Goal: Task Accomplishment & Management: Use online tool/utility

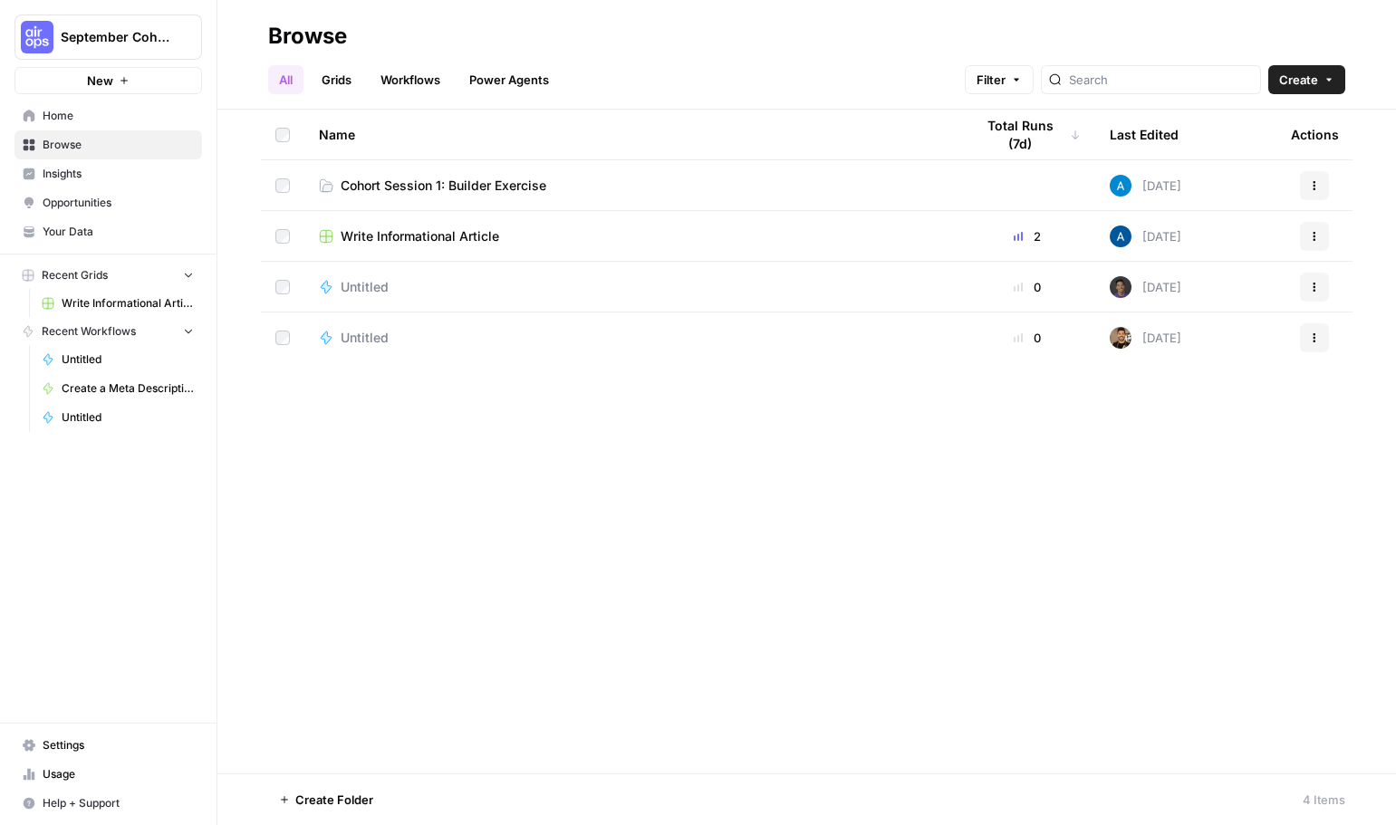
click at [1304, 82] on span "Create" at bounding box center [1298, 80] width 39 height 18
click at [1253, 167] on span "Workflow" at bounding box center [1271, 173] width 101 height 18
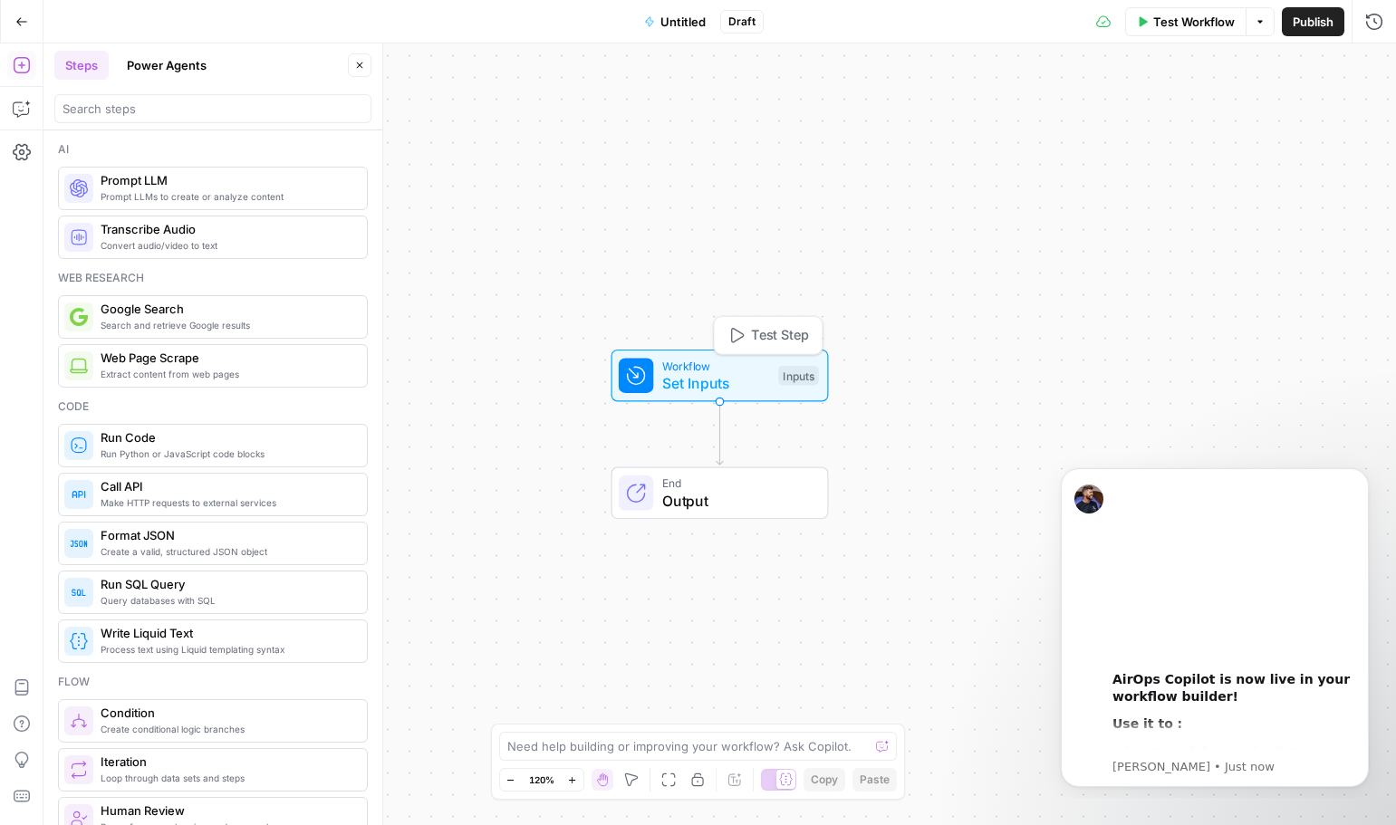
click at [723, 359] on span "Workflow" at bounding box center [716, 365] width 108 height 17
click at [171, 77] on button "Power Agents" at bounding box center [166, 65] width 101 height 29
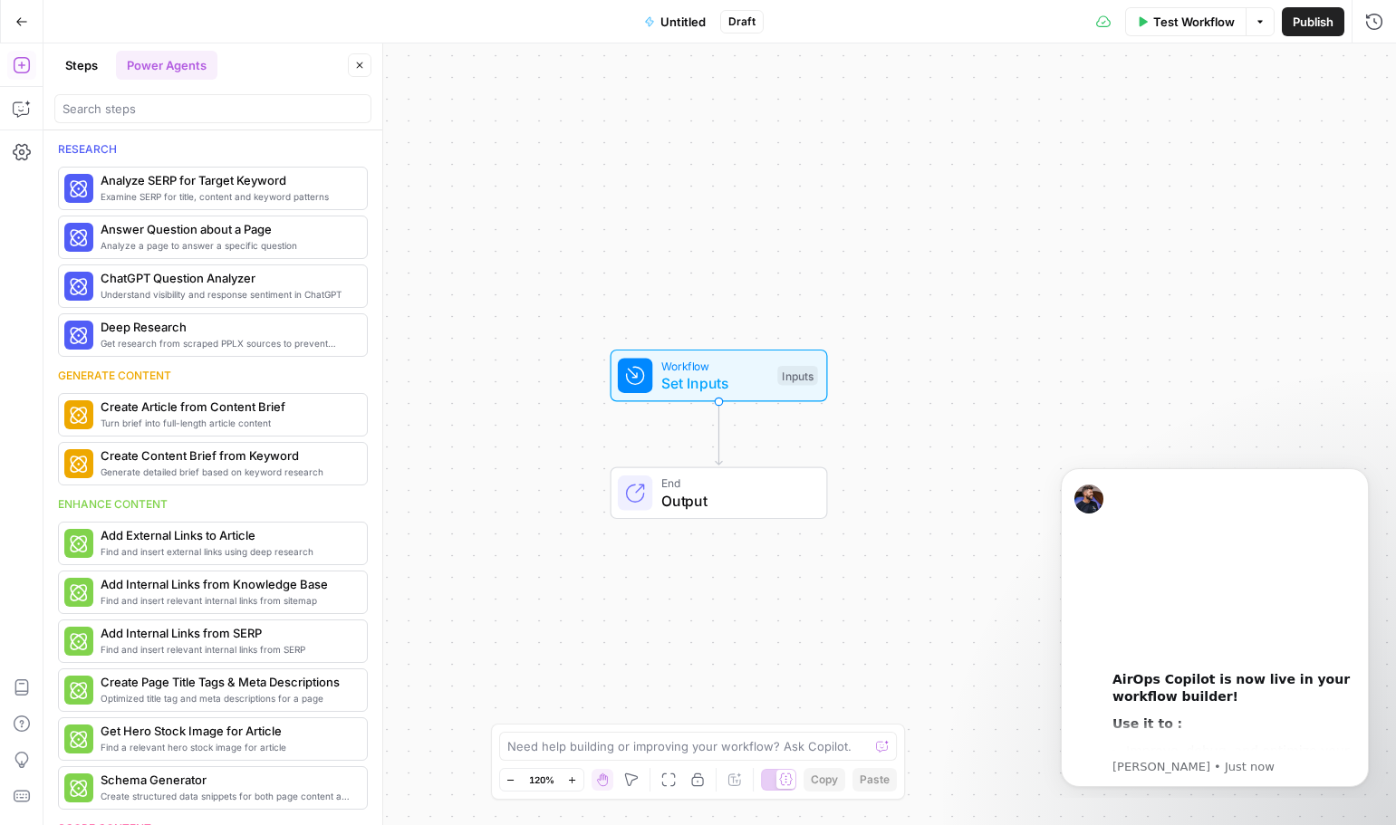
click at [88, 78] on button "Steps" at bounding box center [81, 65] width 54 height 29
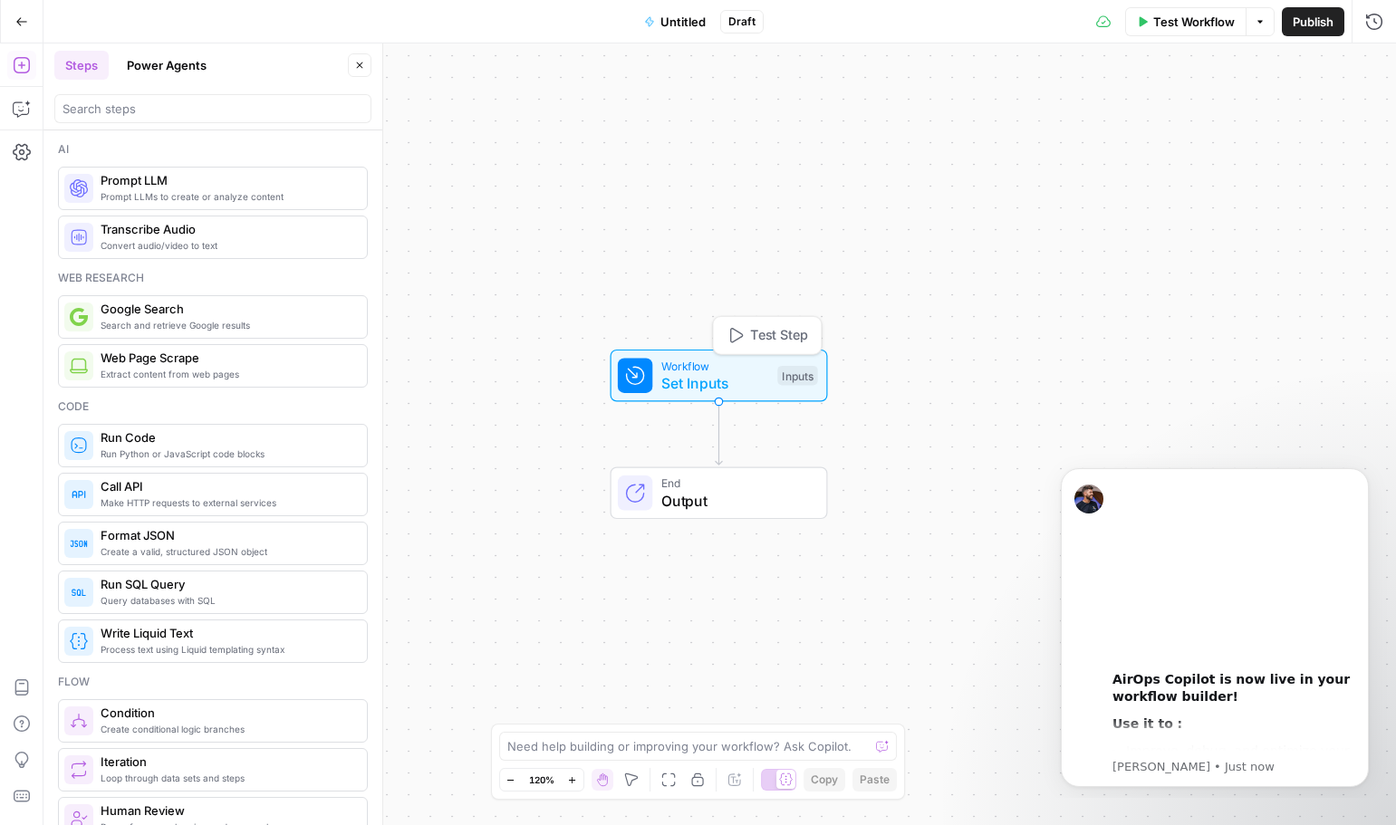
click at [670, 373] on span "Set Inputs" at bounding box center [715, 383] width 108 height 22
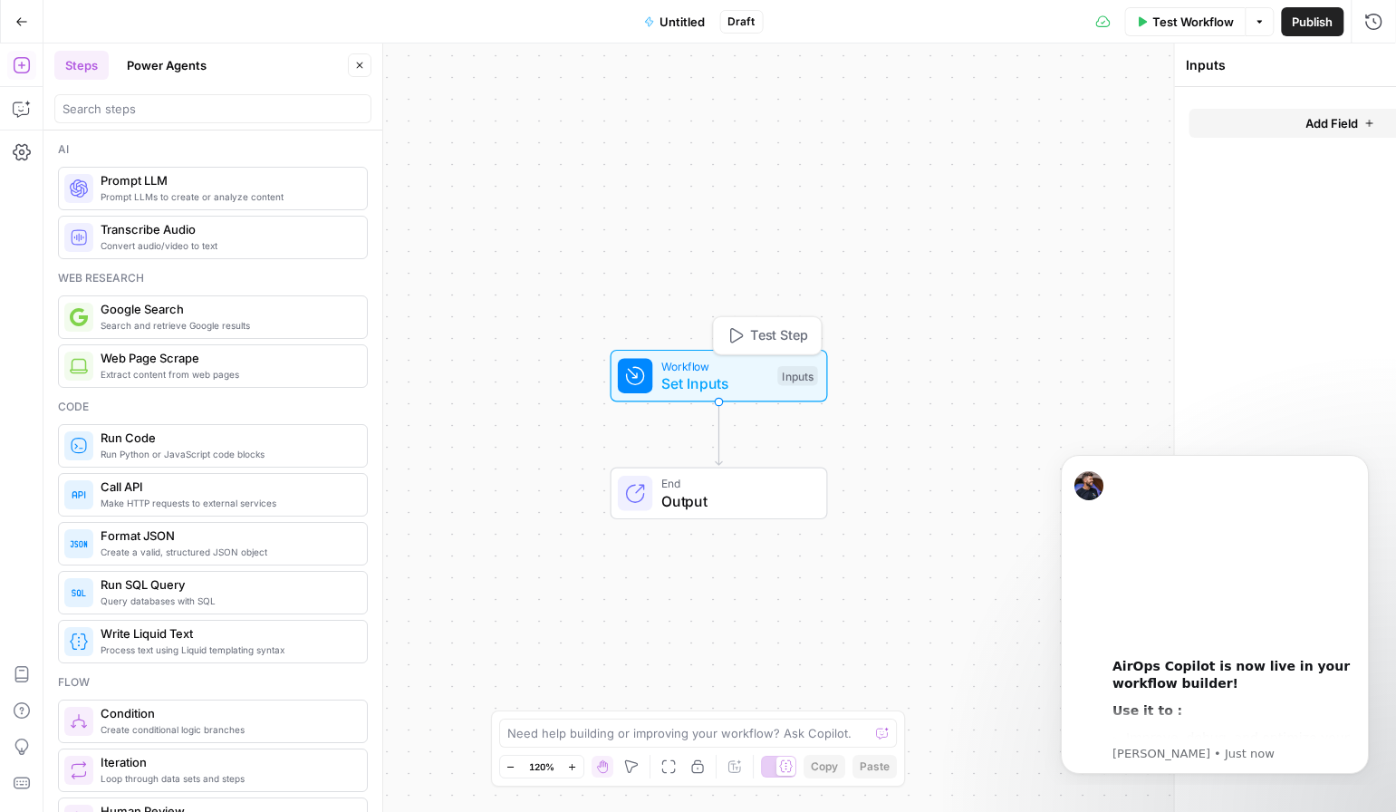
click at [670, 373] on span "Set Inputs" at bounding box center [715, 383] width 108 height 22
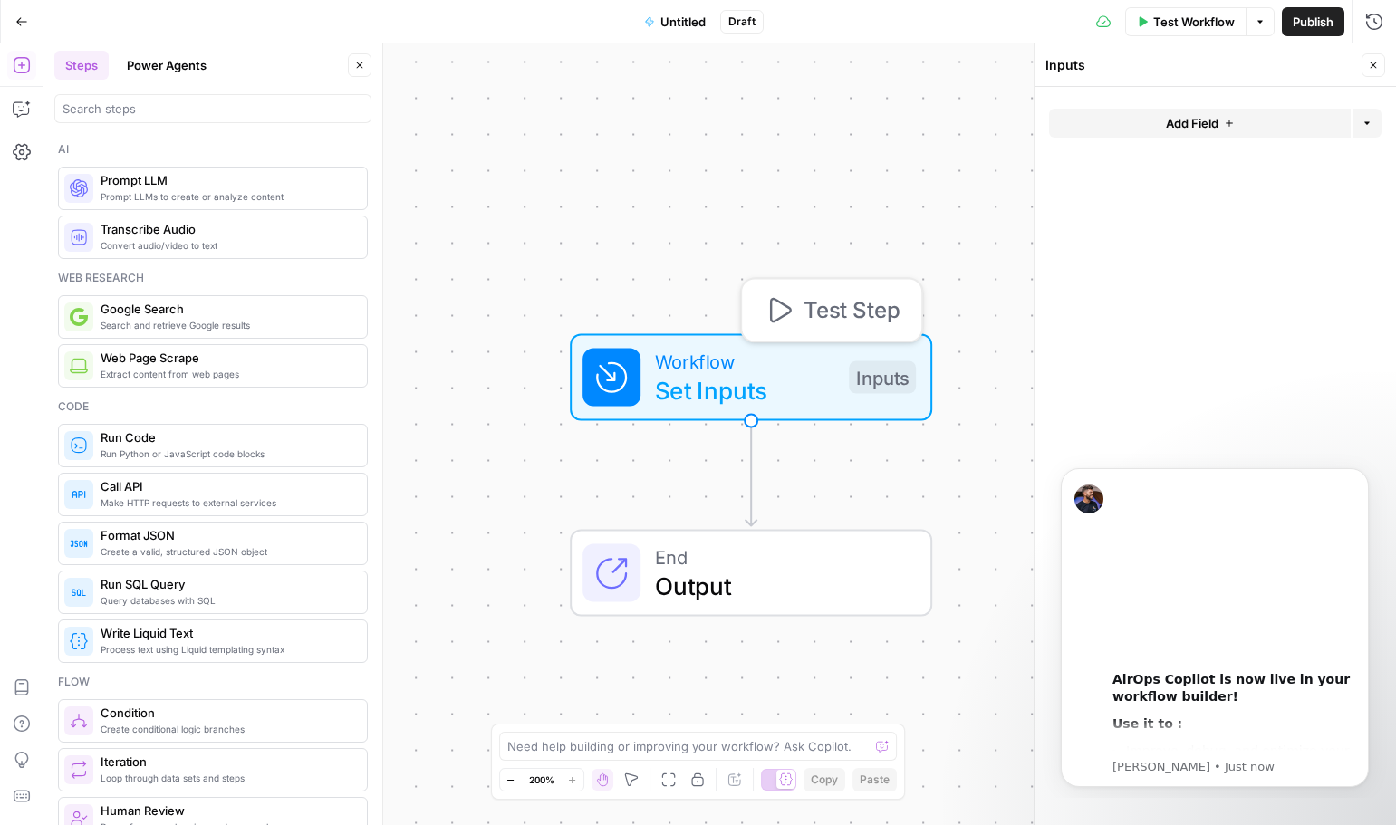
click at [671, 373] on span "Set Inputs" at bounding box center [744, 390] width 179 height 36
click at [727, 374] on span "Set Inputs" at bounding box center [744, 390] width 179 height 36
click at [727, 375] on span "Set Inputs" at bounding box center [744, 391] width 179 height 36
click at [658, 380] on span "Set Inputs" at bounding box center [744, 391] width 179 height 36
click at [851, 318] on span "Test Step" at bounding box center [851, 311] width 96 height 33
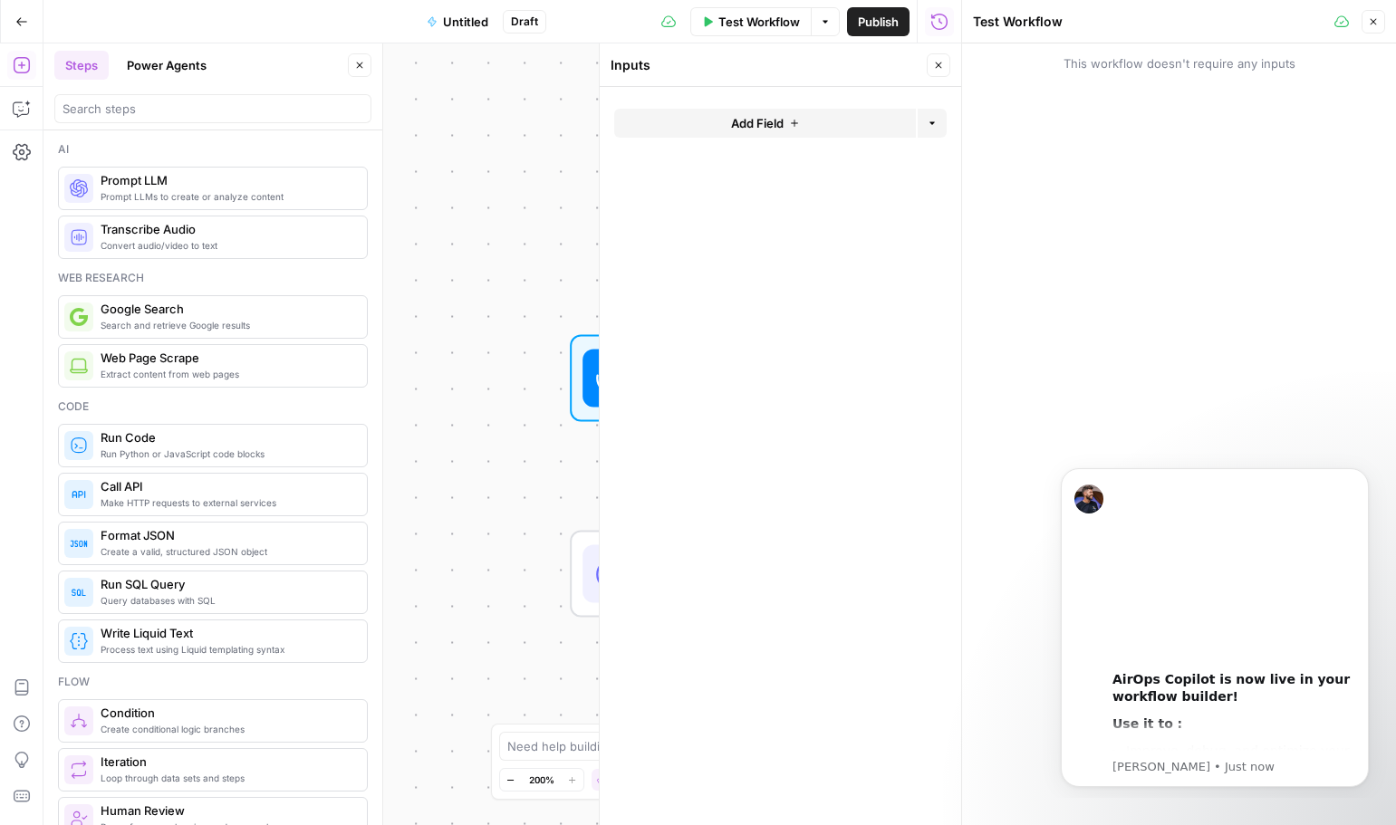
click at [1370, 24] on icon "button" at bounding box center [1373, 22] width 6 height 6
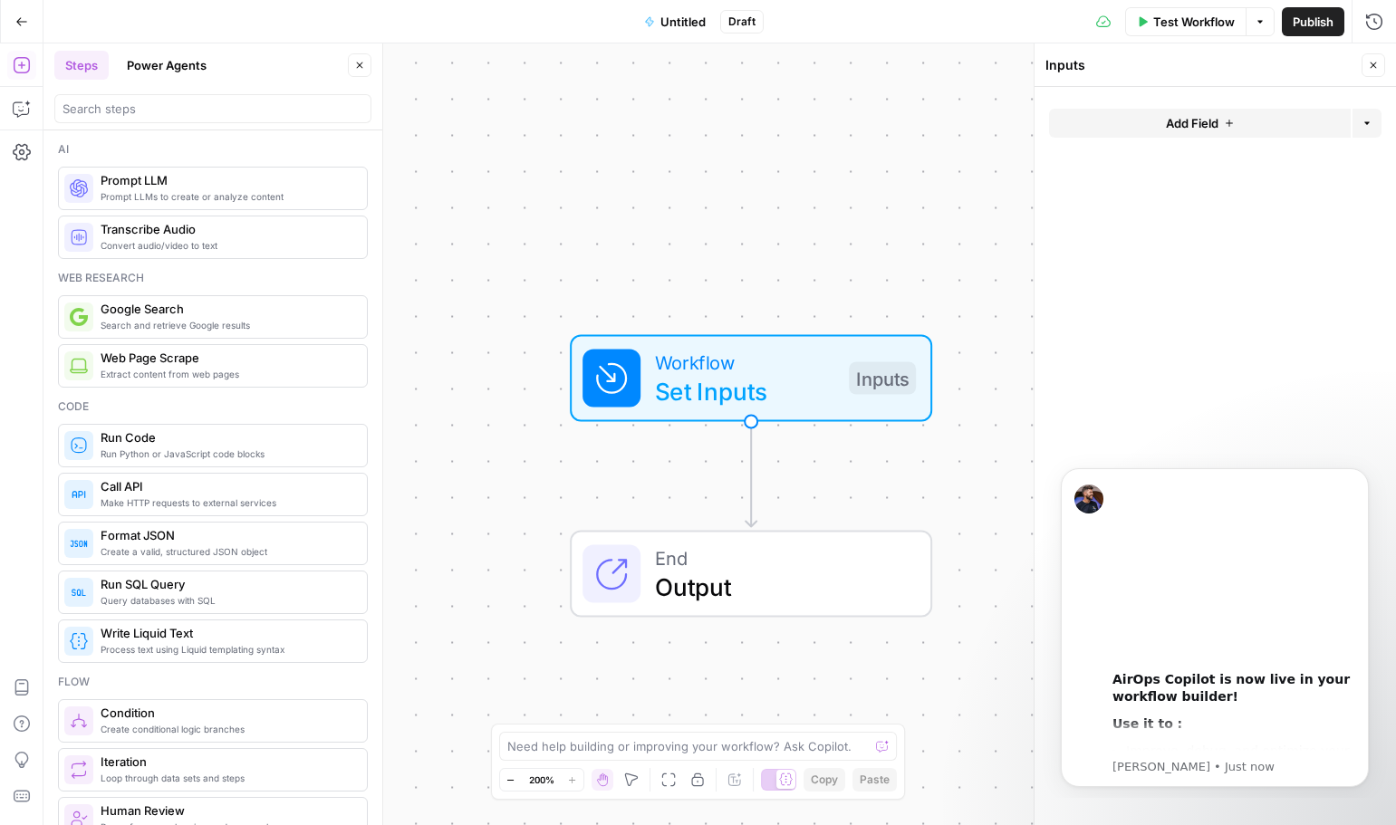
drag, startPoint x: 20, startPoint y: 76, endPoint x: 22, endPoint y: 67, distance: 9.2
click at [22, 67] on icon "button" at bounding box center [22, 65] width 18 height 18
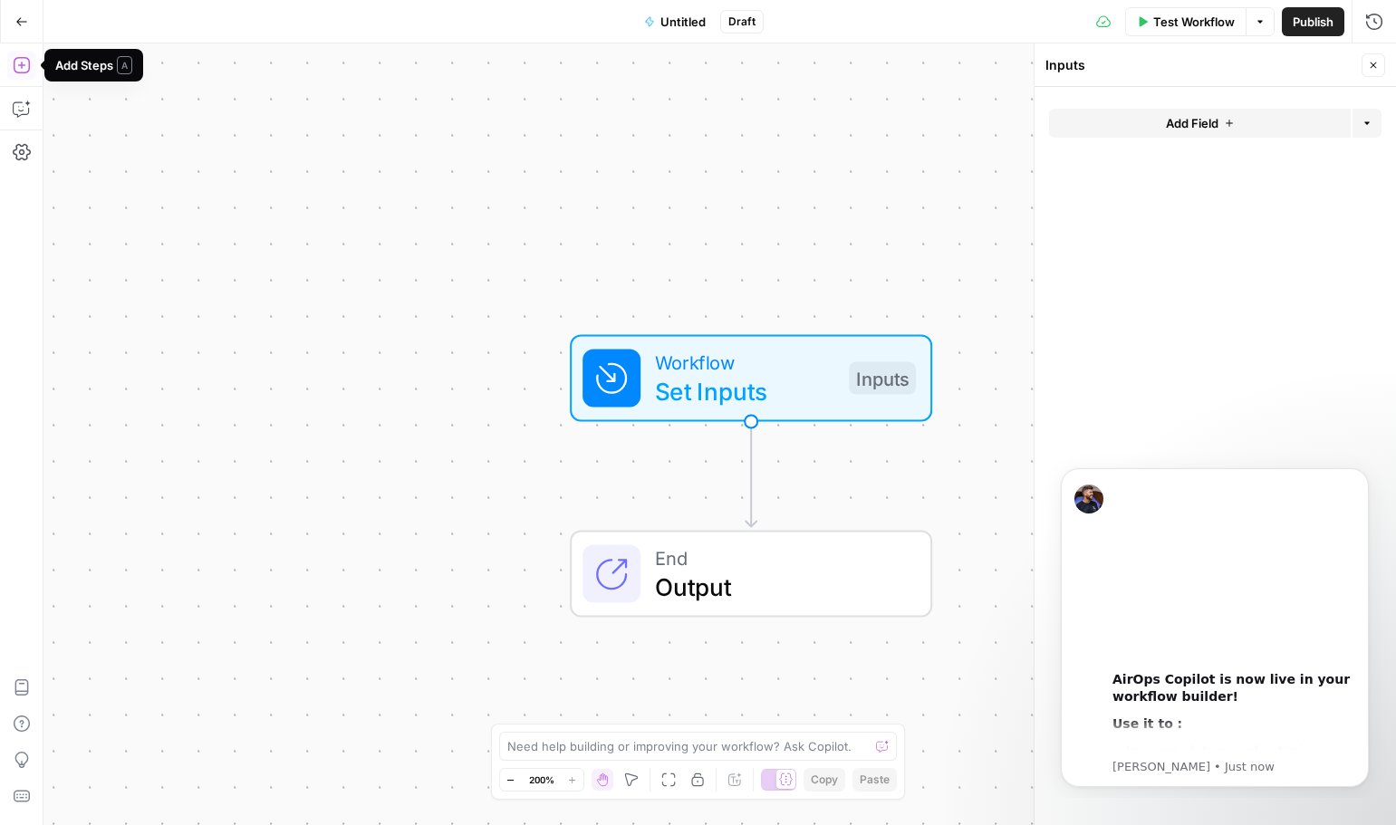
click at [21, 69] on icon "button" at bounding box center [22, 65] width 18 height 18
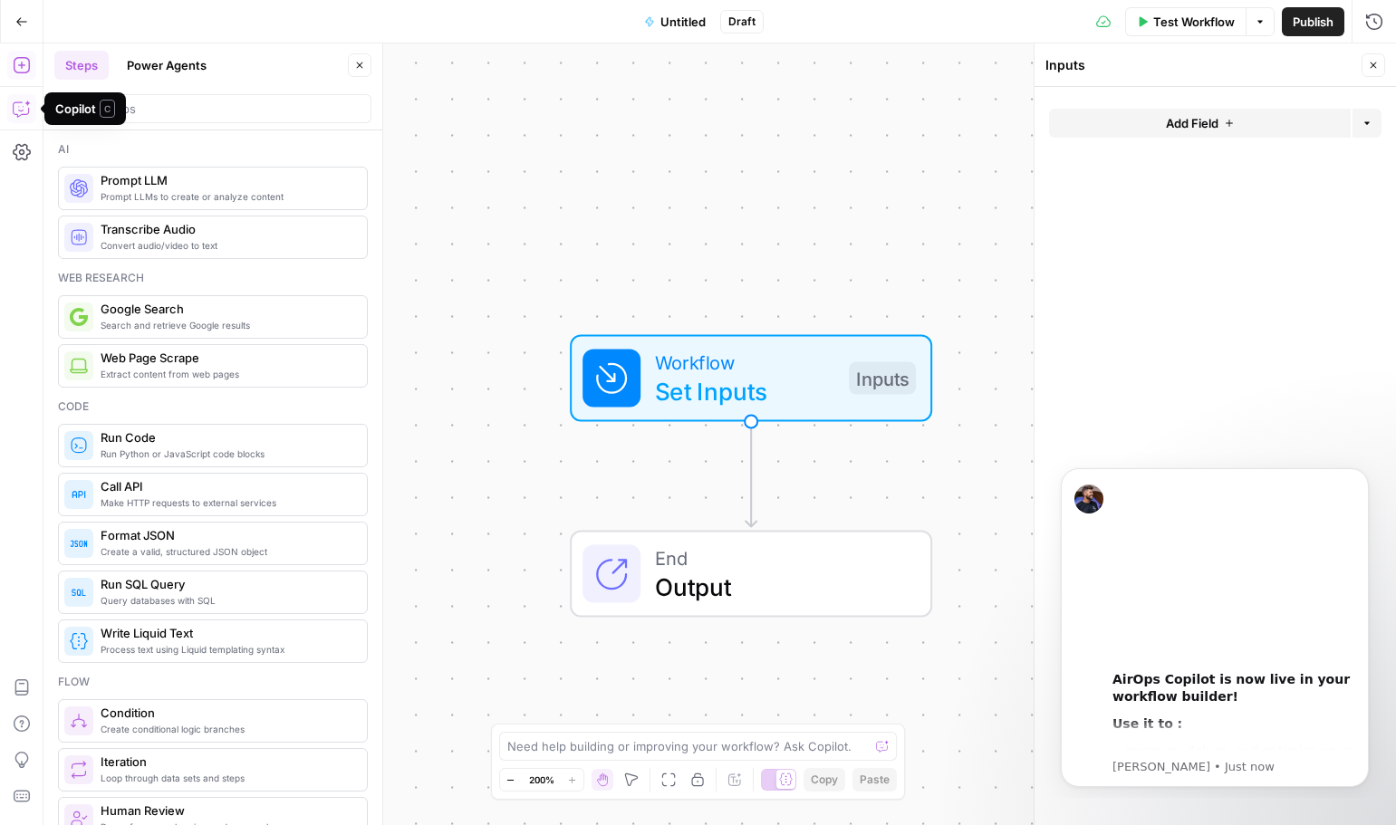
click at [23, 107] on icon "button" at bounding box center [23, 107] width 0 height 0
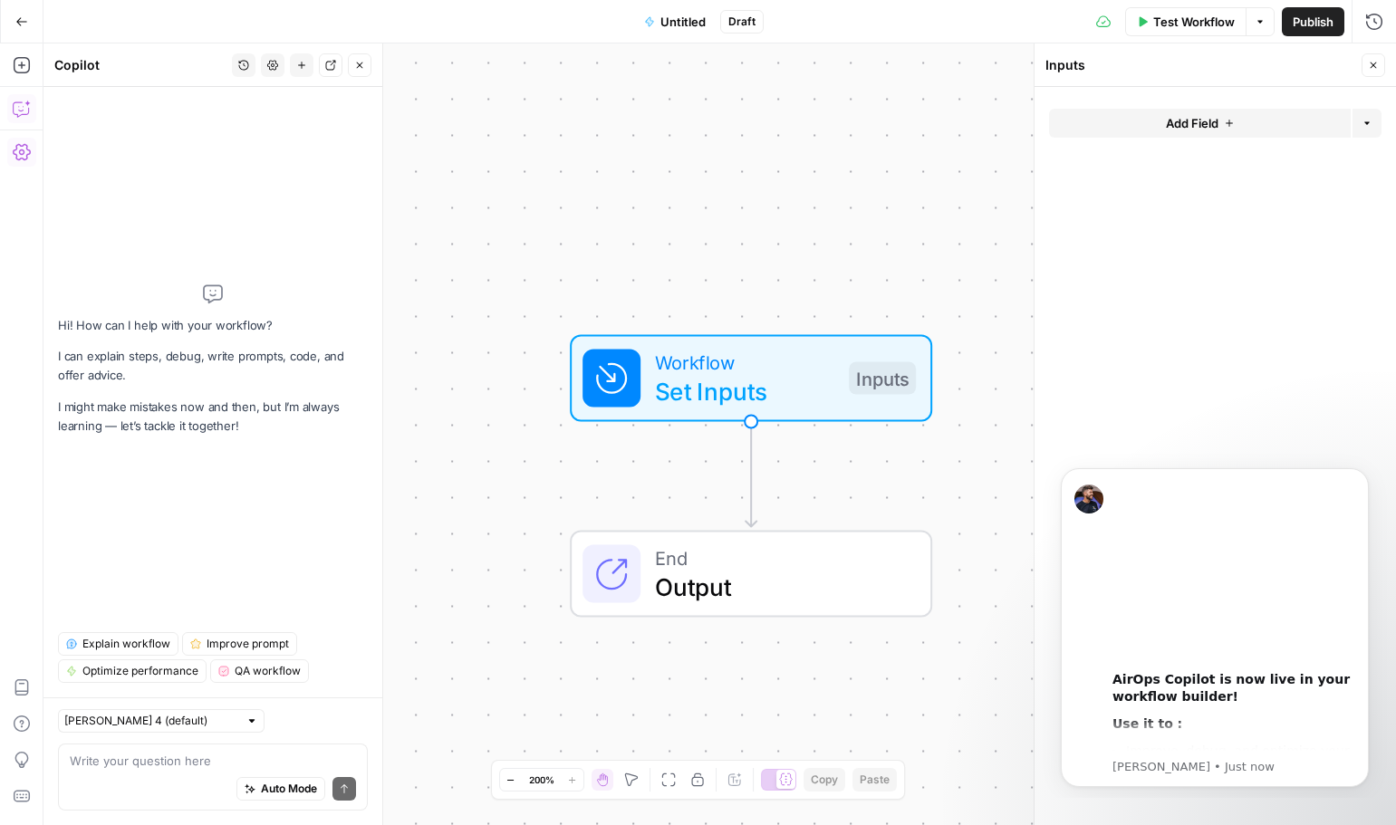
drag, startPoint x: 21, startPoint y: 139, endPoint x: 23, endPoint y: 152, distance: 12.8
click at [23, 152] on icon "button" at bounding box center [22, 152] width 18 height 18
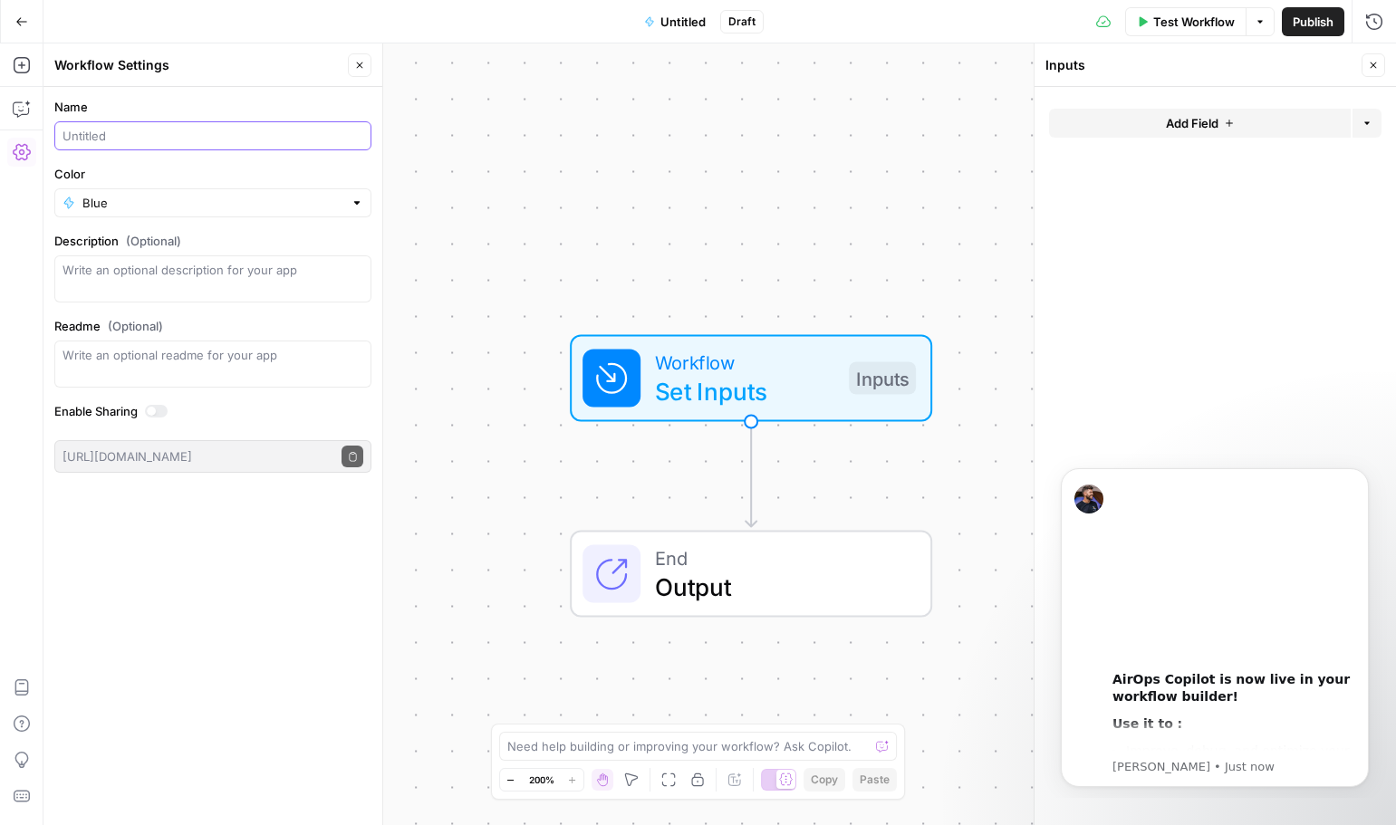
click at [194, 133] on input "Name" at bounding box center [212, 136] width 301 height 18
type input "Meta Description Test"
click at [708, 389] on span "Set Inputs" at bounding box center [744, 391] width 179 height 36
click at [1360, 476] on icon "Dismiss notification" at bounding box center [1364, 473] width 10 height 10
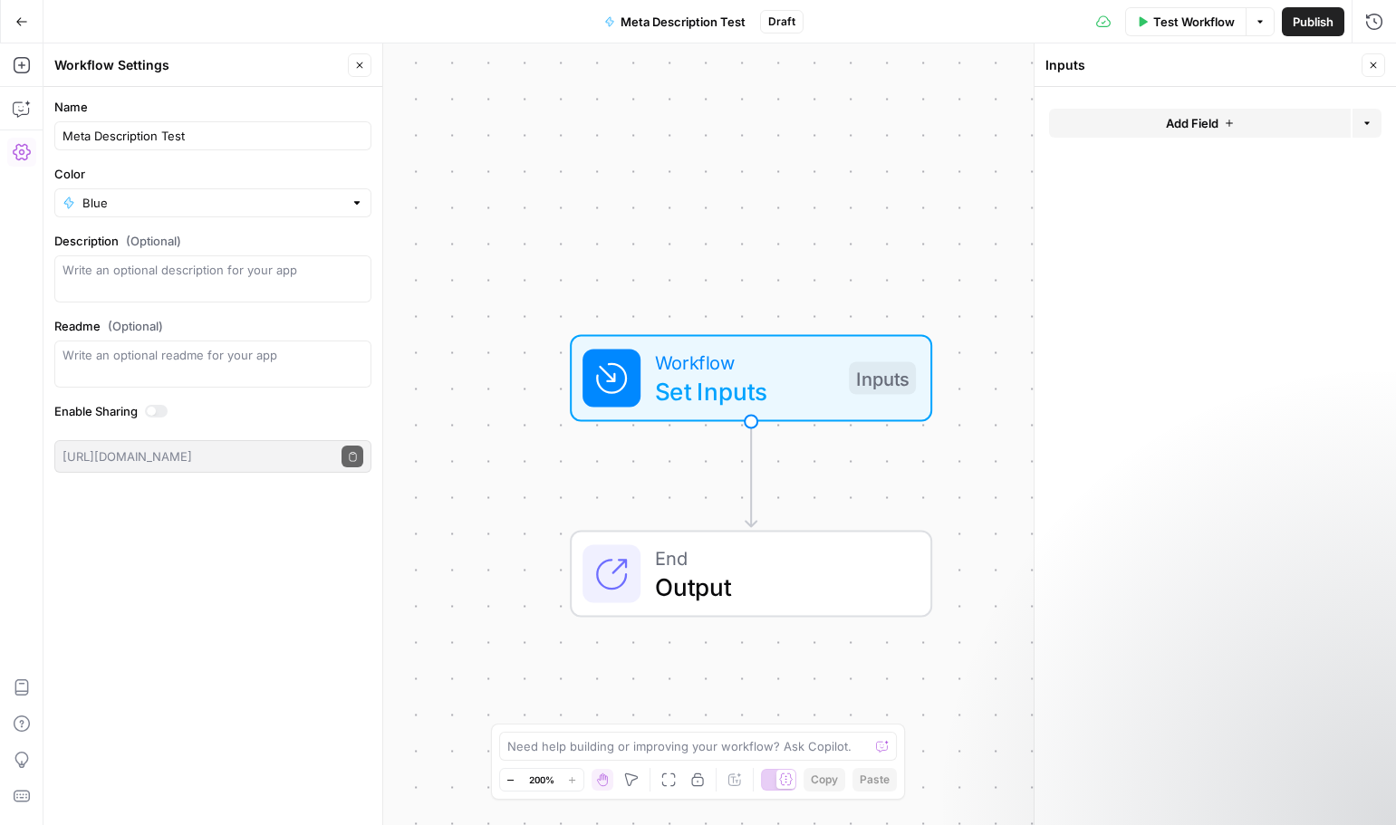
click at [1225, 132] on button "Add Field" at bounding box center [1200, 123] width 302 height 29
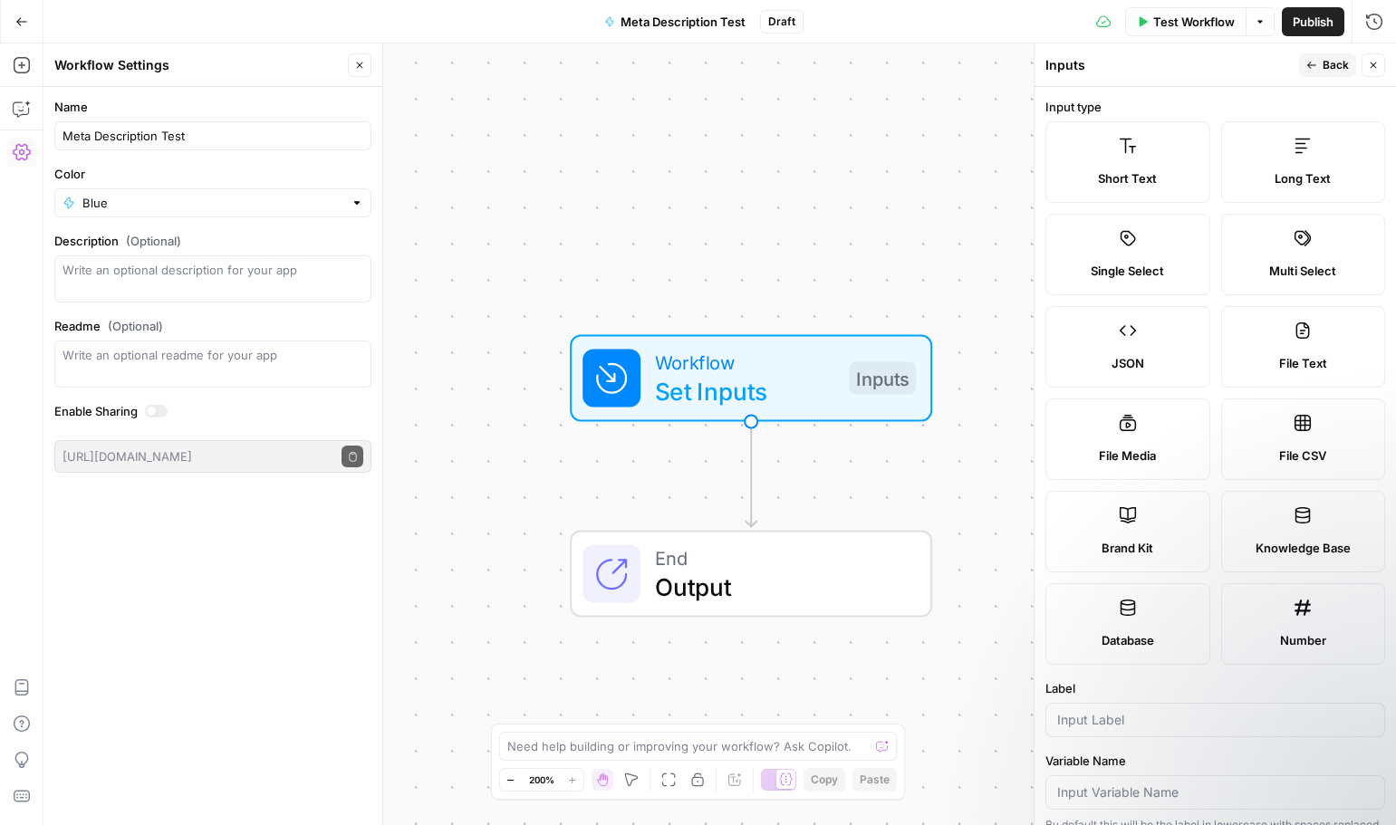
click at [1135, 163] on label "Short Text" at bounding box center [1127, 162] width 165 height 82
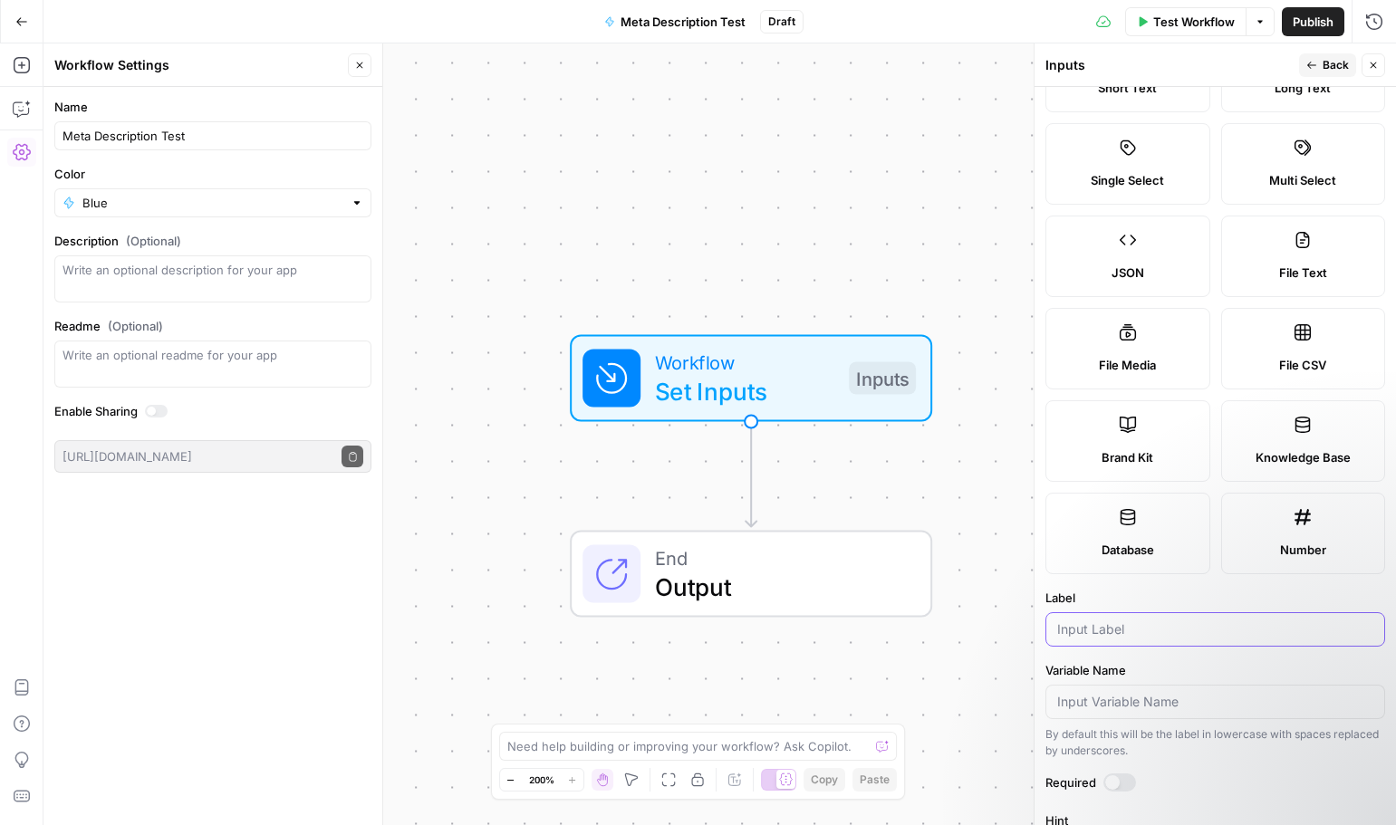
click at [1086, 624] on input "Label" at bounding box center [1215, 629] width 316 height 18
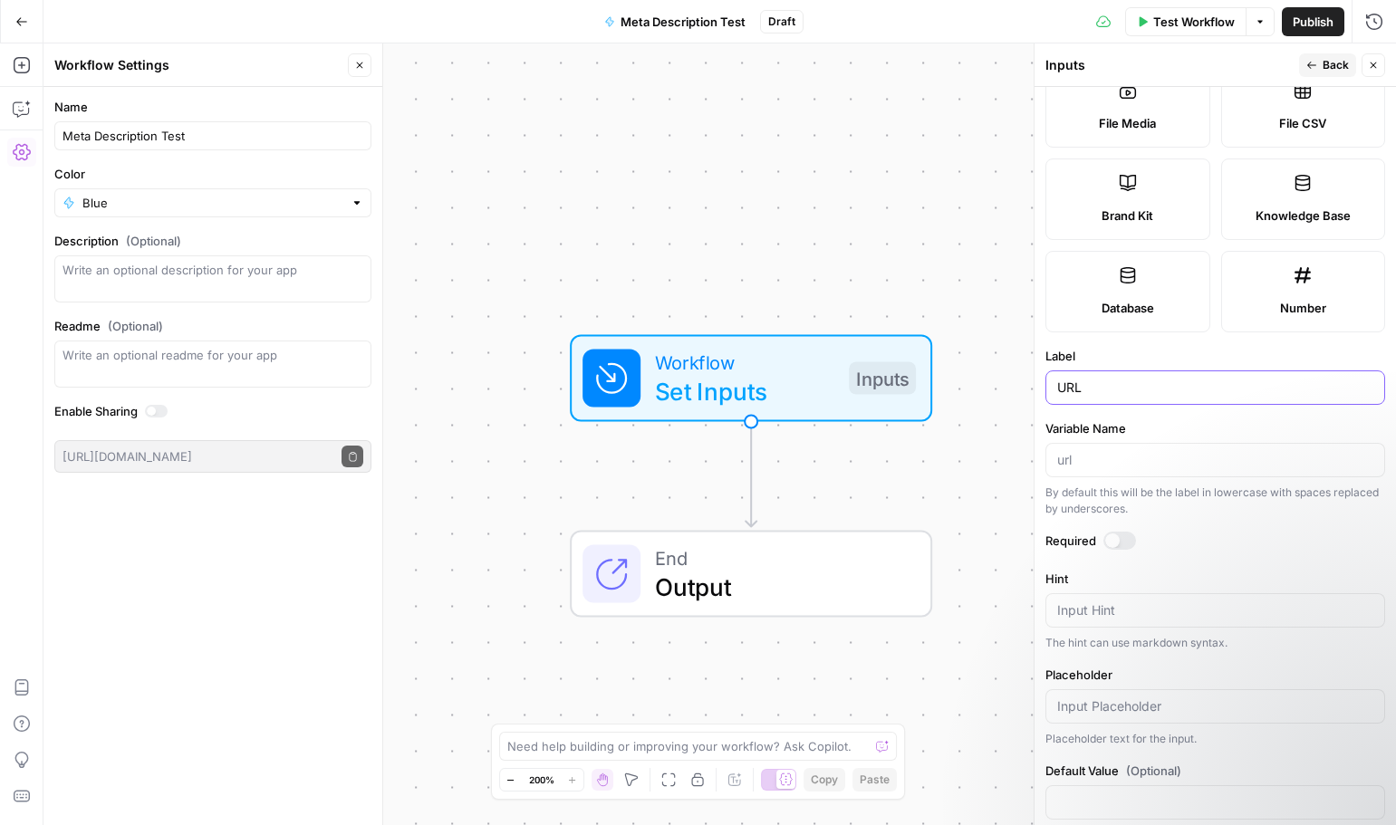
scroll to position [363, 0]
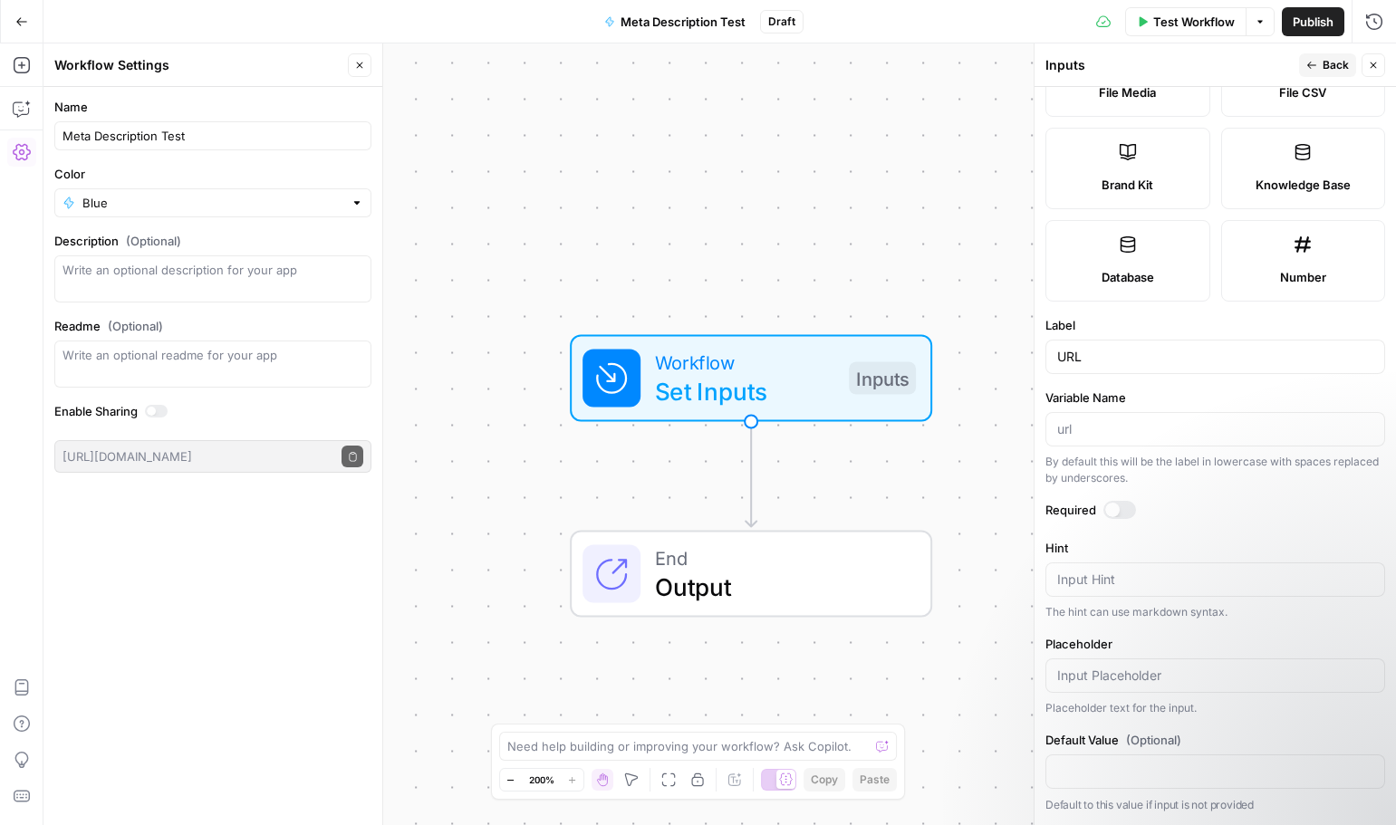
drag, startPoint x: 1152, startPoint y: 346, endPoint x: 1110, endPoint y: 344, distance: 42.6
click at [1110, 344] on div "URL" at bounding box center [1215, 357] width 340 height 34
type input "U"
type input "Versaterm Blog URL"
click at [1128, 511] on div at bounding box center [1119, 510] width 33 height 18
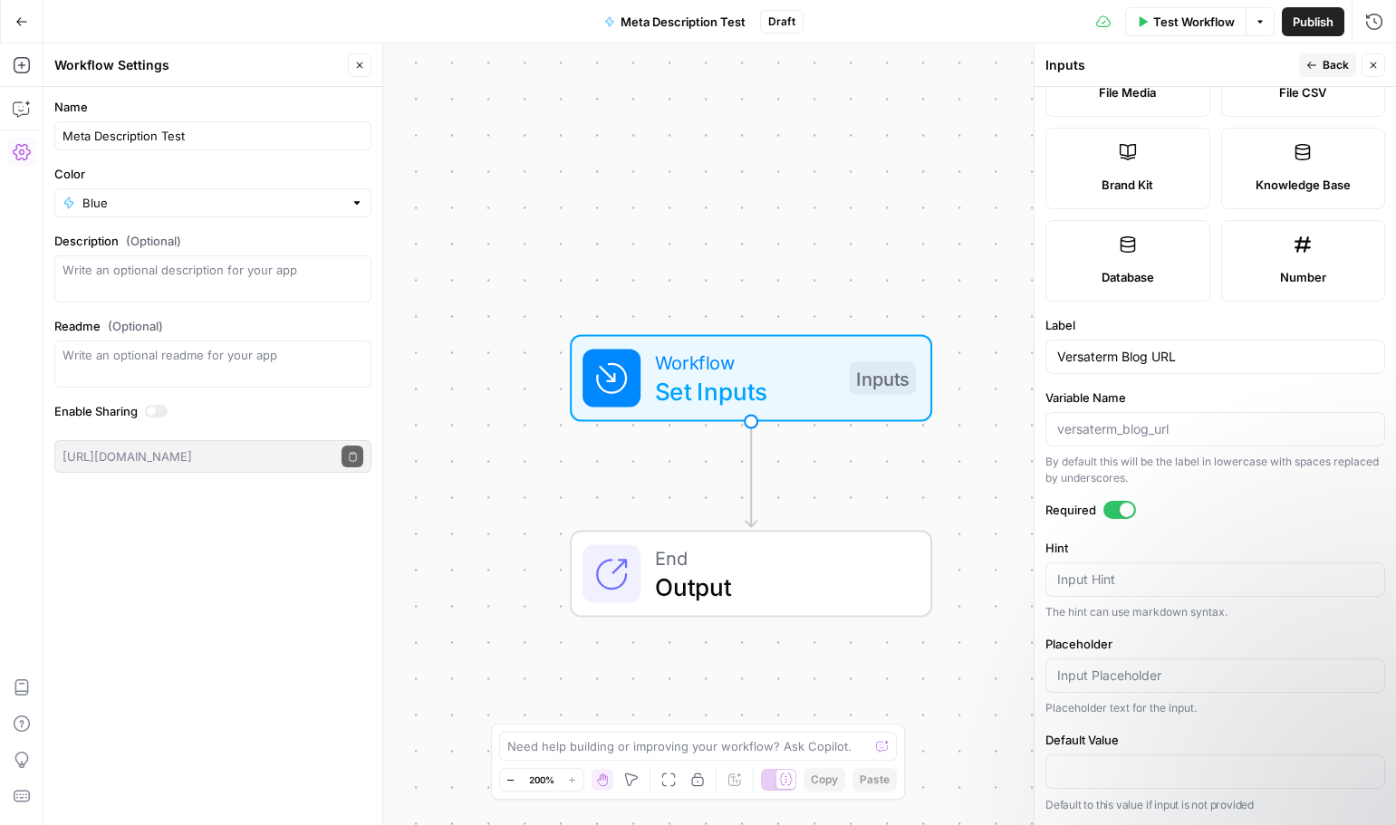
scroll to position [243, 0]
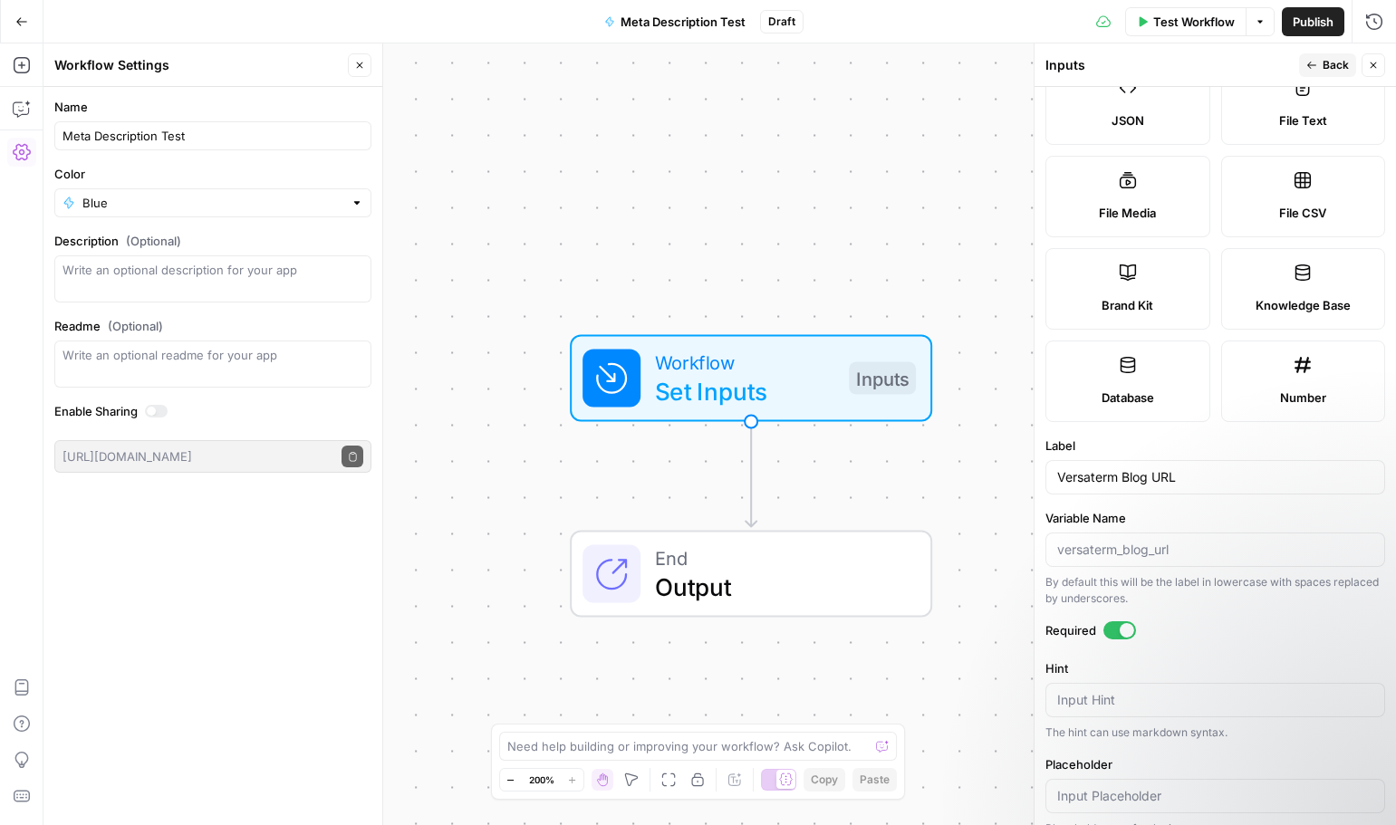
click at [1331, 61] on span "Back" at bounding box center [1335, 65] width 26 height 16
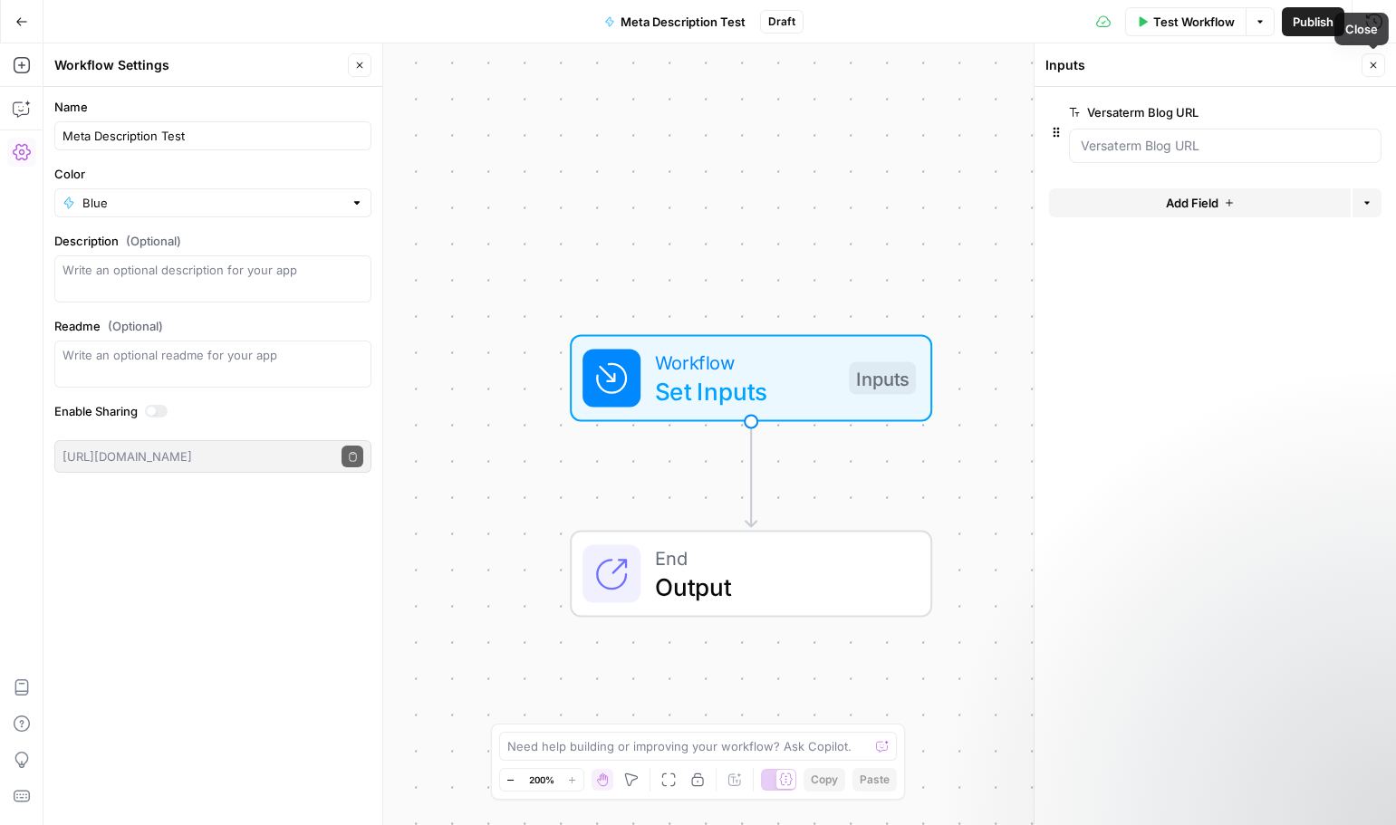
click at [1375, 62] on icon "button" at bounding box center [1373, 65] width 11 height 11
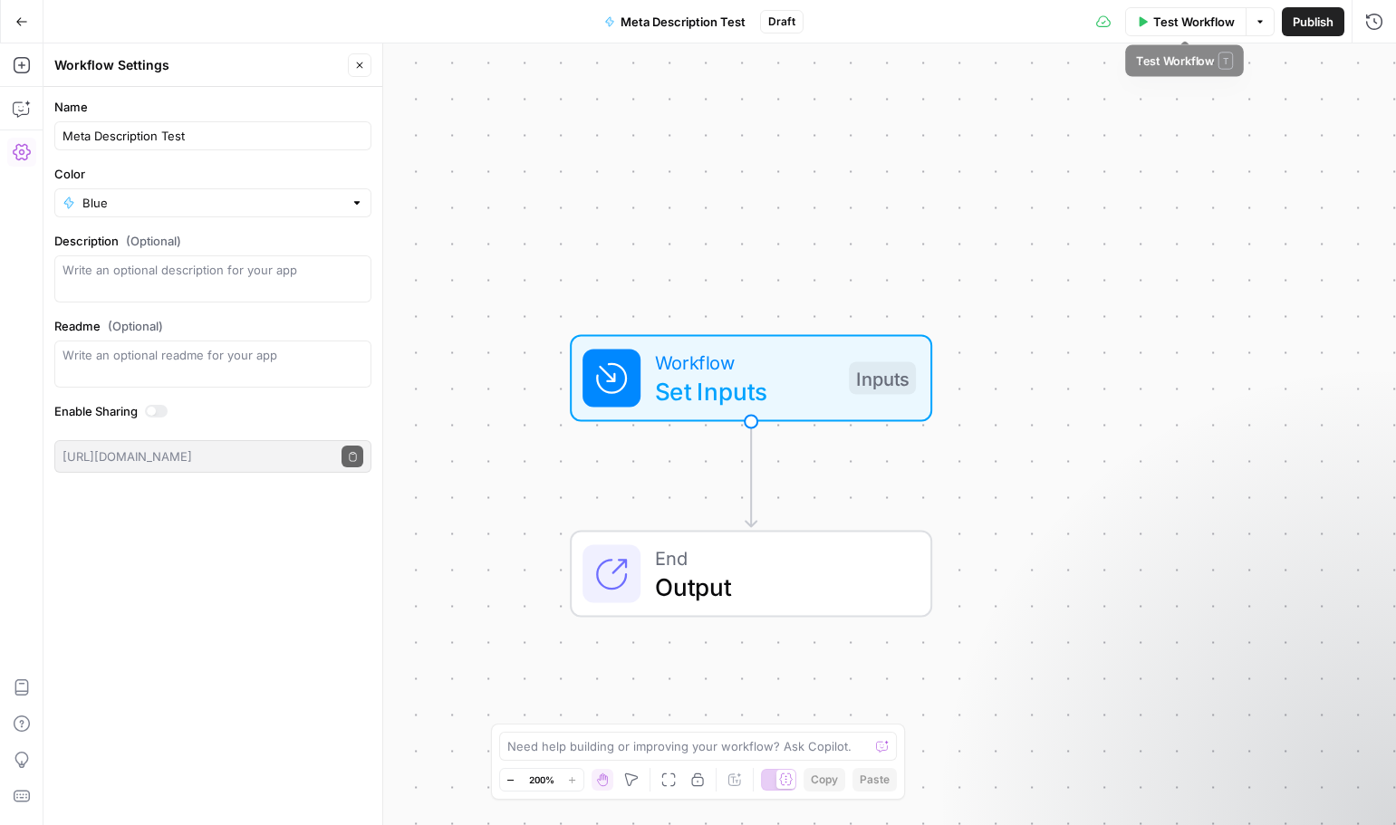
click at [1199, 15] on span "Test Workflow" at bounding box center [1194, 22] width 82 height 18
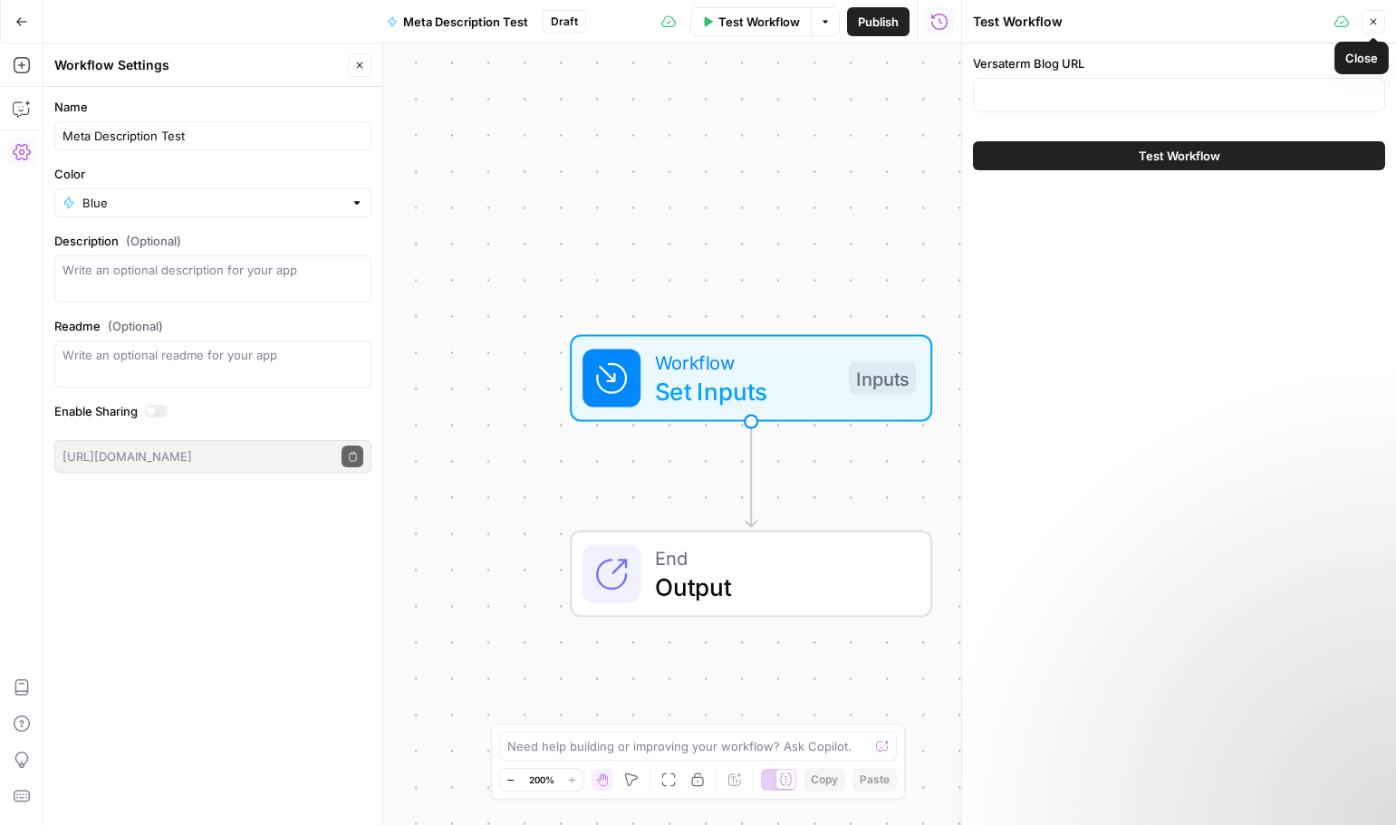
click at [1376, 16] on icon "button" at bounding box center [1373, 21] width 11 height 11
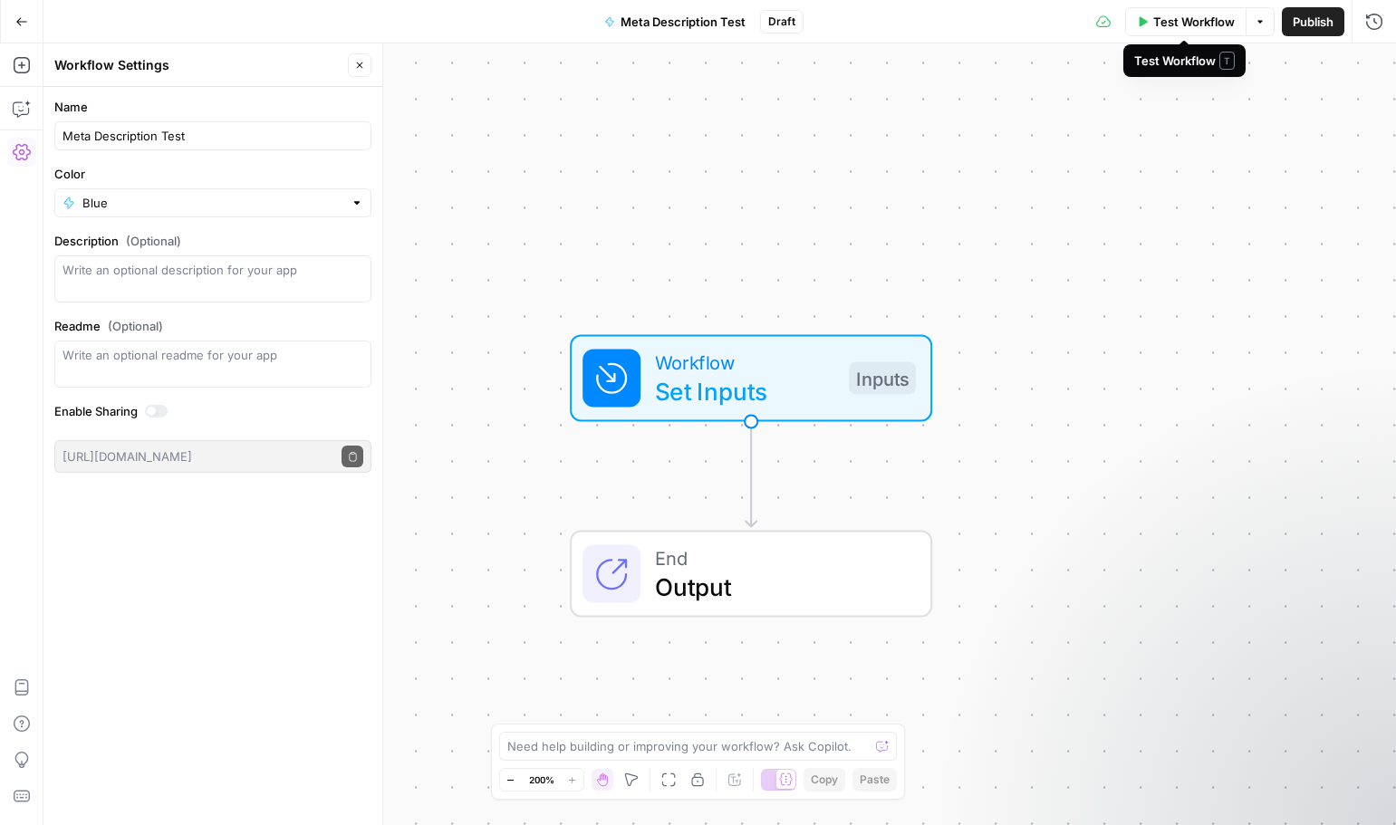
click at [1190, 28] on span "Test Workflow" at bounding box center [1194, 22] width 82 height 18
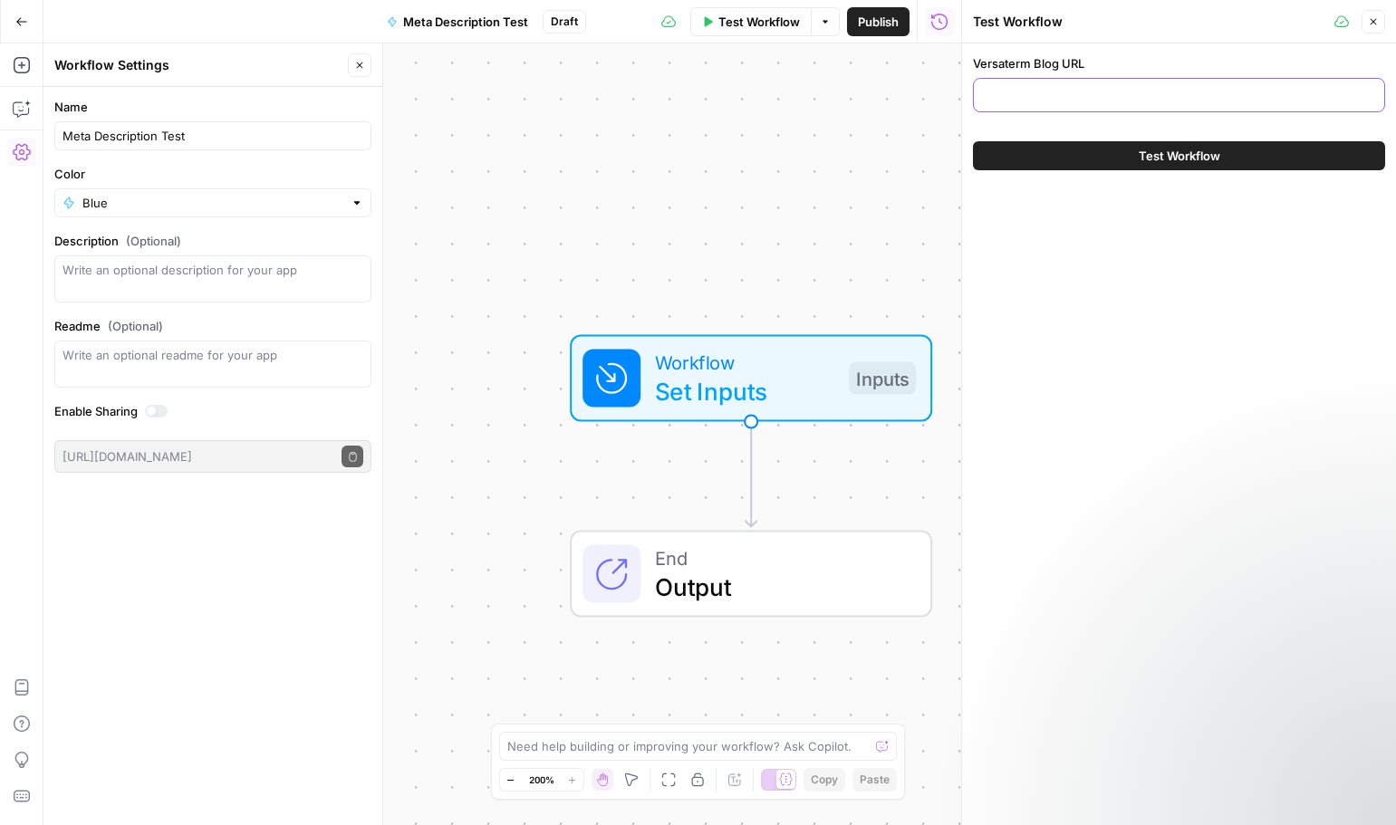
click at [1040, 93] on input "Versaterm Blog URL" at bounding box center [1179, 95] width 389 height 18
paste input "[URL][DOMAIN_NAME]"
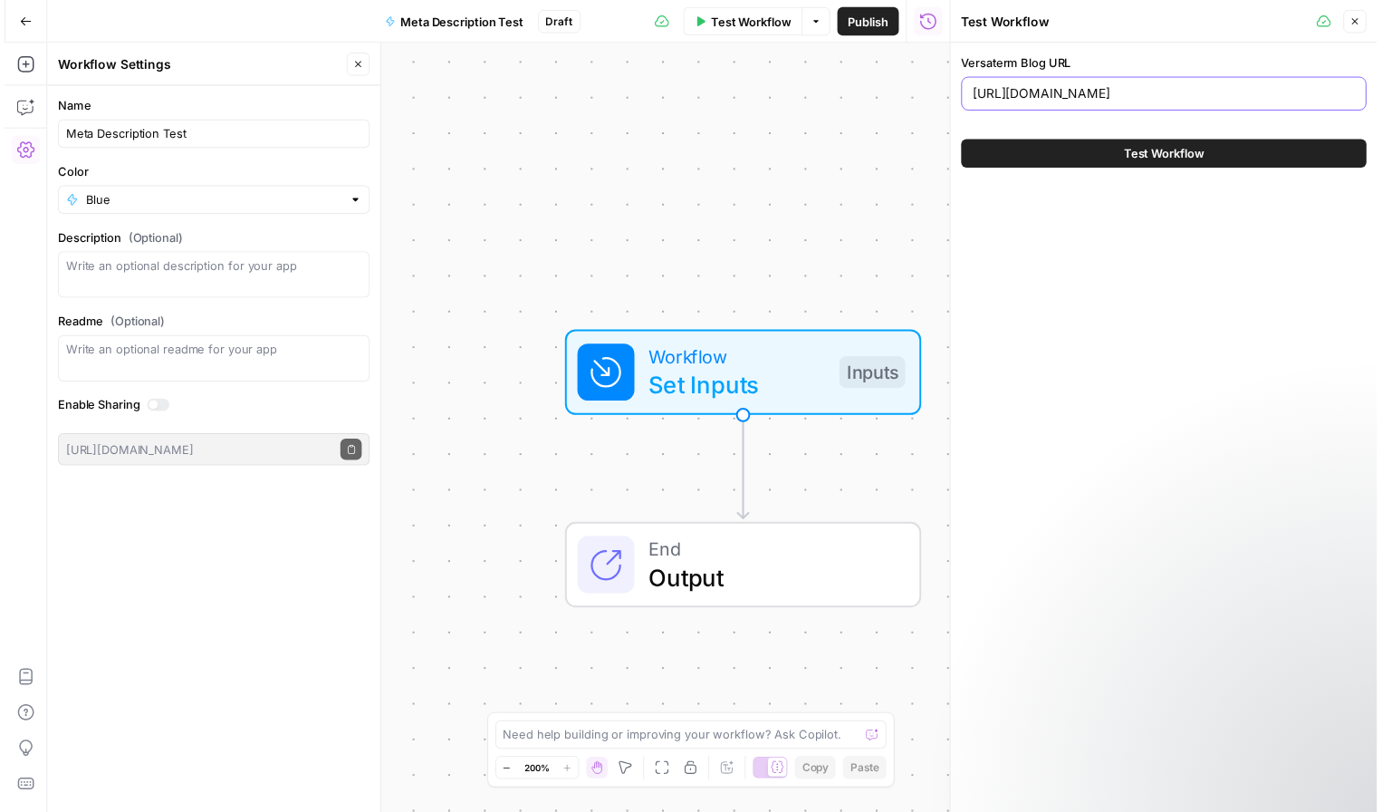
scroll to position [0, 266]
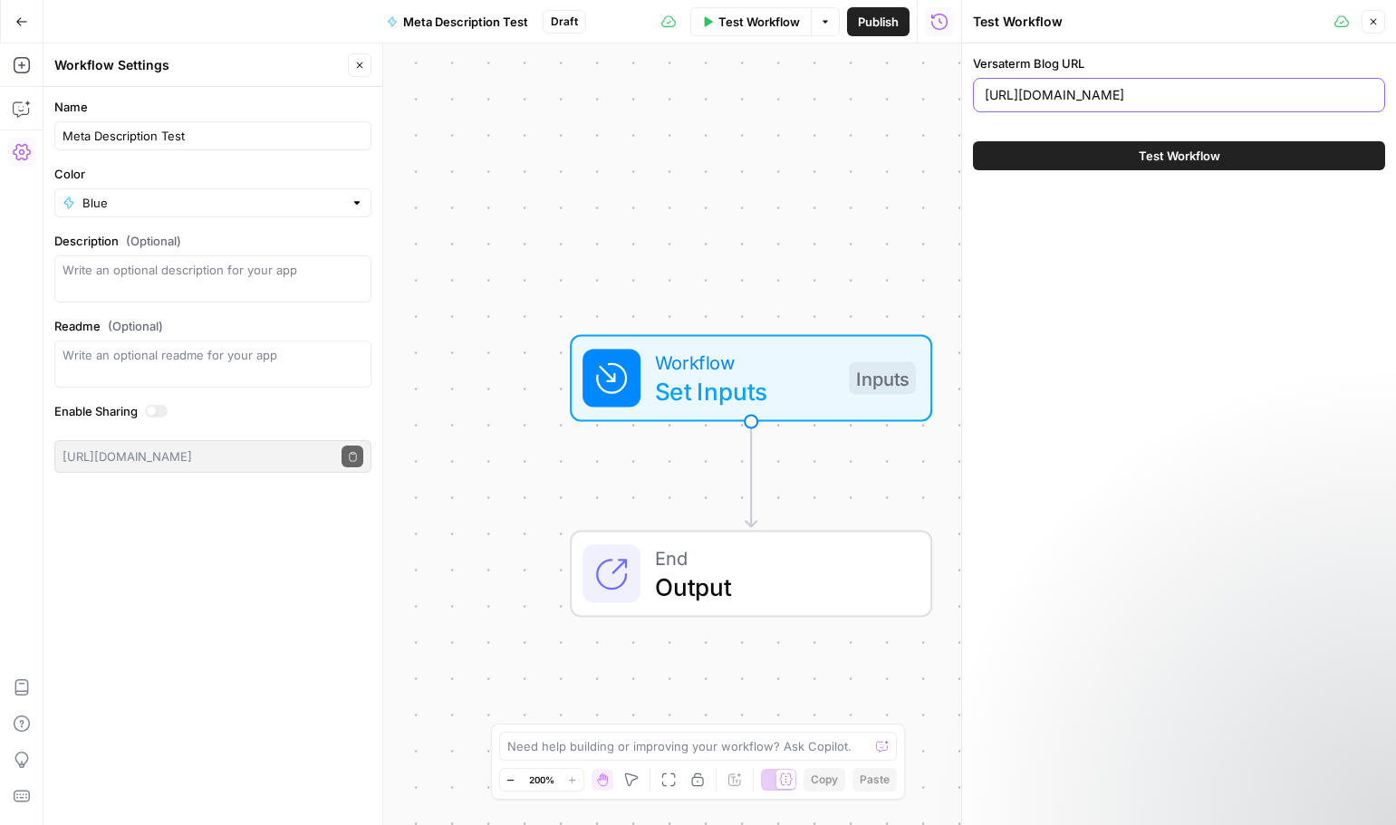
type input "[URL][DOMAIN_NAME]"
click at [1373, 25] on icon "button" at bounding box center [1373, 21] width 11 height 11
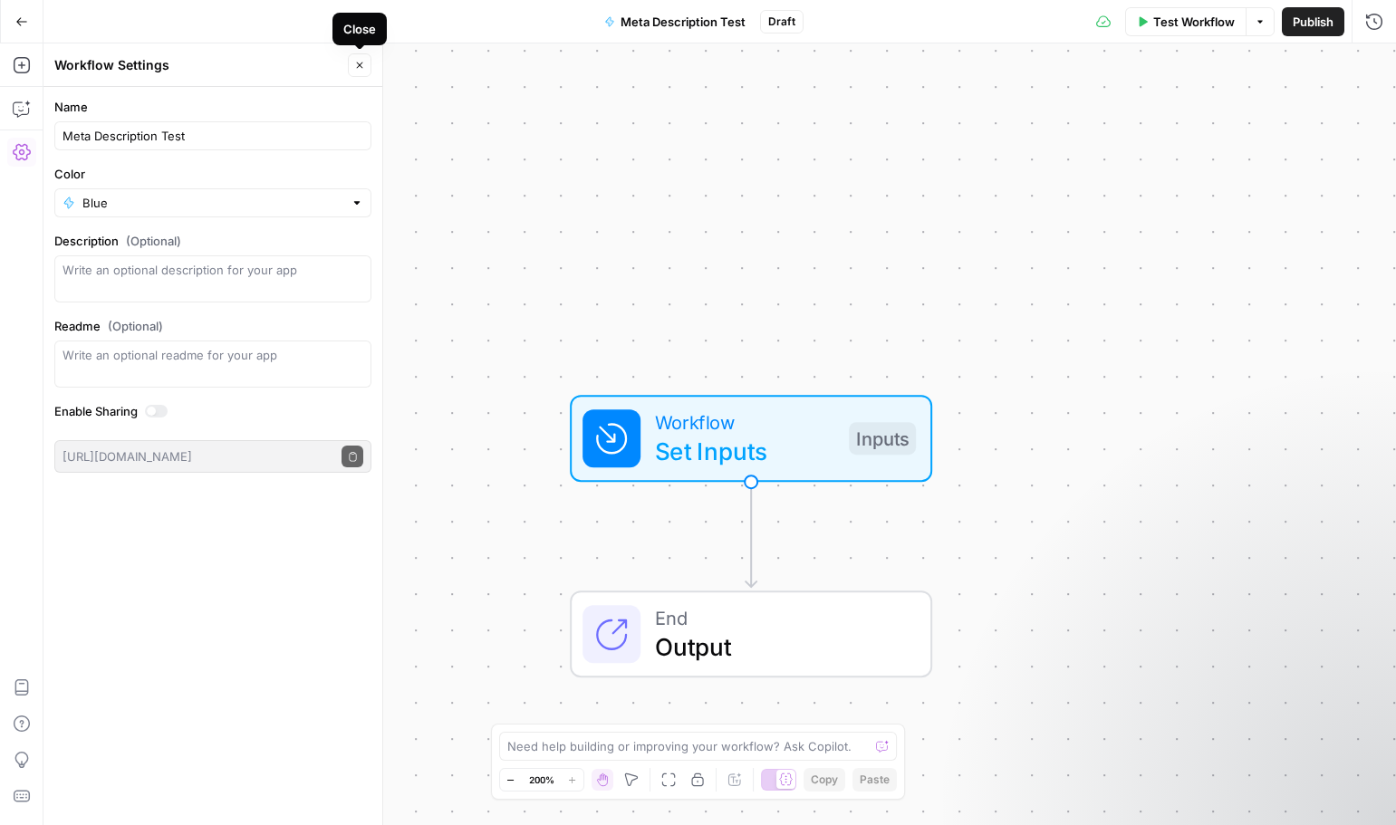
click at [361, 63] on icon "button" at bounding box center [360, 65] width 6 height 6
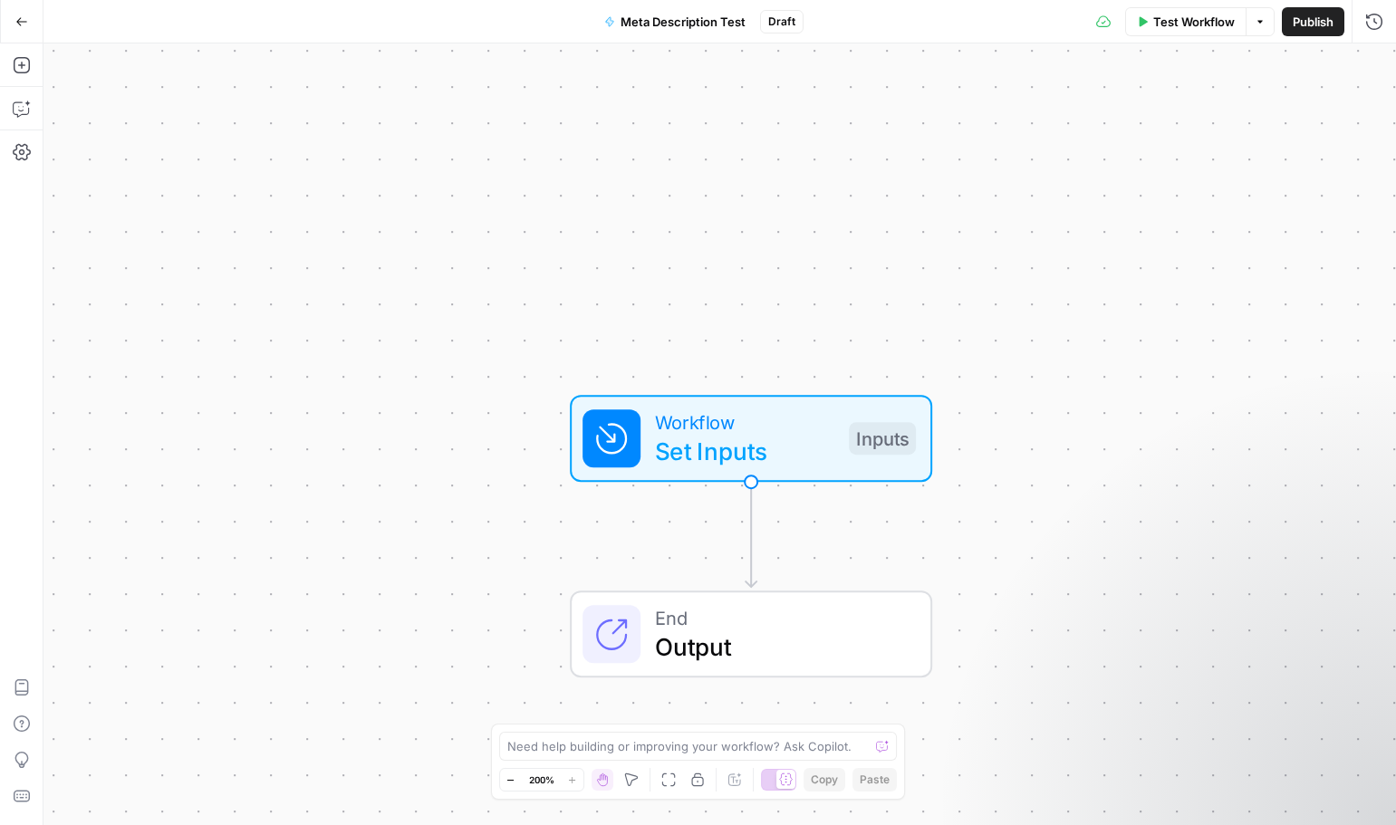
click at [24, 21] on icon "button" at bounding box center [21, 21] width 11 height 8
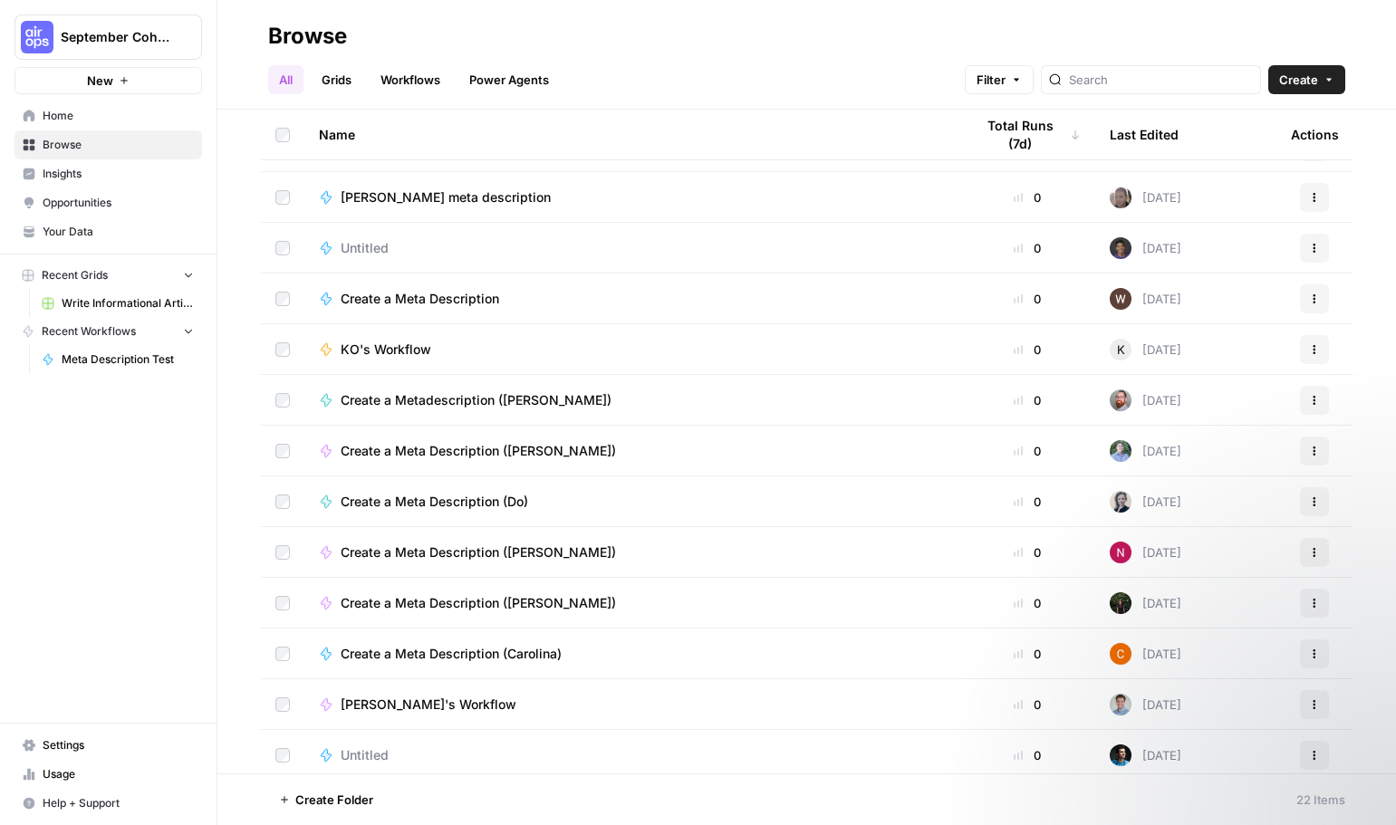
scroll to position [30, 0]
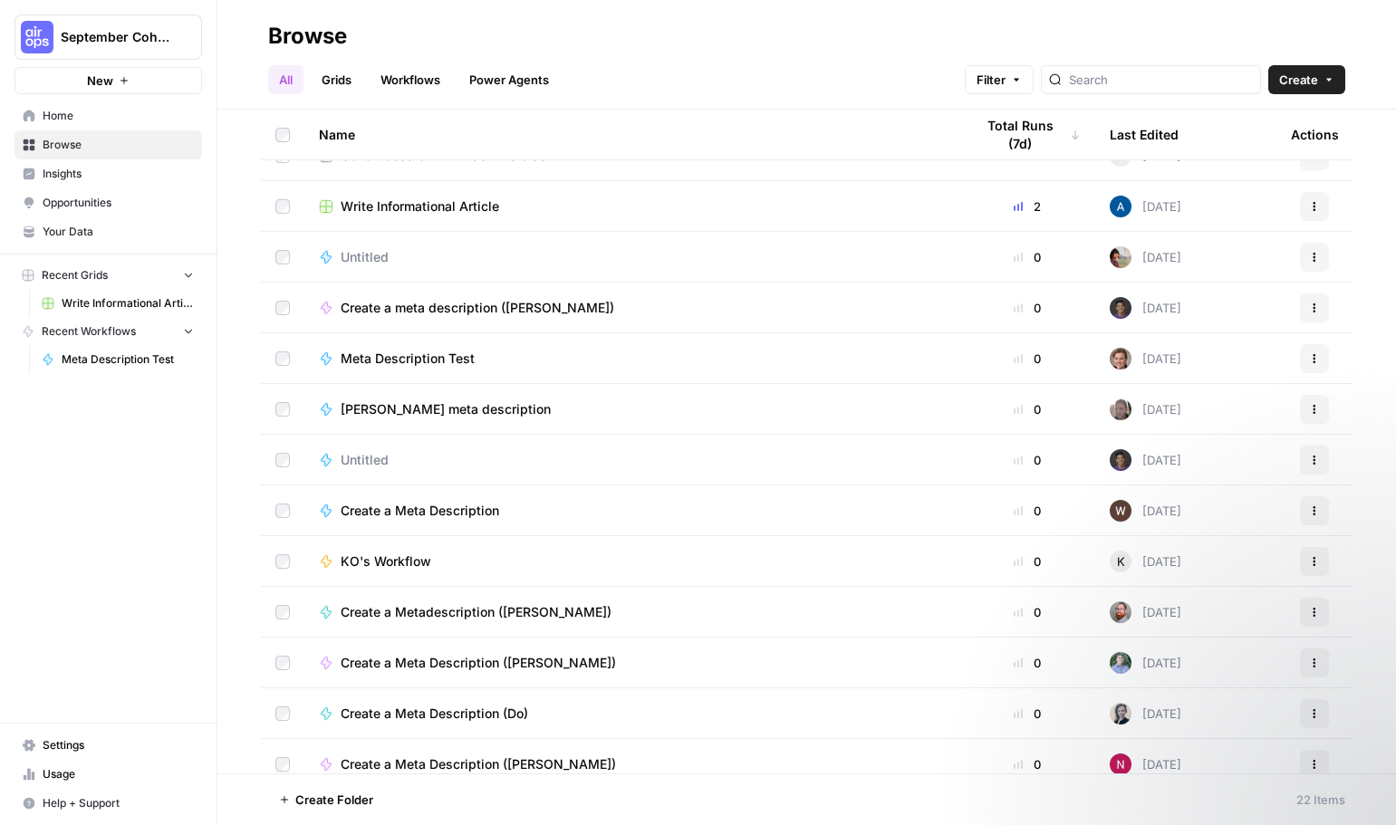
click at [459, 360] on span "Meta Description Test" at bounding box center [408, 359] width 134 height 18
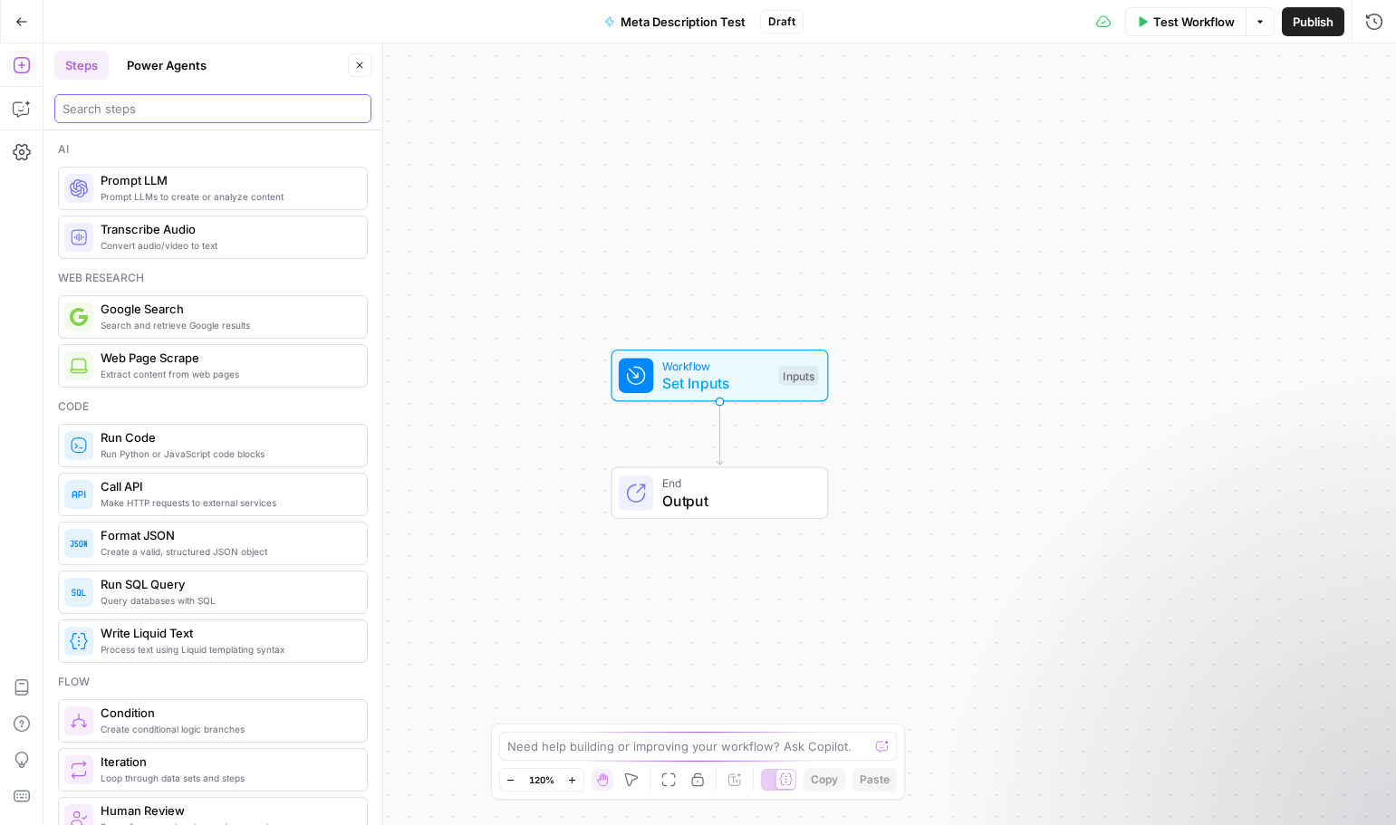
click at [210, 116] on input "search" at bounding box center [212, 109] width 301 height 18
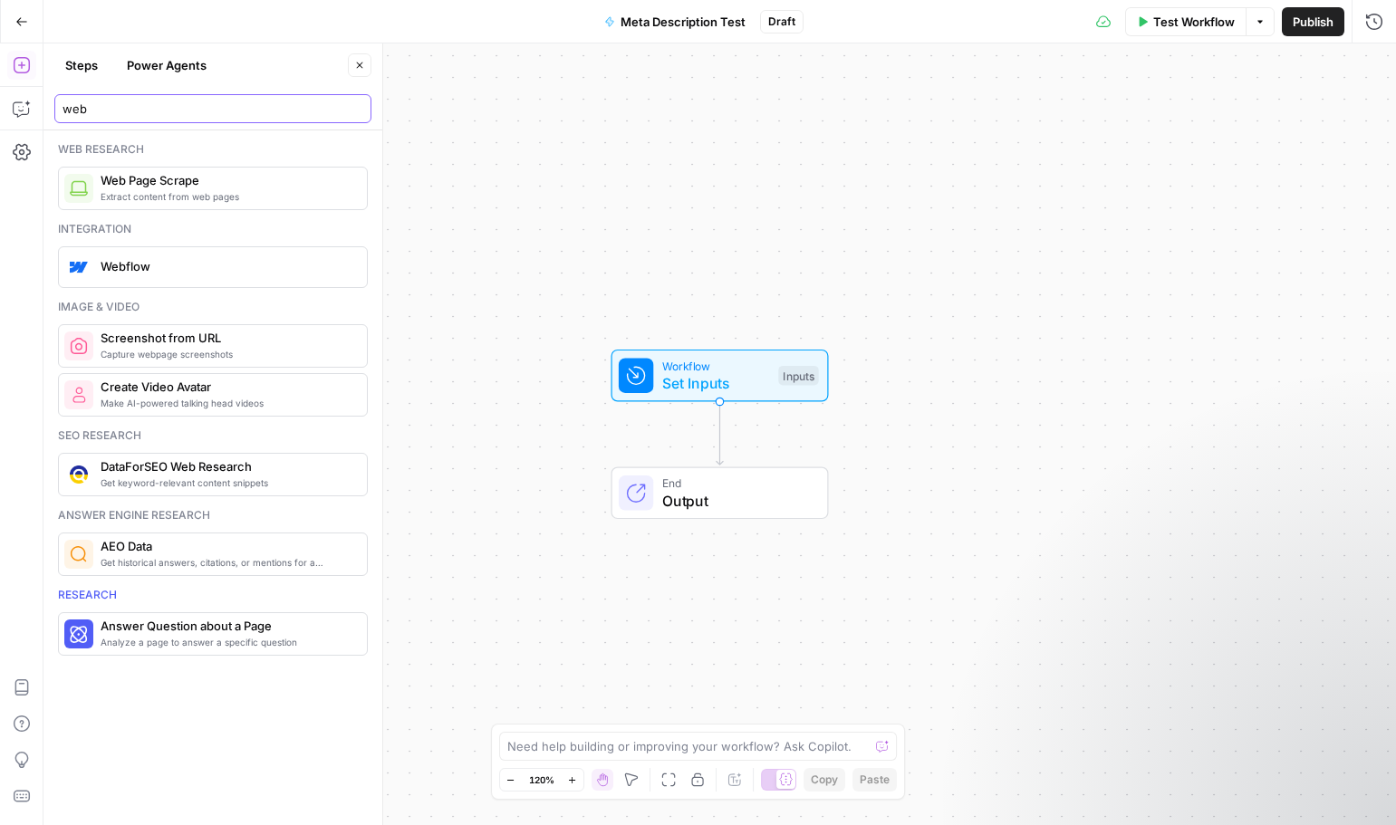
type input "web"
click at [206, 186] on span "Web Page Scrape" at bounding box center [227, 180] width 252 height 18
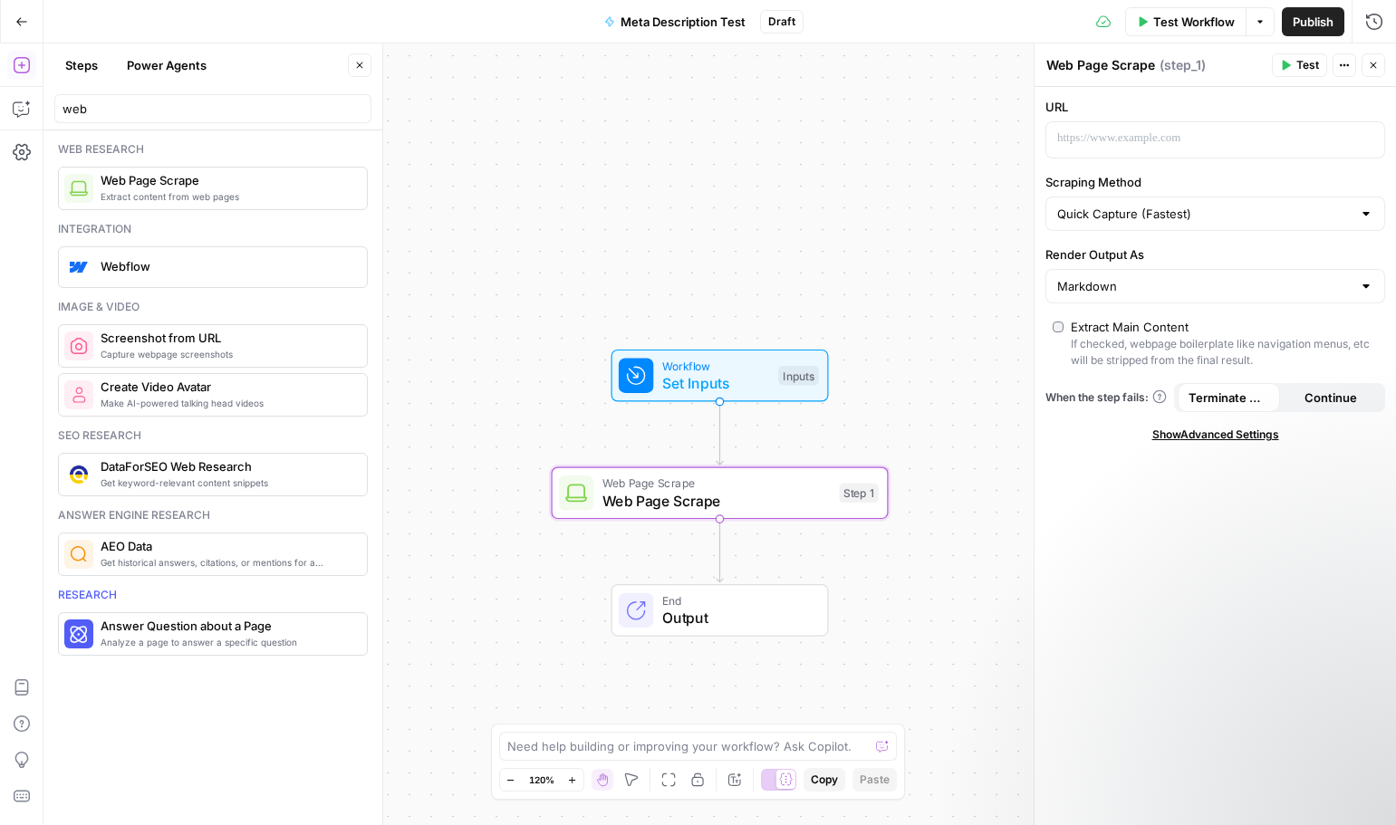
click at [738, 17] on span "Meta Description Test" at bounding box center [682, 22] width 125 height 18
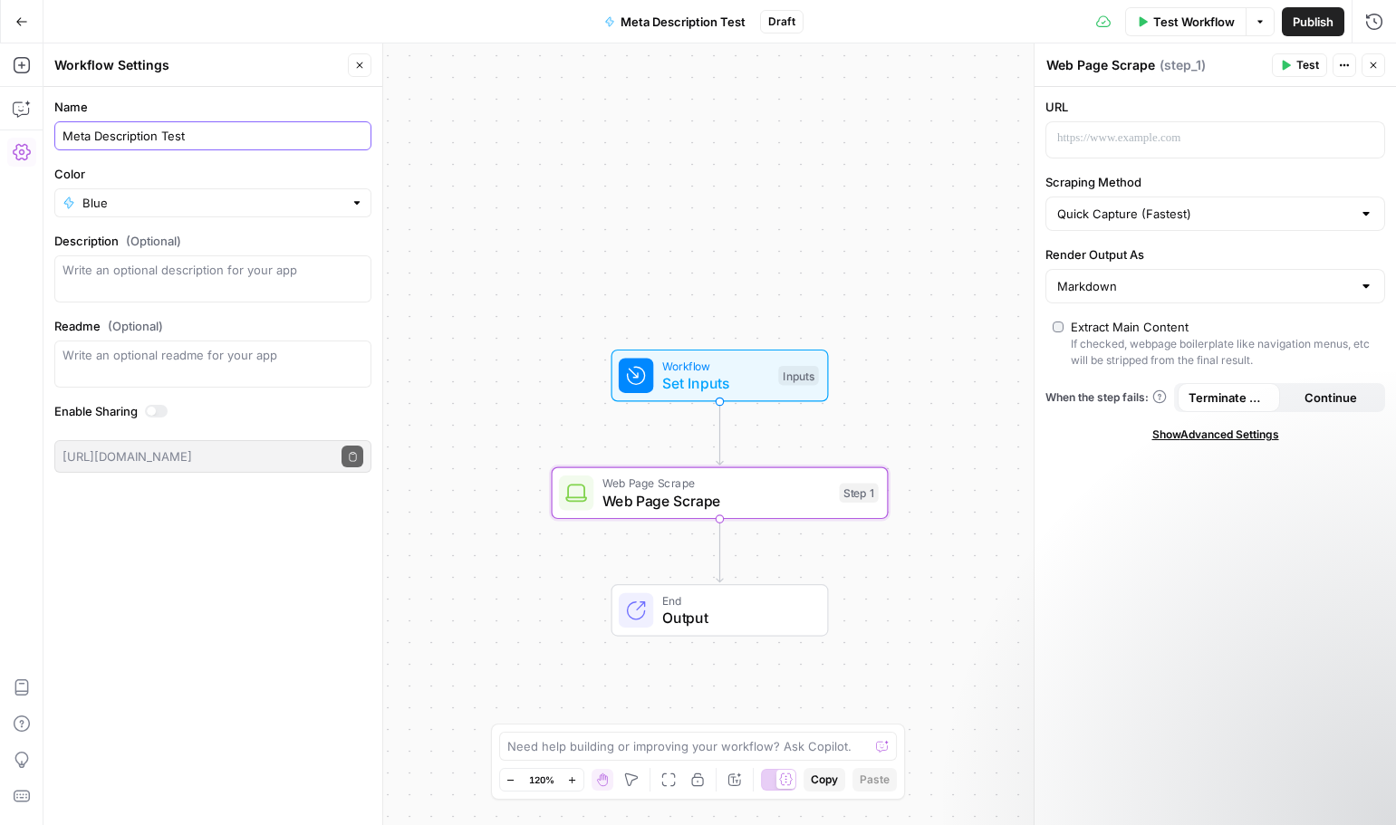
drag, startPoint x: 235, startPoint y: 132, endPoint x: 159, endPoint y: 133, distance: 75.2
click at [159, 133] on input "Meta Description Test" at bounding box center [212, 136] width 301 height 18
type input "Meta Description ([PERSON_NAME])"
click at [533, 214] on div "Workflow Set Inputs Inputs Web Page Scrape Web Page Scrape Step 1 End Output" at bounding box center [719, 434] width 1352 height 782
click at [769, 494] on span "Web Page Scrape" at bounding box center [716, 503] width 228 height 22
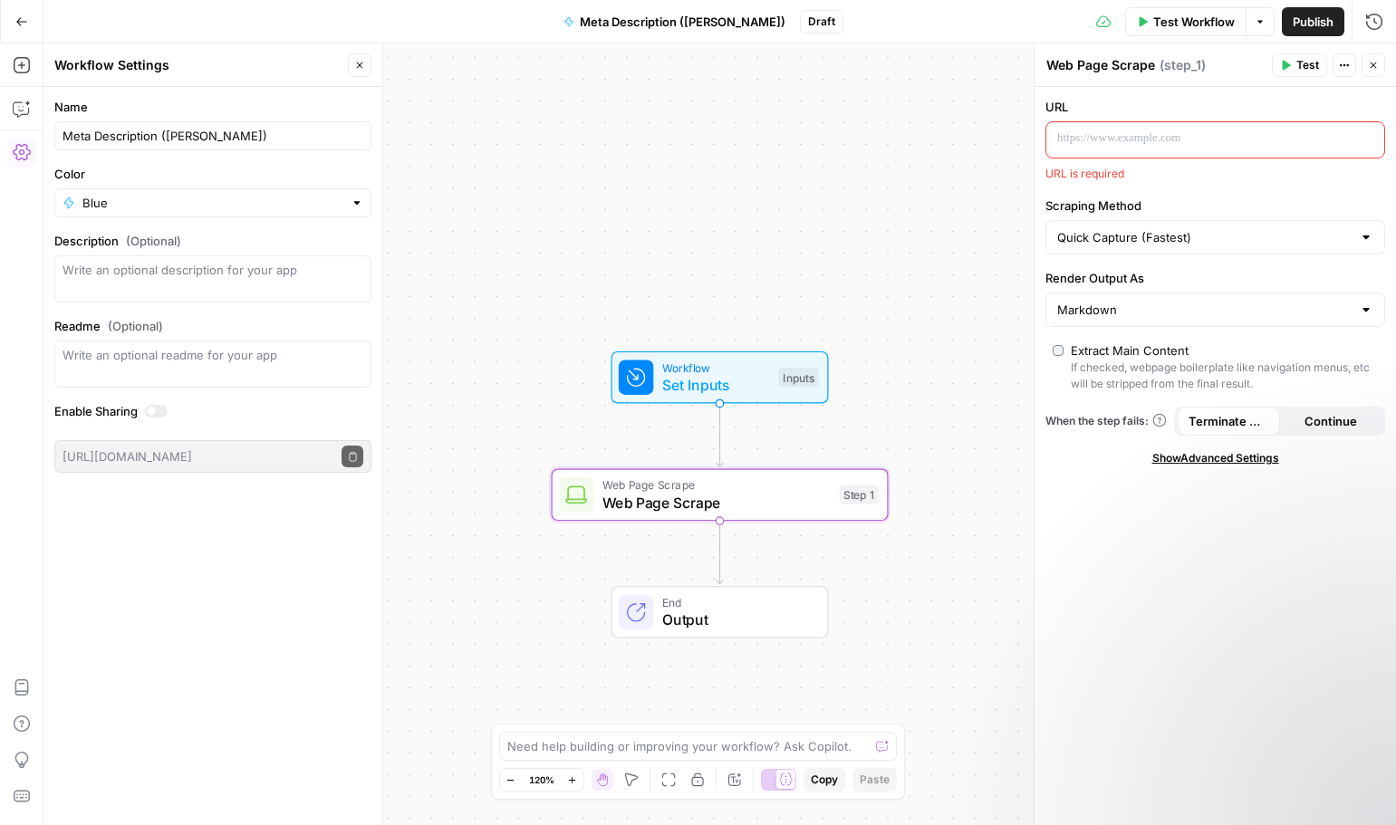
click at [1178, 135] on p at bounding box center [1200, 139] width 287 height 18
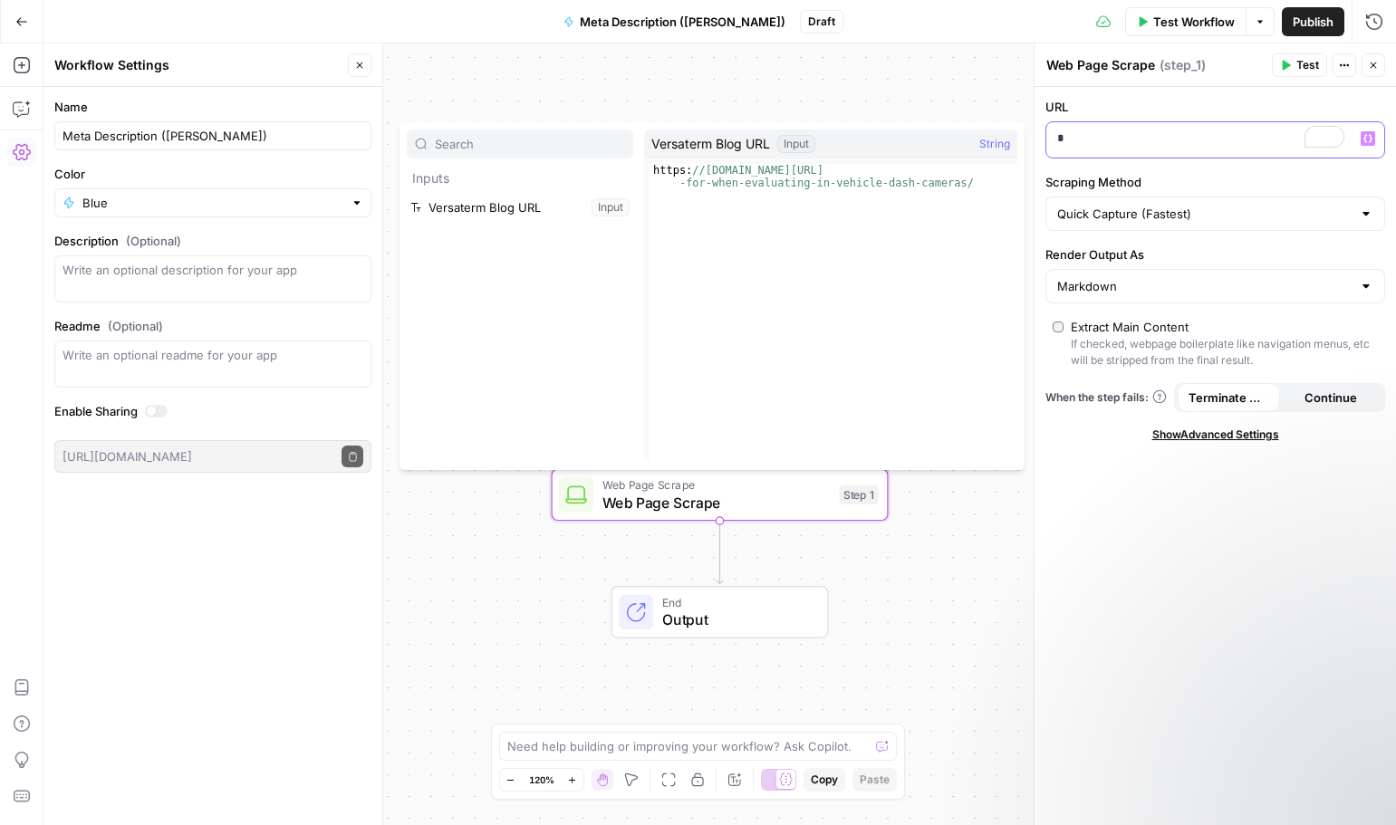
click at [1170, 139] on p "*" at bounding box center [1200, 139] width 287 height 18
click at [508, 204] on button "Select variable Versaterm Blog URL" at bounding box center [520, 207] width 226 height 29
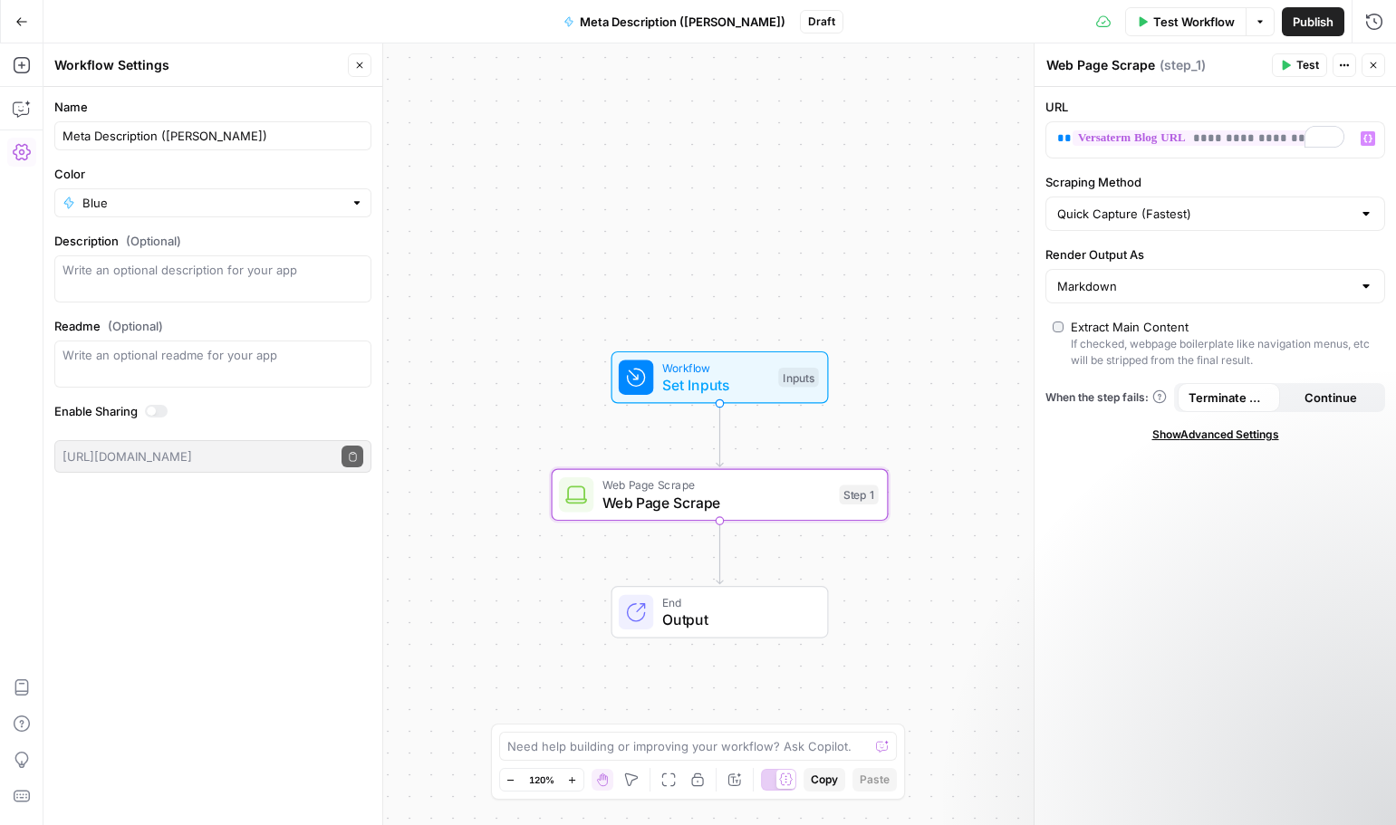
click at [1187, 33] on button "Test Workflow" at bounding box center [1185, 21] width 121 height 29
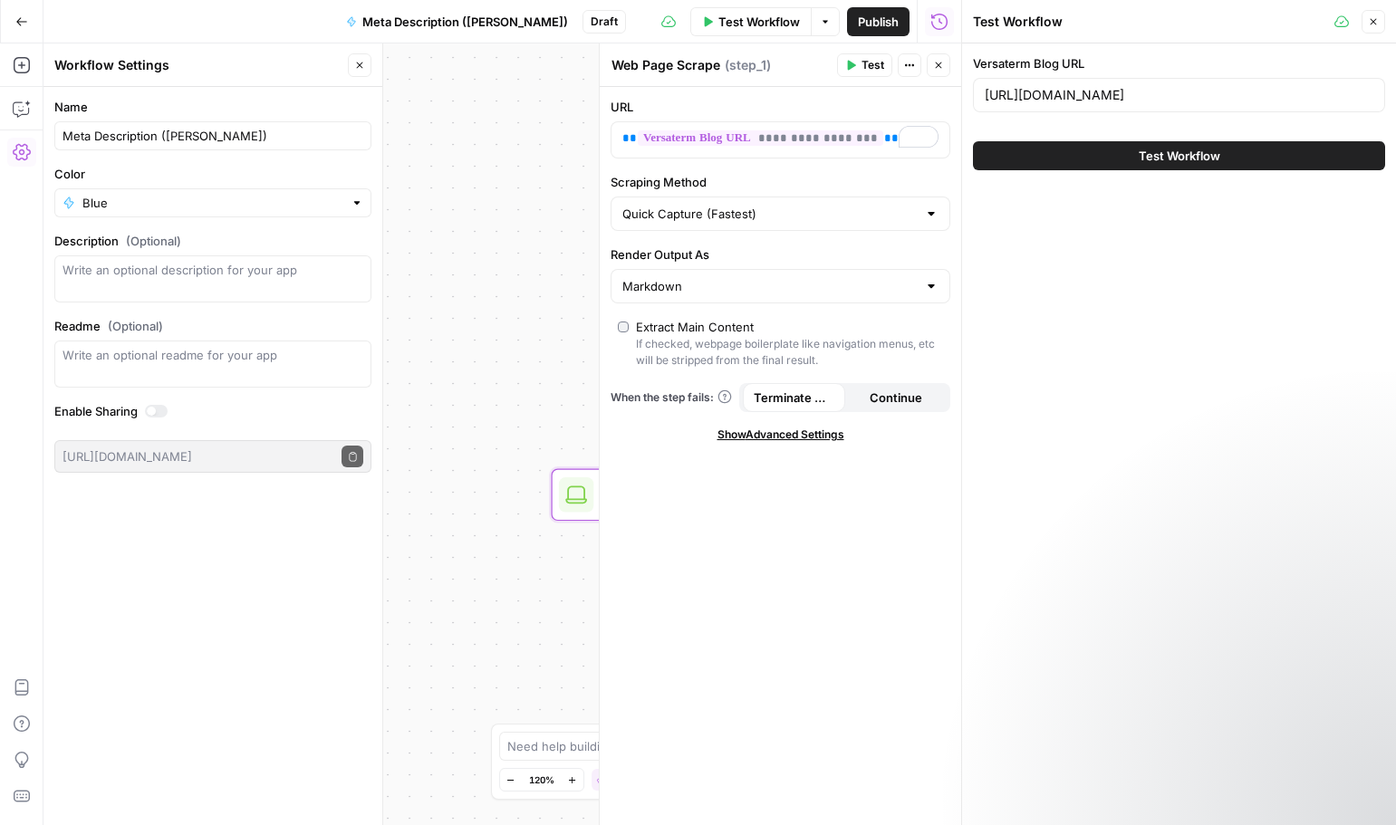
click at [1254, 162] on button "Test Workflow" at bounding box center [1179, 155] width 412 height 29
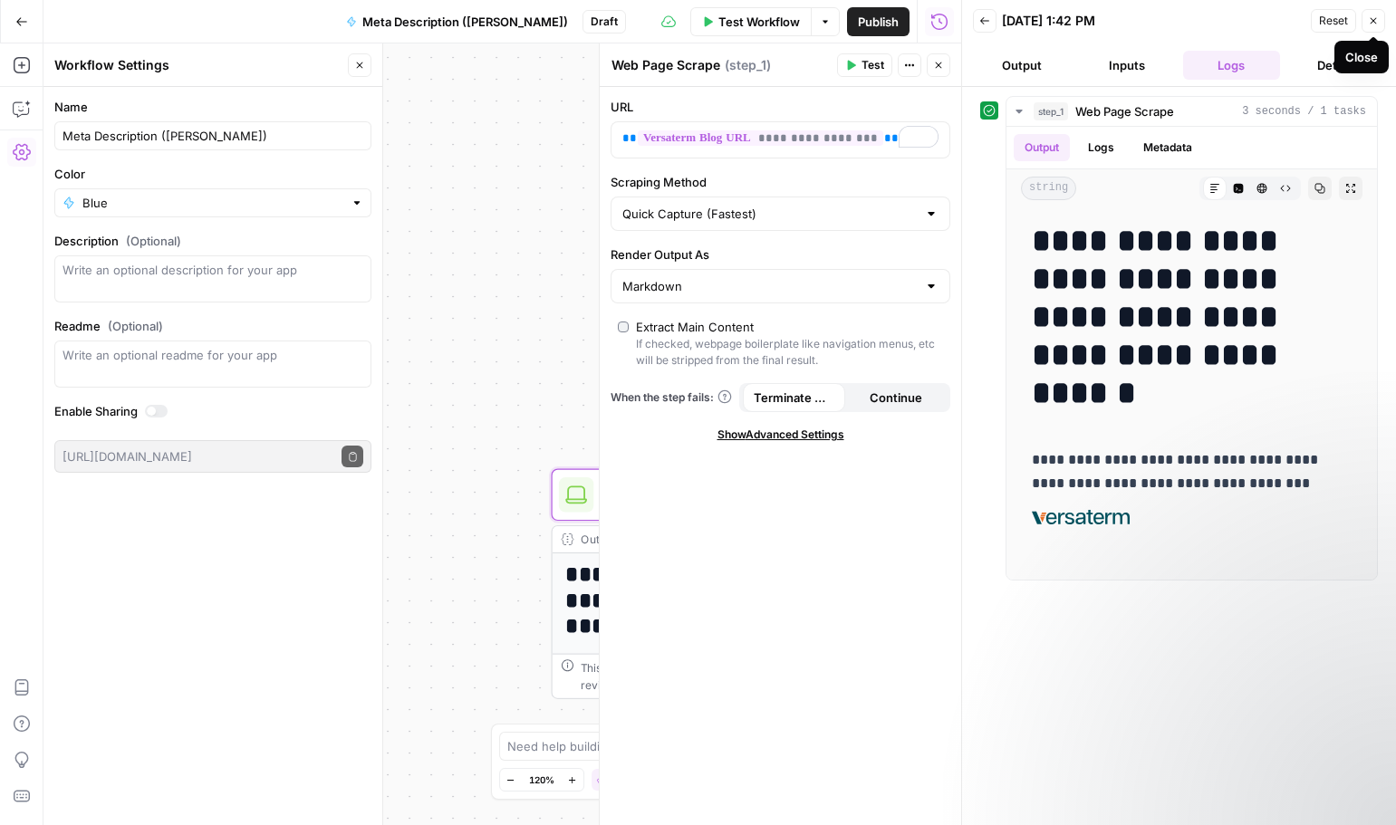
click at [1367, 18] on button "Close" at bounding box center [1373, 21] width 24 height 24
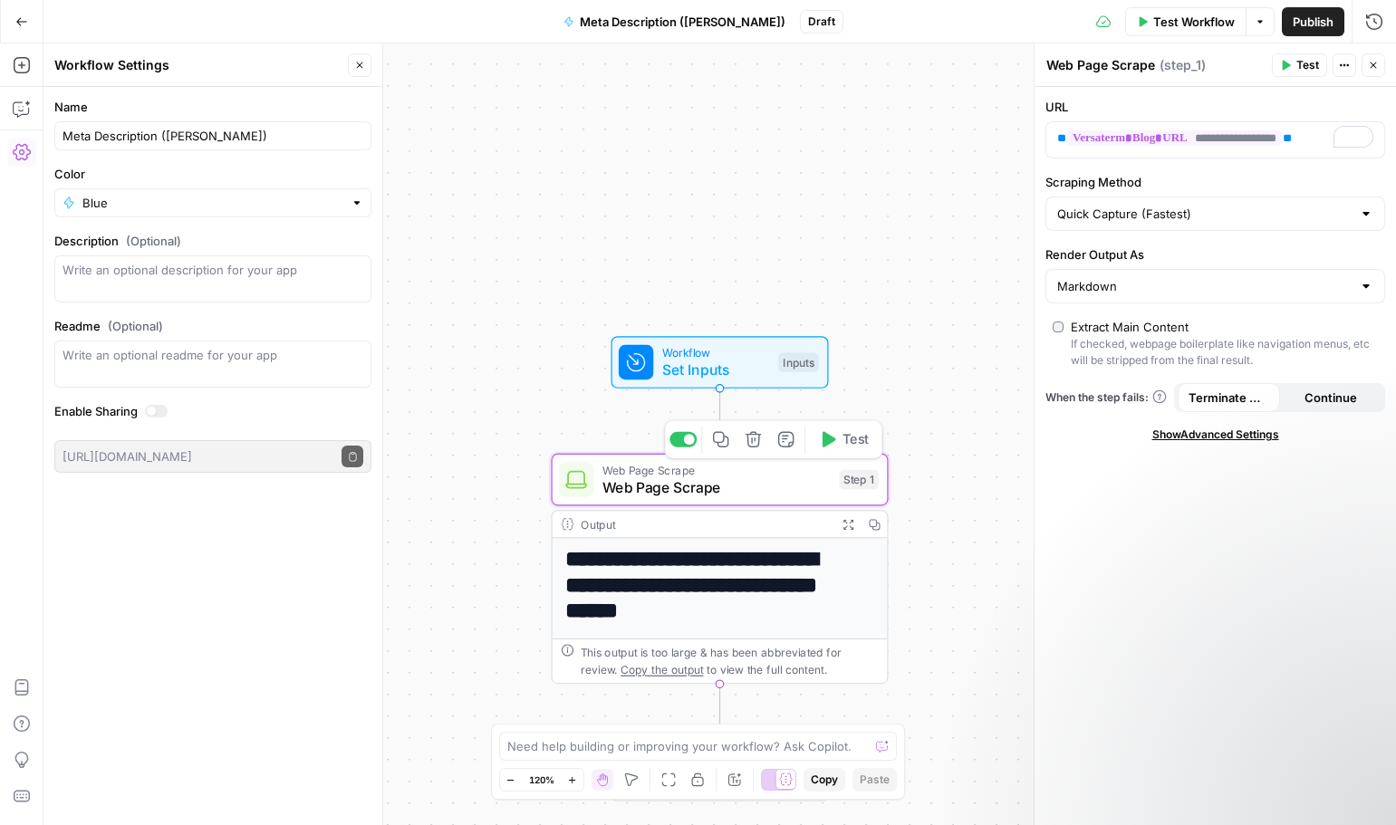
click at [649, 482] on span "Web Page Scrape" at bounding box center [716, 487] width 228 height 22
click at [614, 567] on h1 "**********" at bounding box center [711, 585] width 293 height 77
click at [602, 485] on span "Web Page Scrape" at bounding box center [716, 487] width 228 height 22
click at [13, 67] on icon "button" at bounding box center [22, 65] width 18 height 18
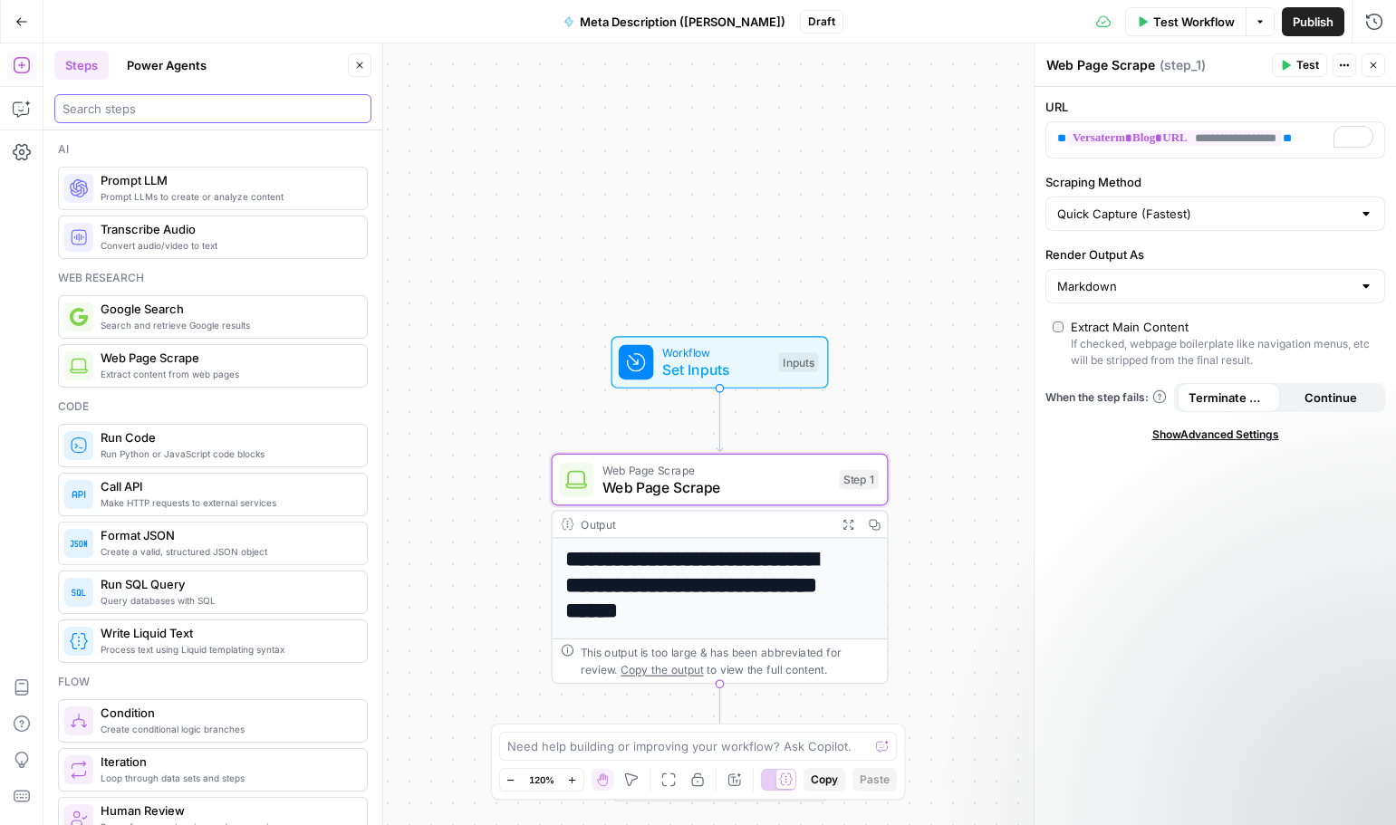
click at [219, 111] on input "search" at bounding box center [212, 109] width 301 height 18
click at [210, 193] on span "Prompt LLMs to create or analyze content" at bounding box center [227, 196] width 252 height 14
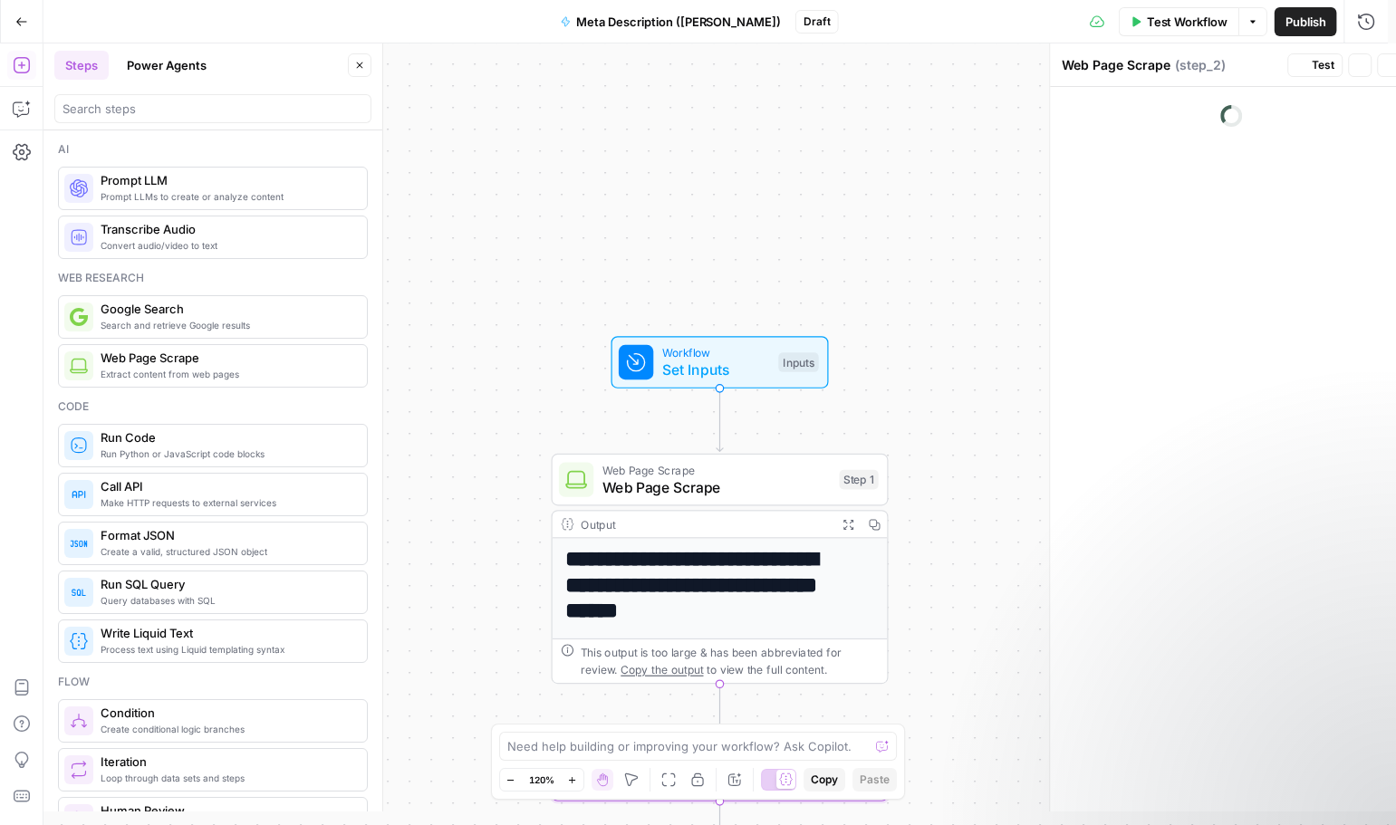
type textarea "Prompt LLM"
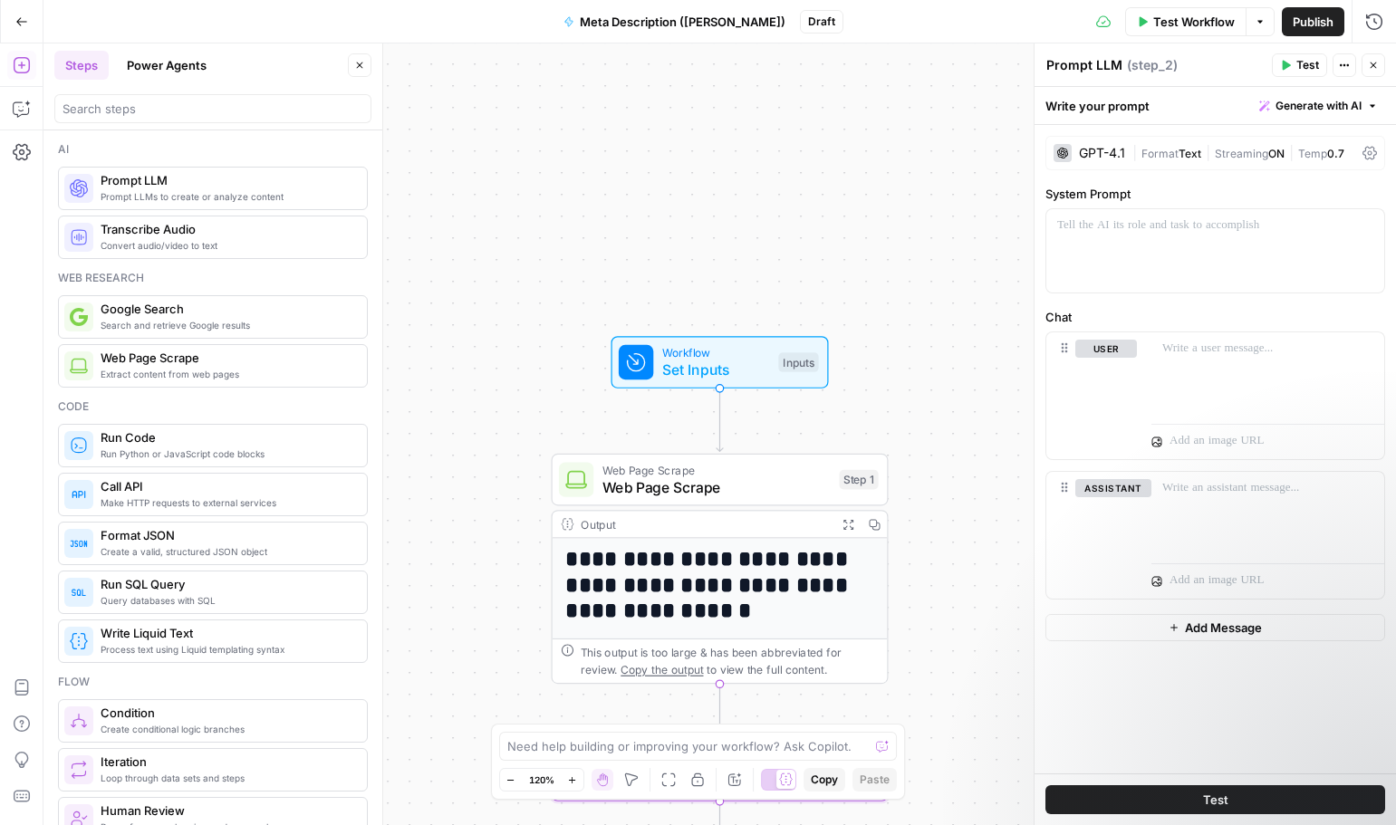
click at [1105, 152] on div "GPT-4.1" at bounding box center [1102, 153] width 46 height 13
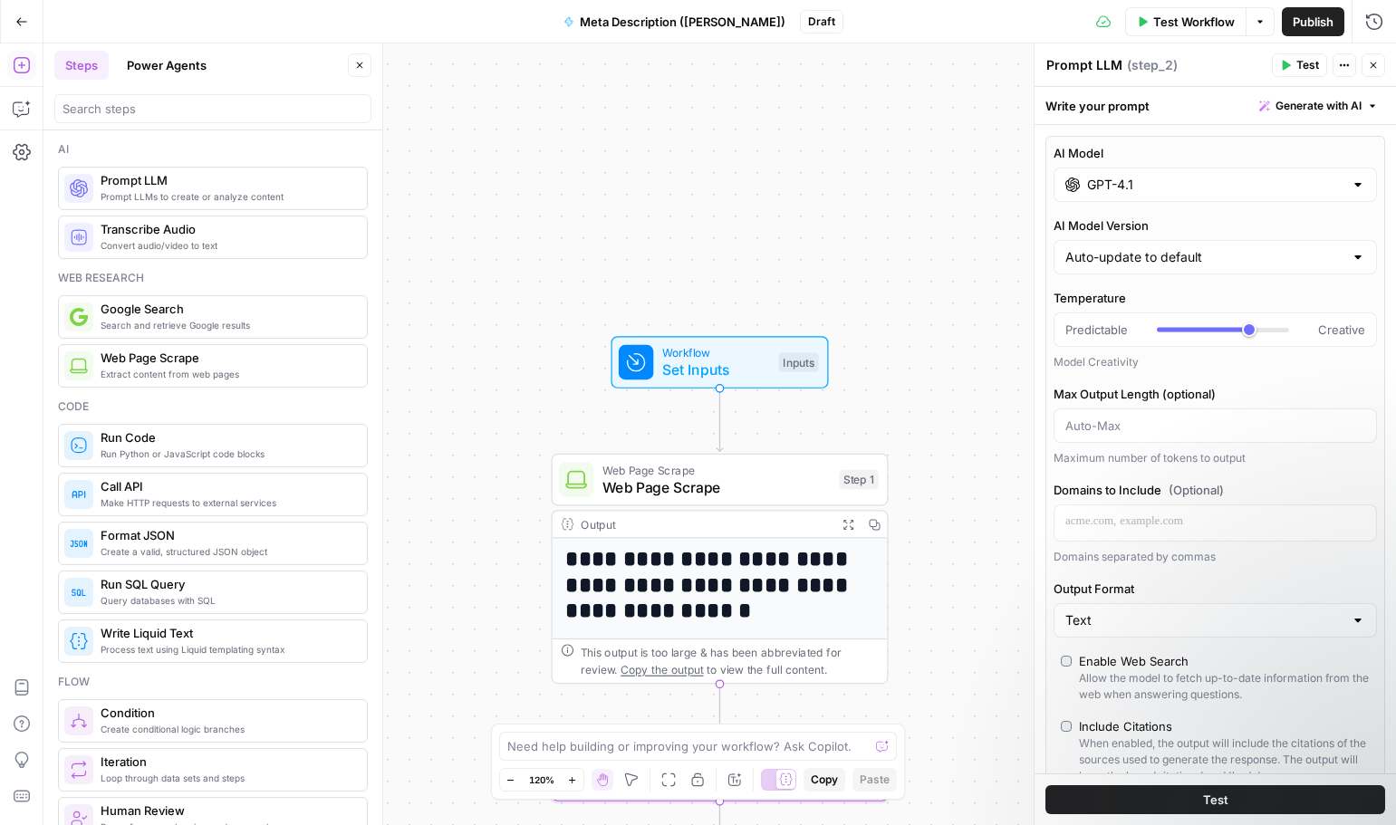
click at [1155, 187] on input "GPT-4.1" at bounding box center [1215, 185] width 256 height 18
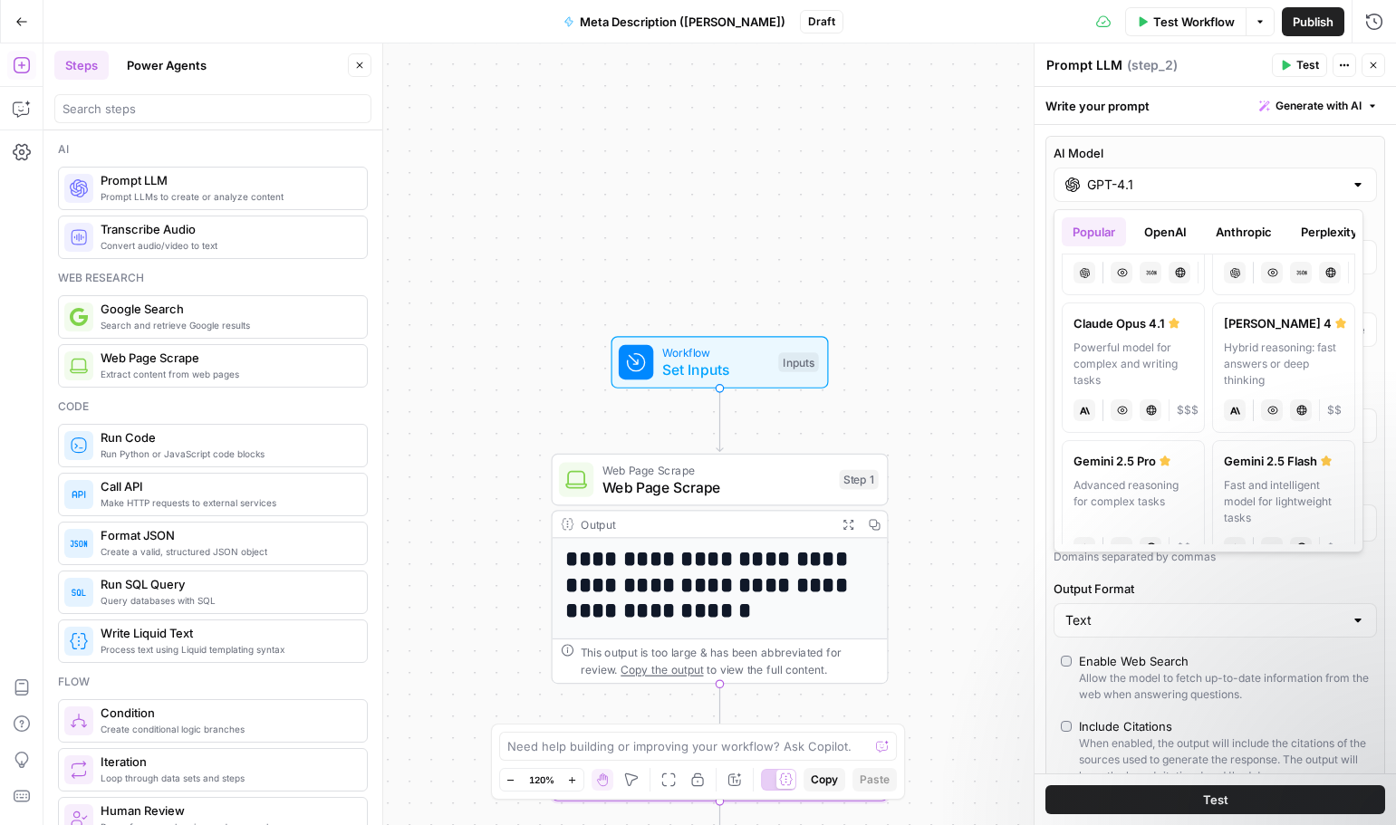
scroll to position [227, 0]
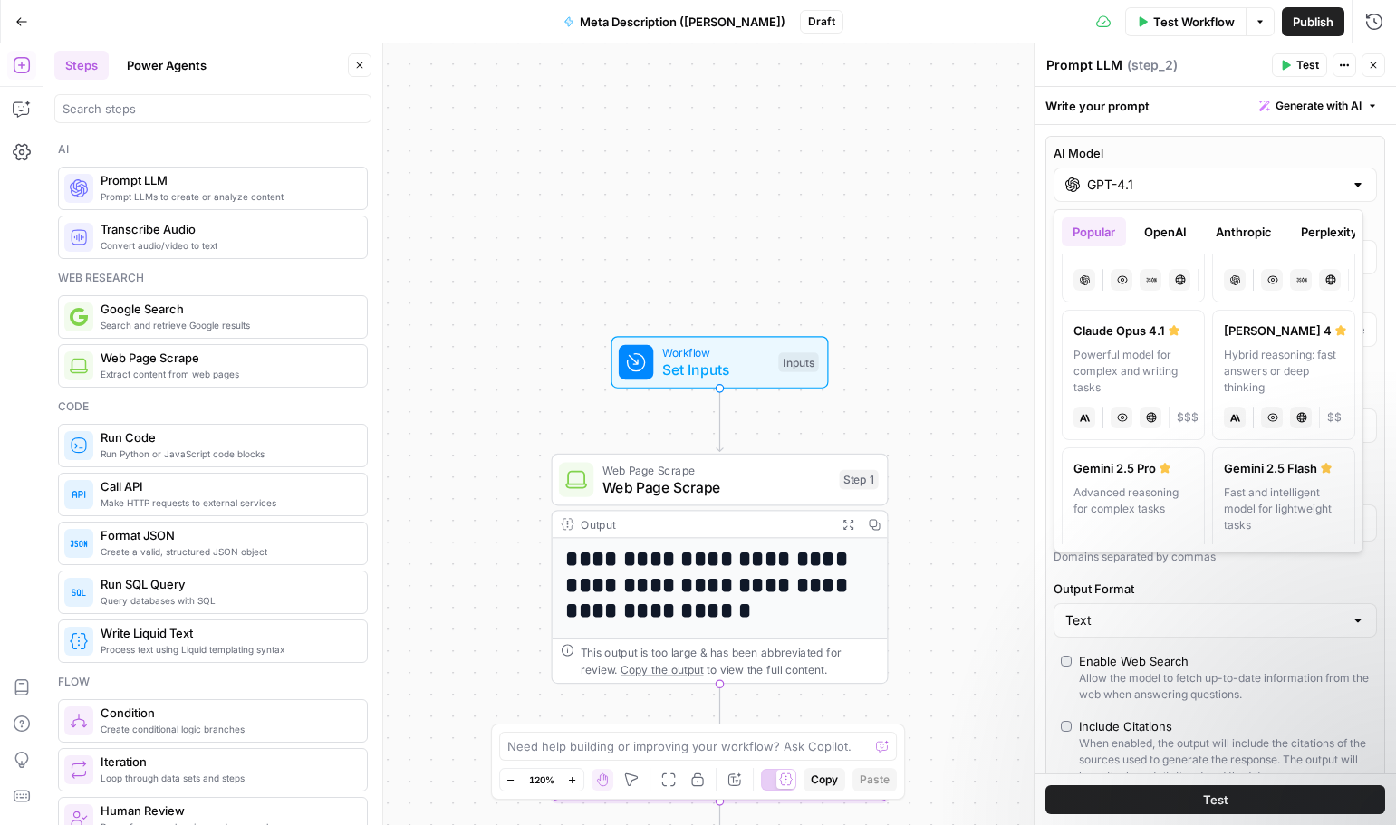
click at [1246, 366] on div "Hybrid reasoning: fast answers or deep thinking" at bounding box center [1284, 371] width 120 height 49
type input "[PERSON_NAME] 4"
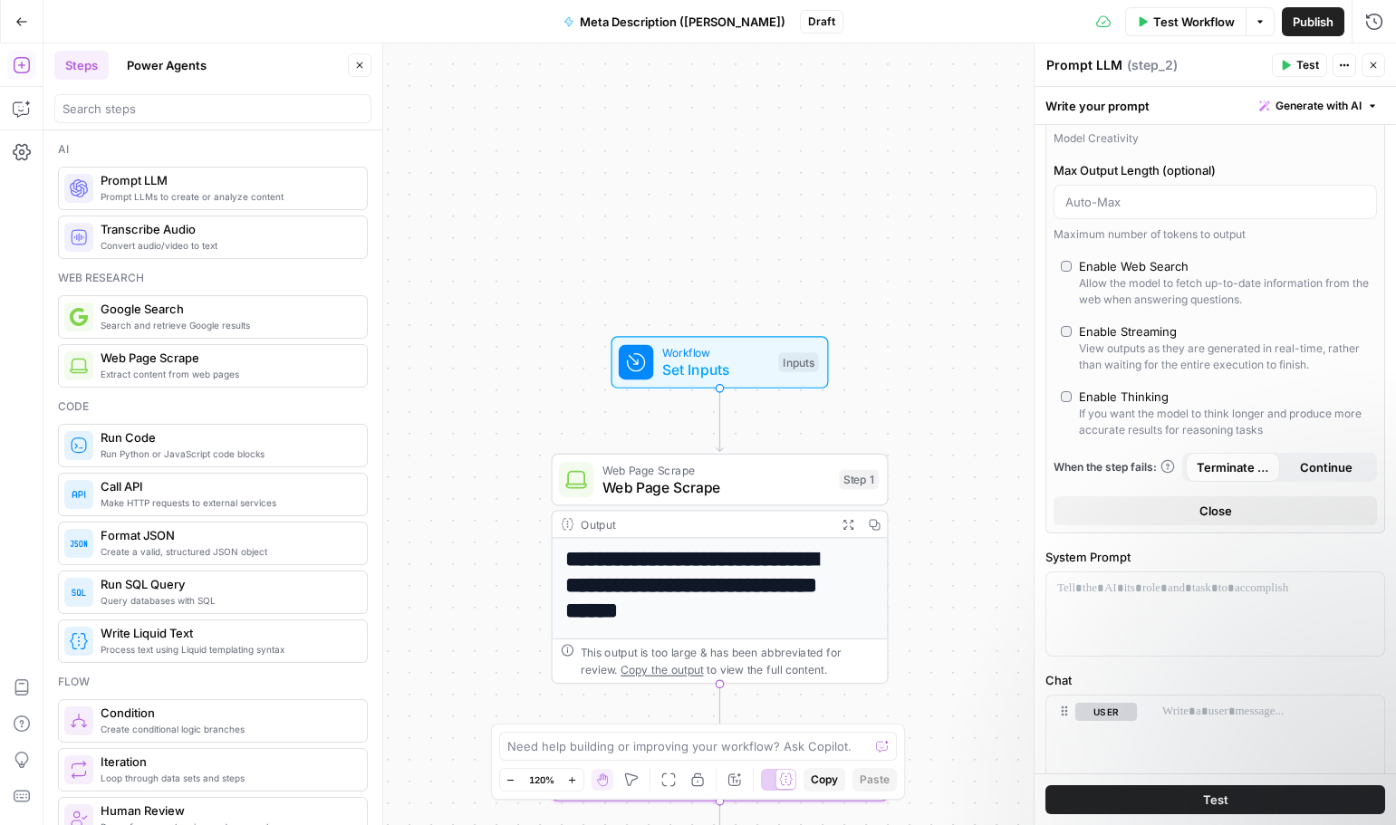
scroll to position [272, 0]
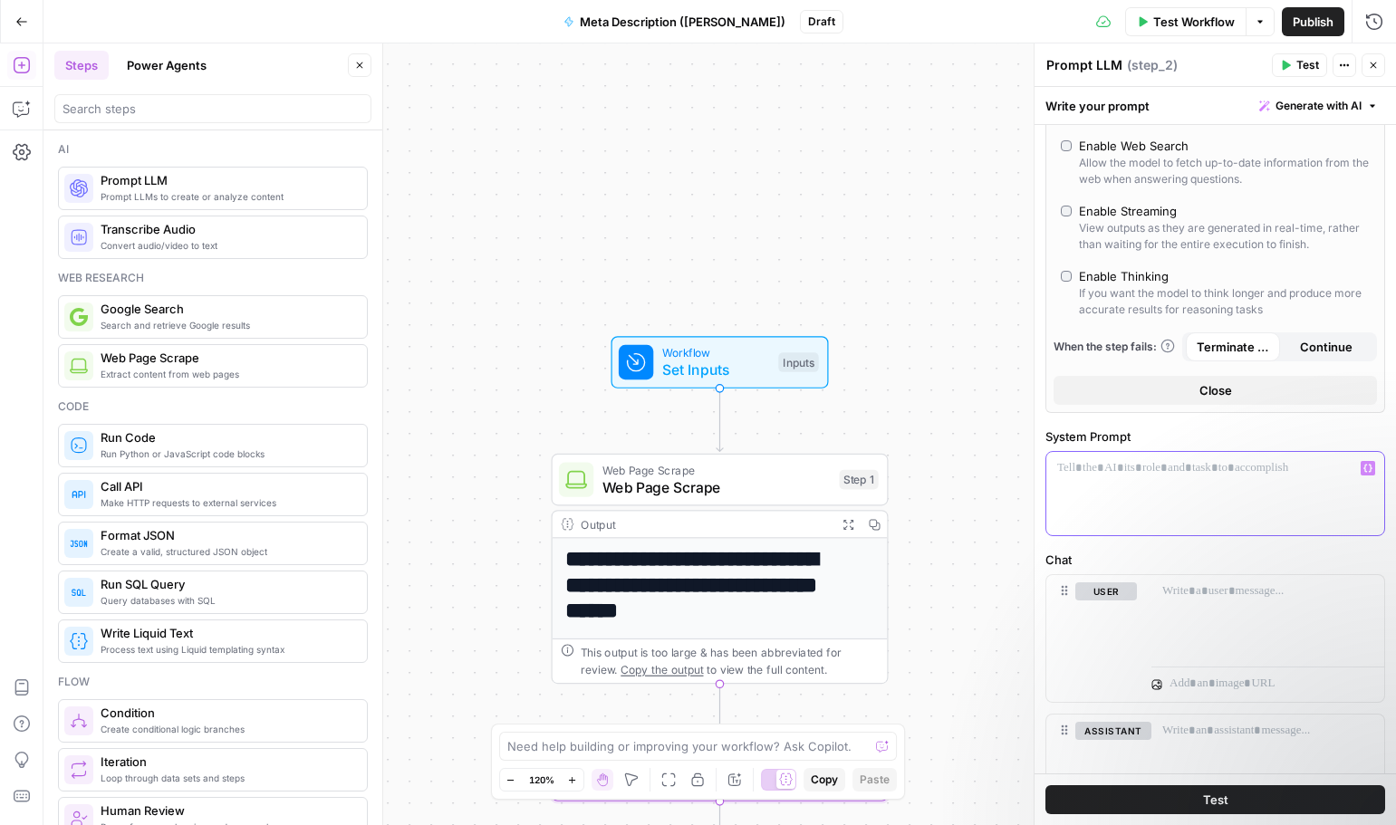
click at [1209, 472] on p at bounding box center [1215, 468] width 316 height 18
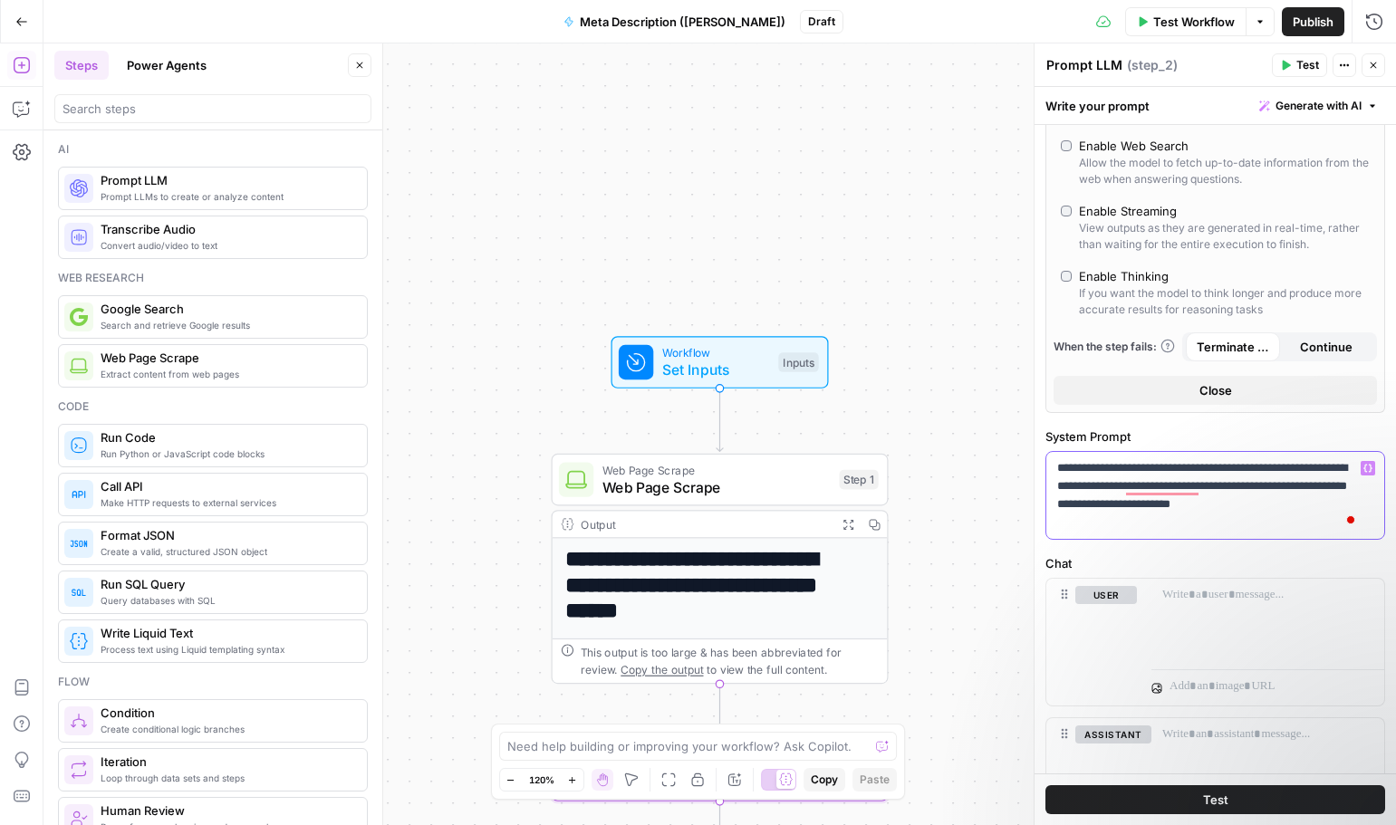
click at [1298, 508] on p "**********" at bounding box center [1208, 495] width 303 height 72
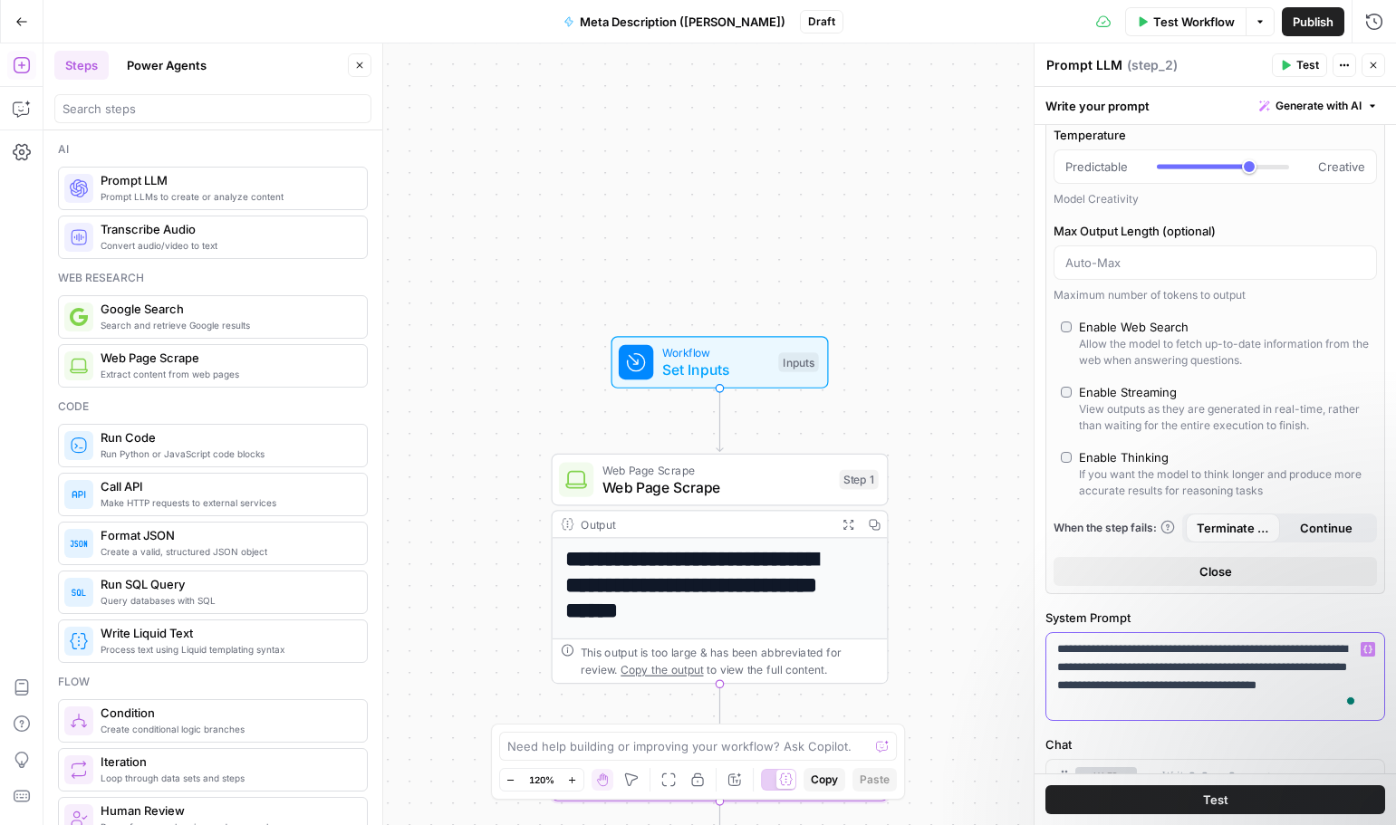
scroll to position [0, 0]
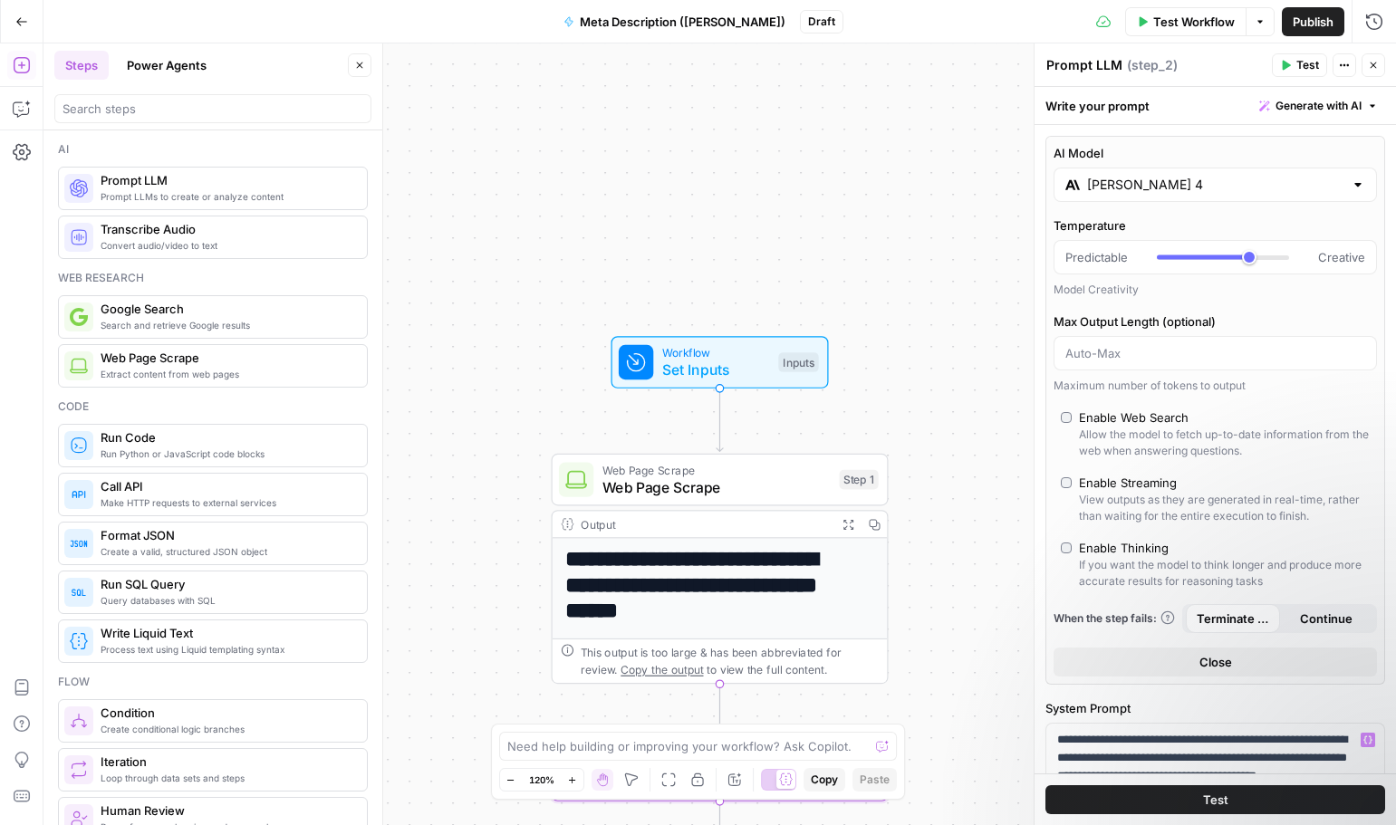
click at [1223, 667] on span "Close" at bounding box center [1215, 662] width 33 height 18
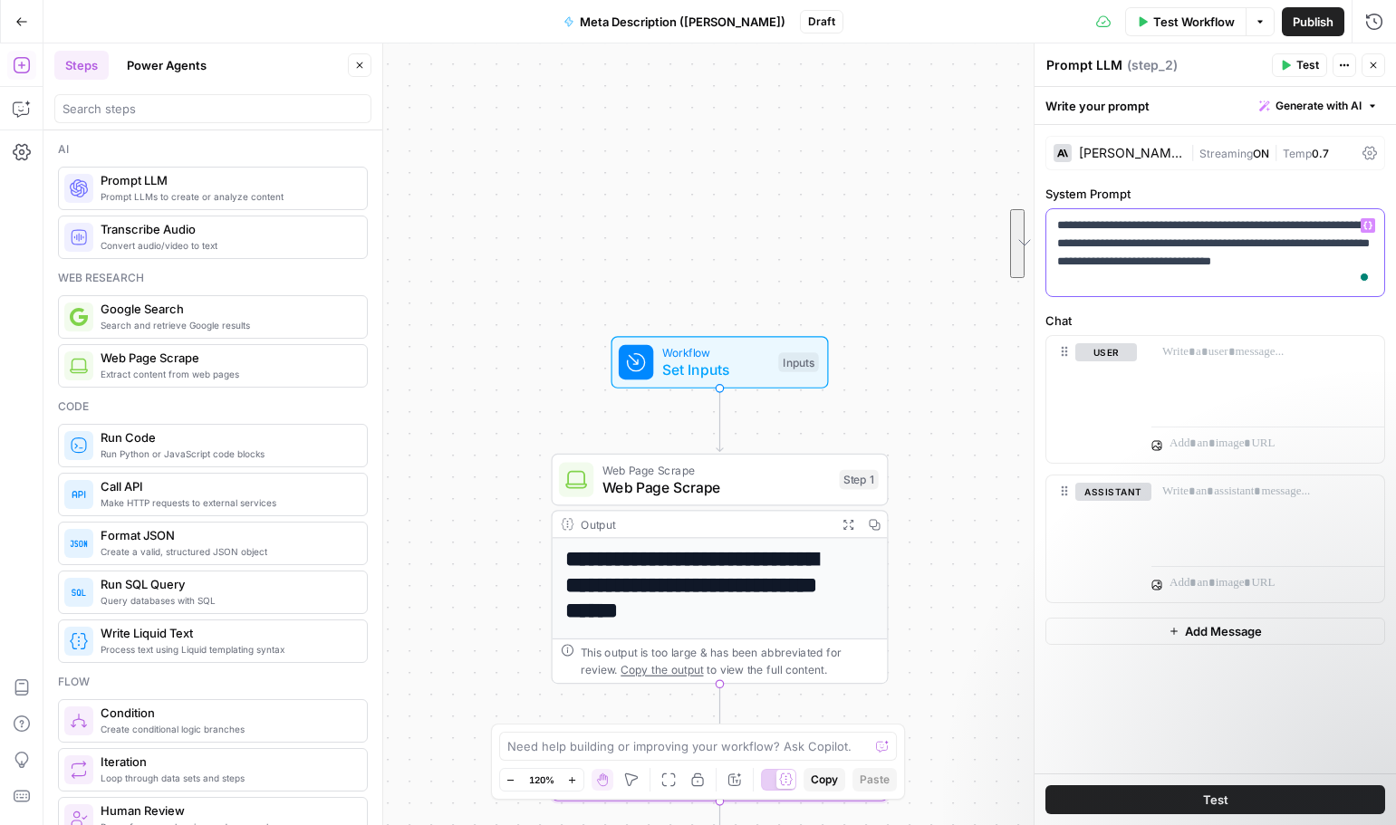
drag, startPoint x: 1164, startPoint y: 274, endPoint x: 1052, endPoint y: 208, distance: 129.6
click at [1052, 208] on div "**********" at bounding box center [1215, 252] width 340 height 89
copy p "**********"
click at [1200, 359] on p at bounding box center [1267, 352] width 211 height 18
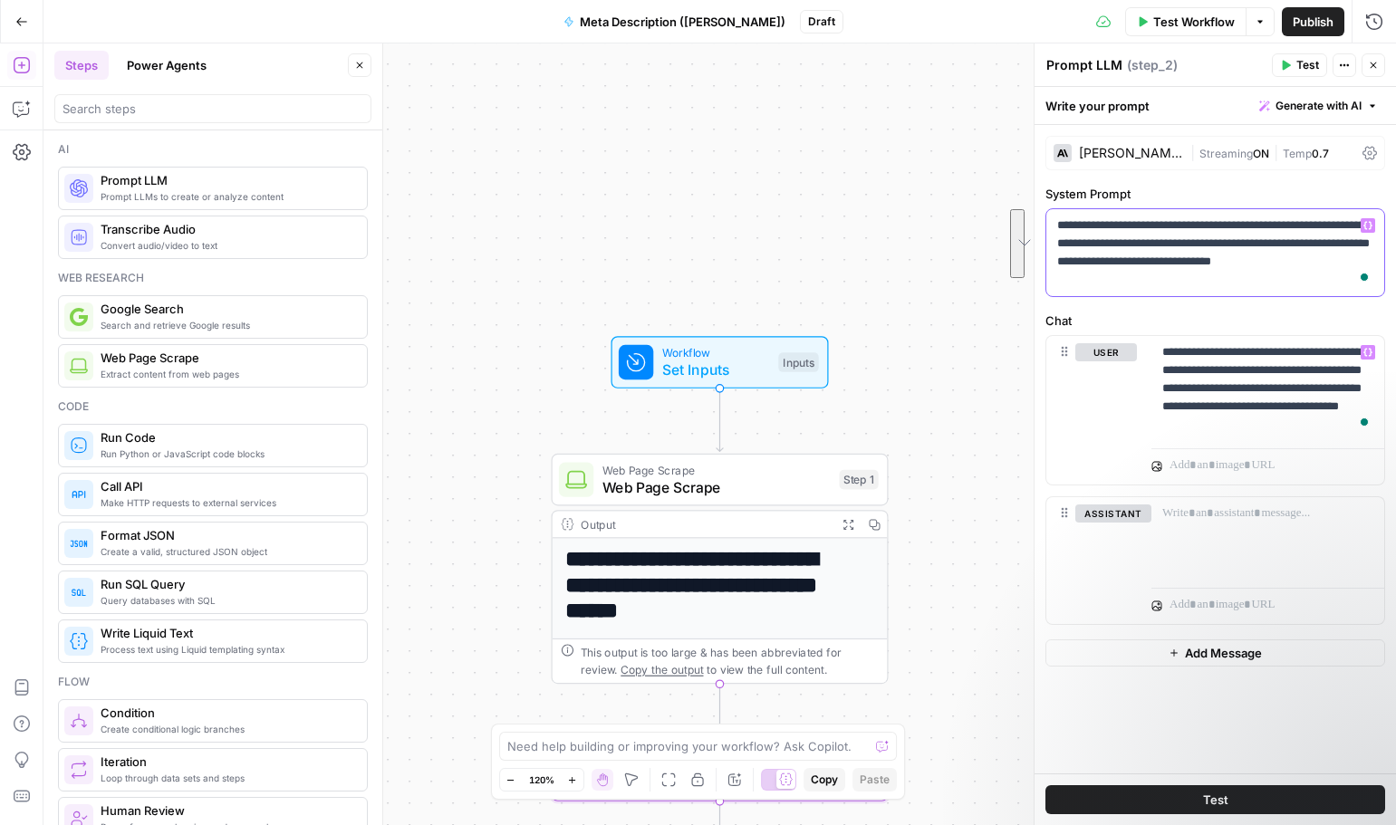
drag, startPoint x: 1159, startPoint y: 283, endPoint x: 1054, endPoint y: 229, distance: 117.9
click at [1054, 229] on div "**********" at bounding box center [1215, 252] width 338 height 87
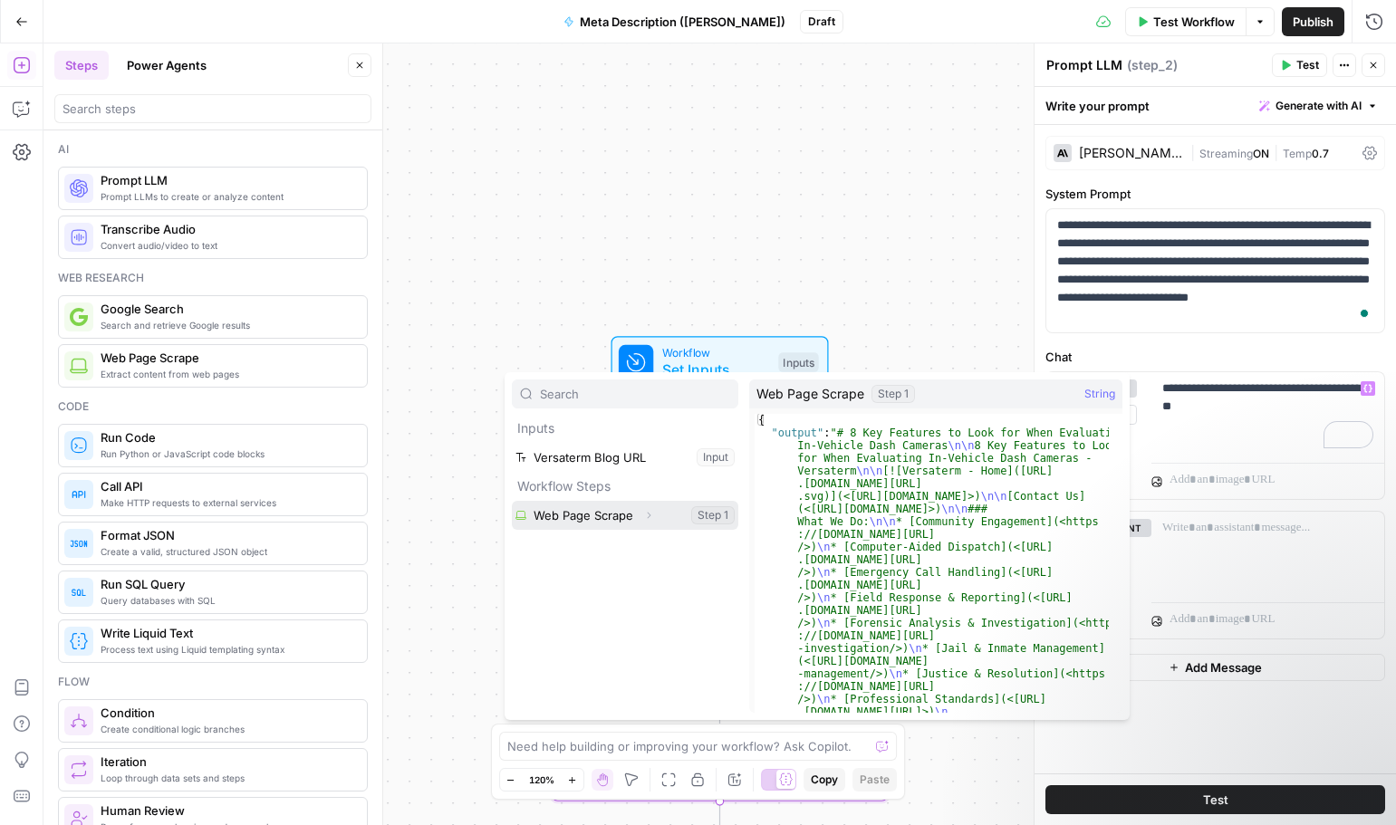
click at [655, 512] on button "Expand" at bounding box center [649, 516] width 24 height 24
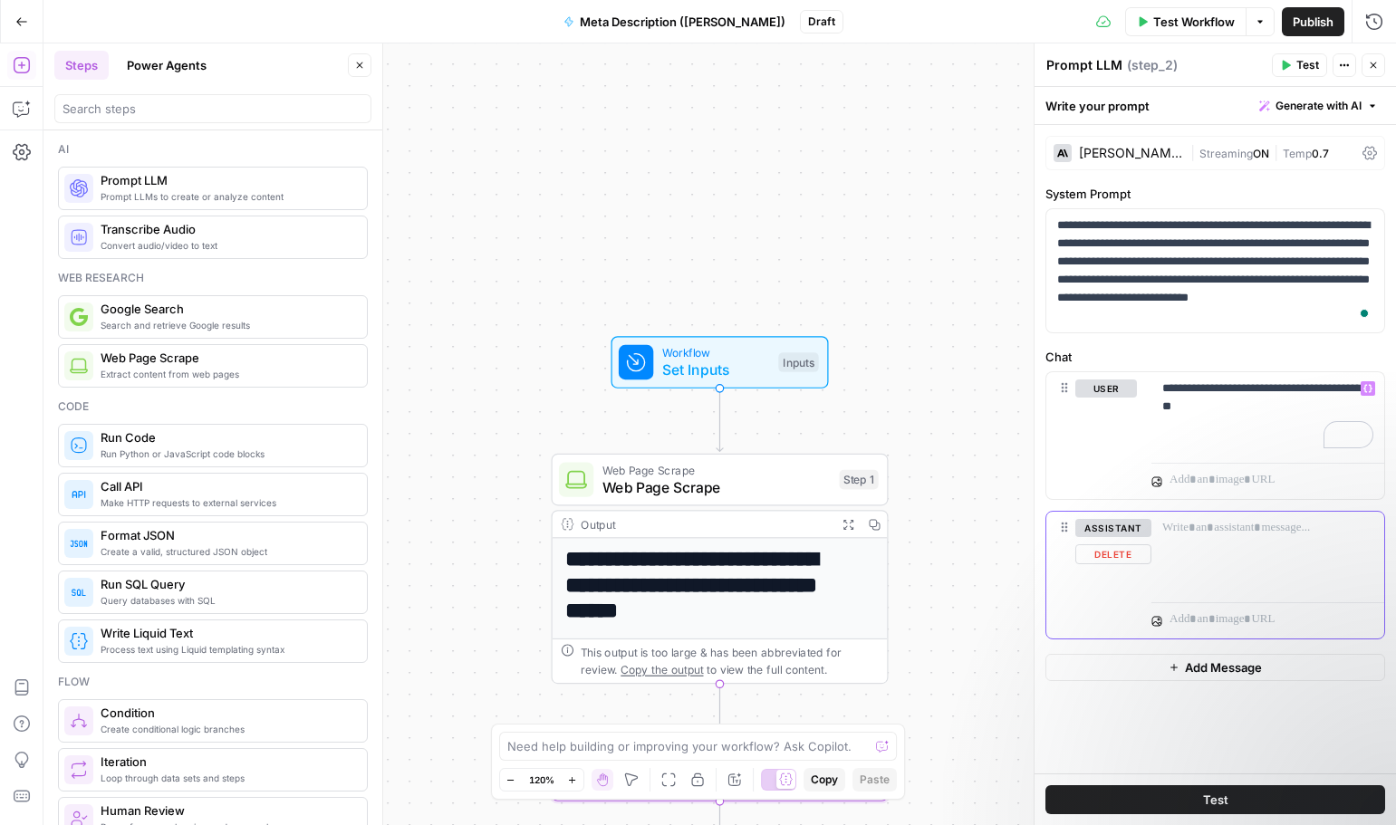
click at [1197, 571] on div at bounding box center [1267, 553] width 233 height 83
click at [1220, 412] on p "**********" at bounding box center [1267, 398] width 211 height 36
click at [1226, 403] on p "**********" at bounding box center [1267, 407] width 211 height 54
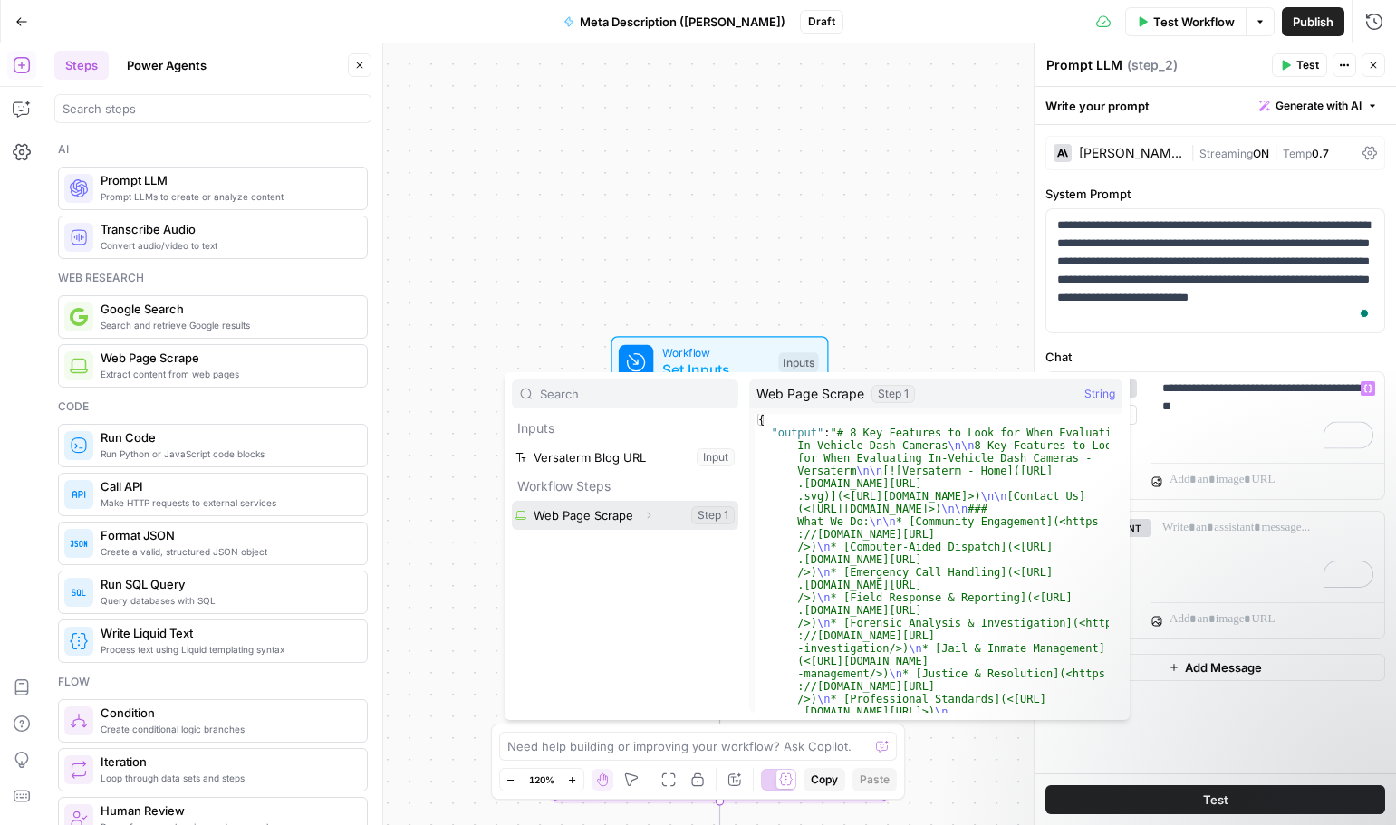
click at [717, 514] on button "Select variable Web Page Scrape" at bounding box center [625, 515] width 226 height 29
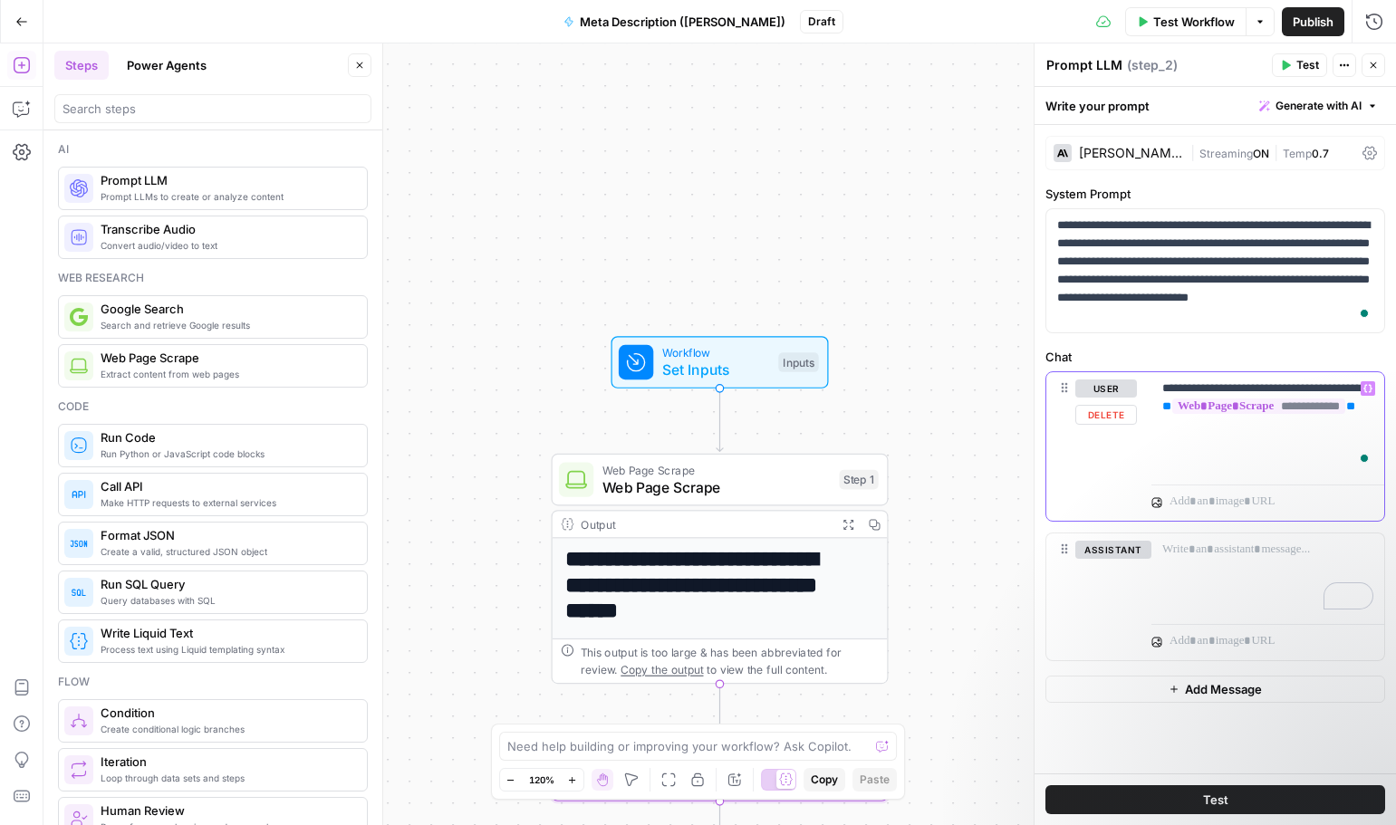
click at [1160, 434] on div "**********" at bounding box center [1267, 424] width 233 height 105
click at [1164, 430] on p "**********" at bounding box center [1267, 425] width 211 height 91
click at [1162, 24] on span "Test Workflow" at bounding box center [1194, 22] width 82 height 18
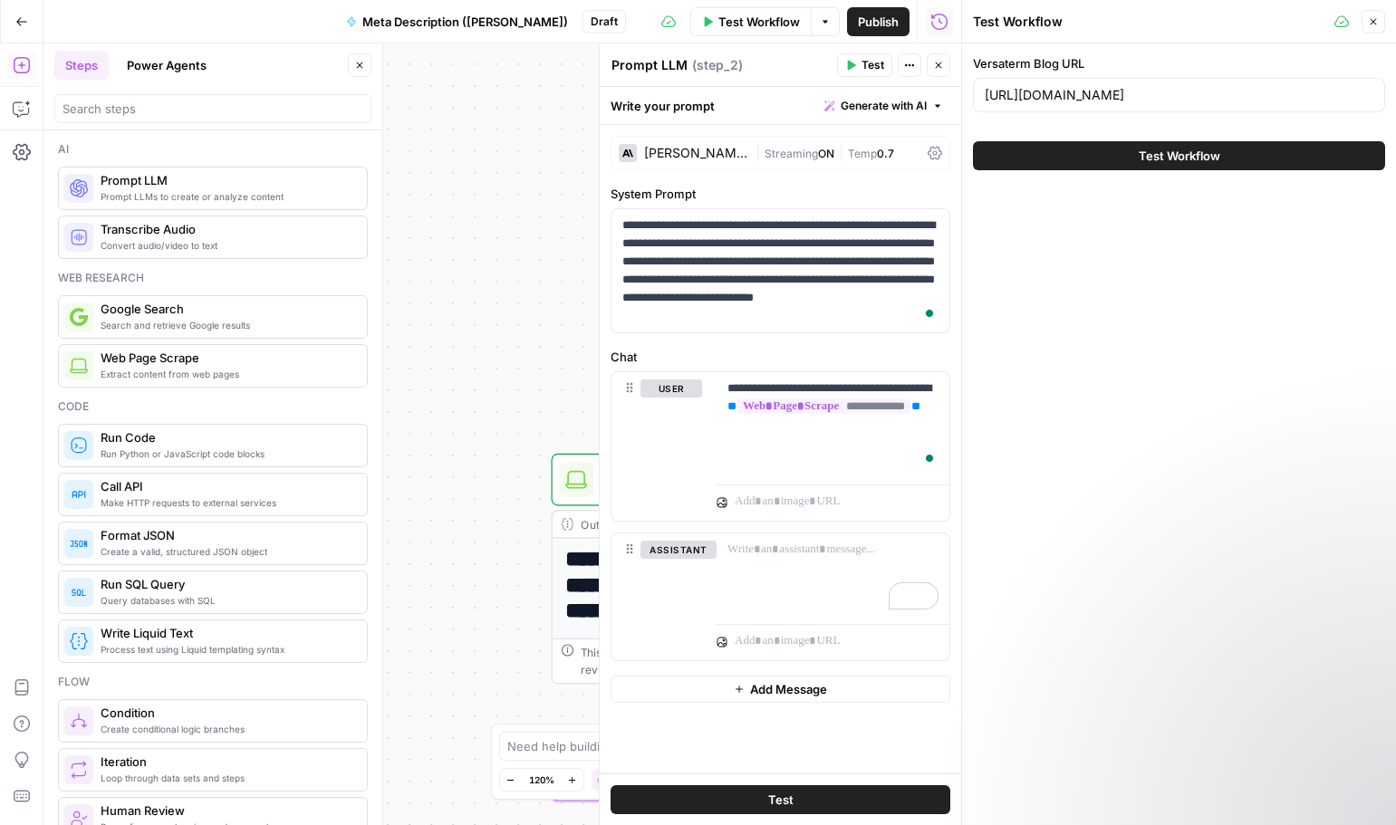
click at [1245, 149] on button "Test Workflow" at bounding box center [1179, 155] width 412 height 29
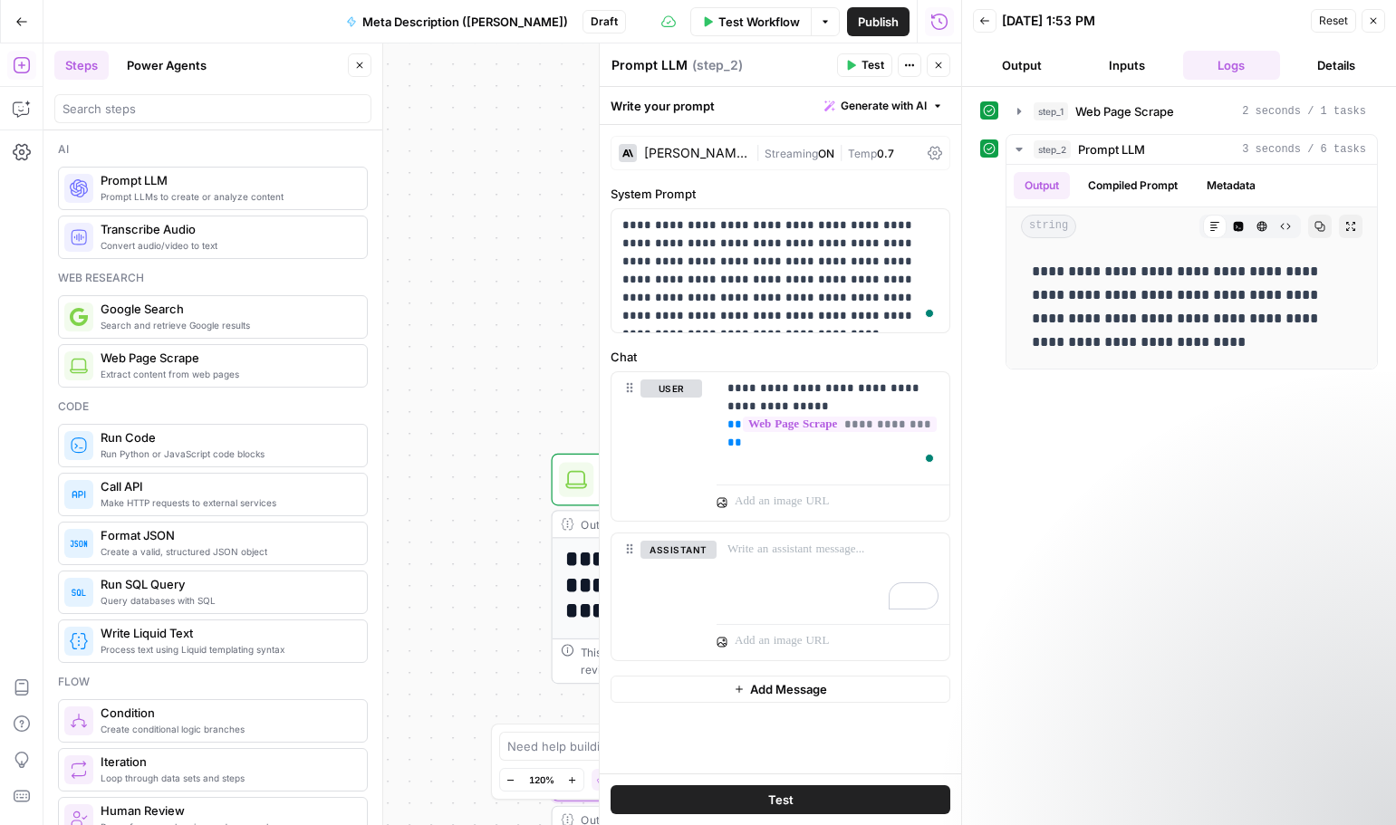
click at [879, 64] on span "Test" at bounding box center [872, 65] width 23 height 16
click at [1369, 21] on button "Close" at bounding box center [1373, 21] width 24 height 24
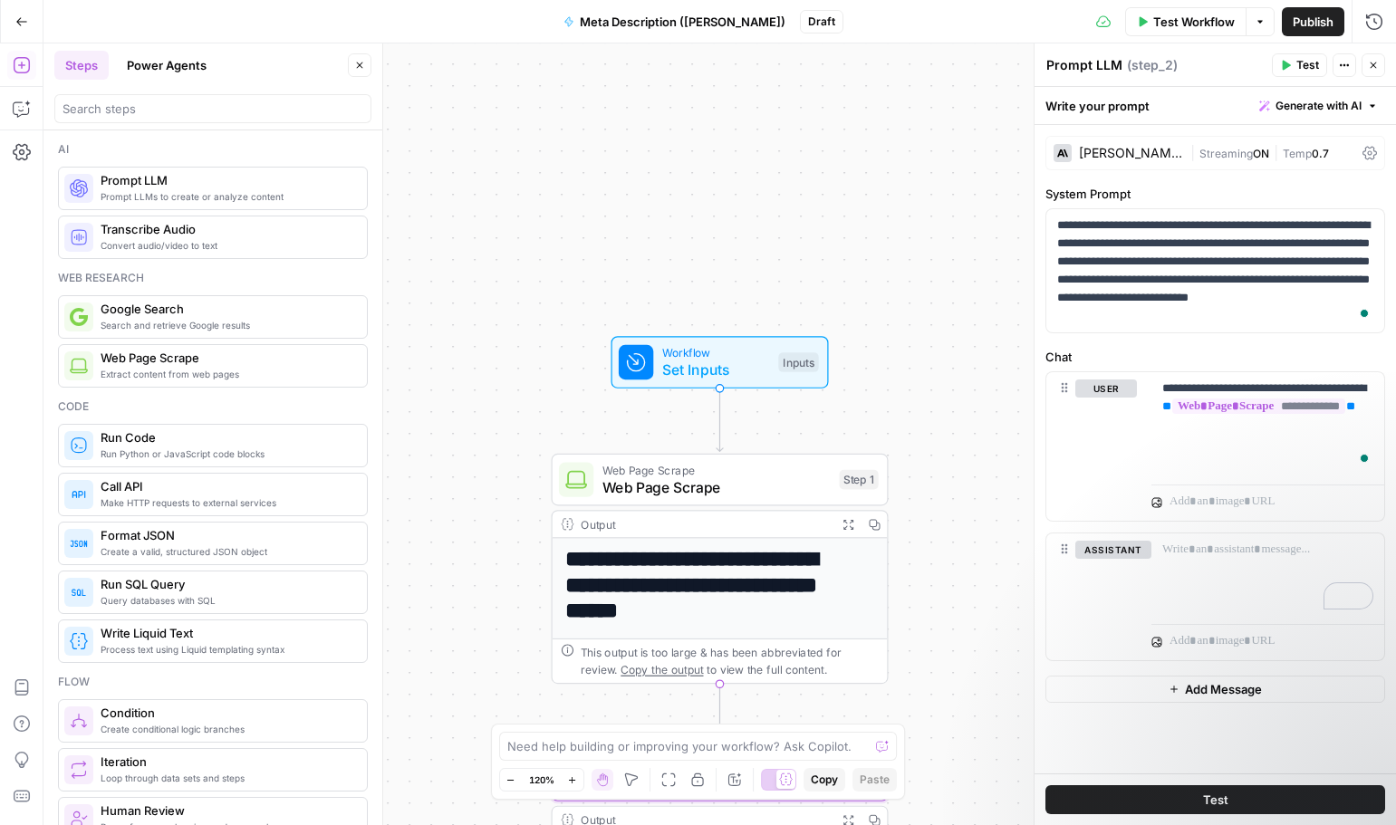
drag, startPoint x: 177, startPoint y: 555, endPoint x: 697, endPoint y: 692, distance: 537.6
click at [178, 554] on span "Create a valid, structured JSON object" at bounding box center [227, 551] width 252 height 14
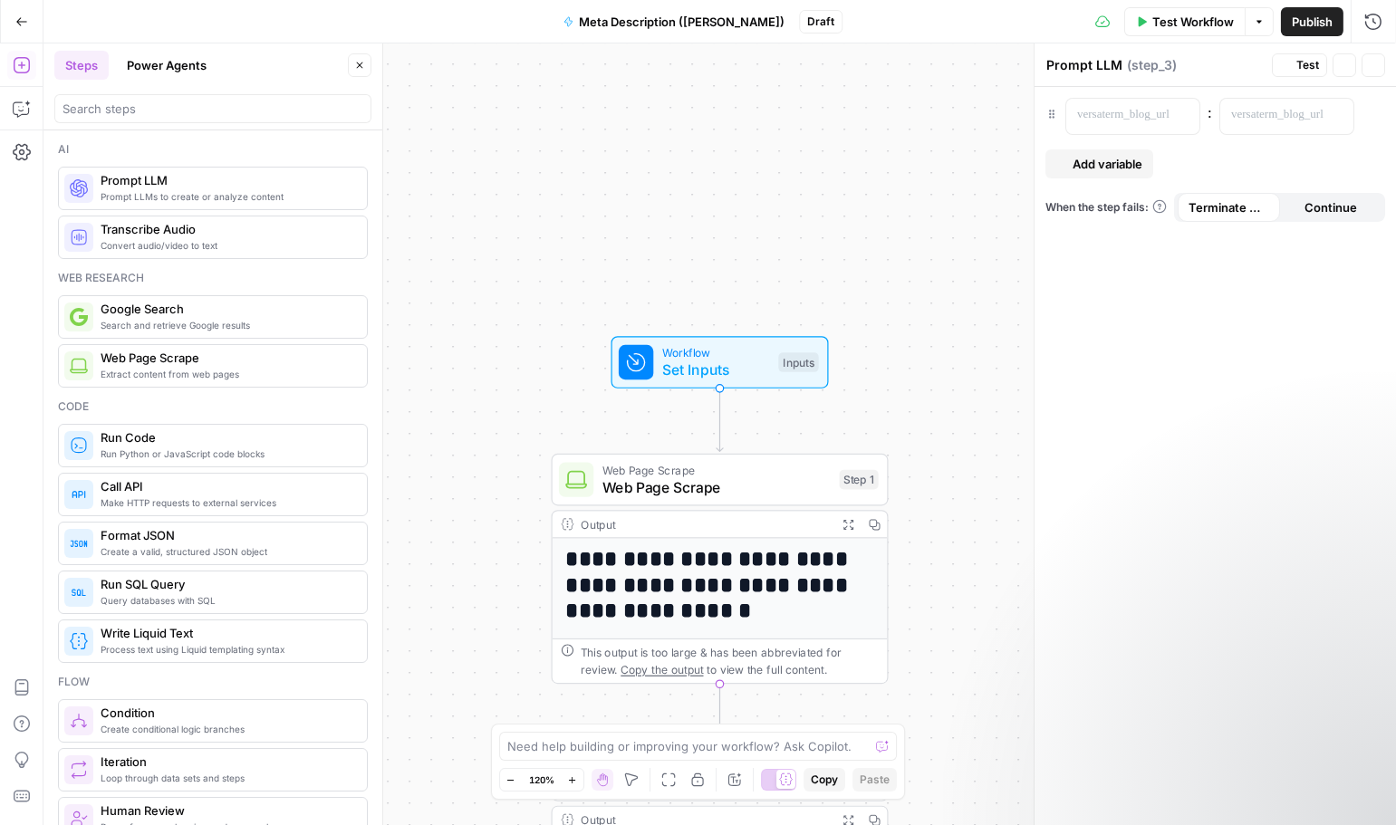
type textarea "Format JSON"
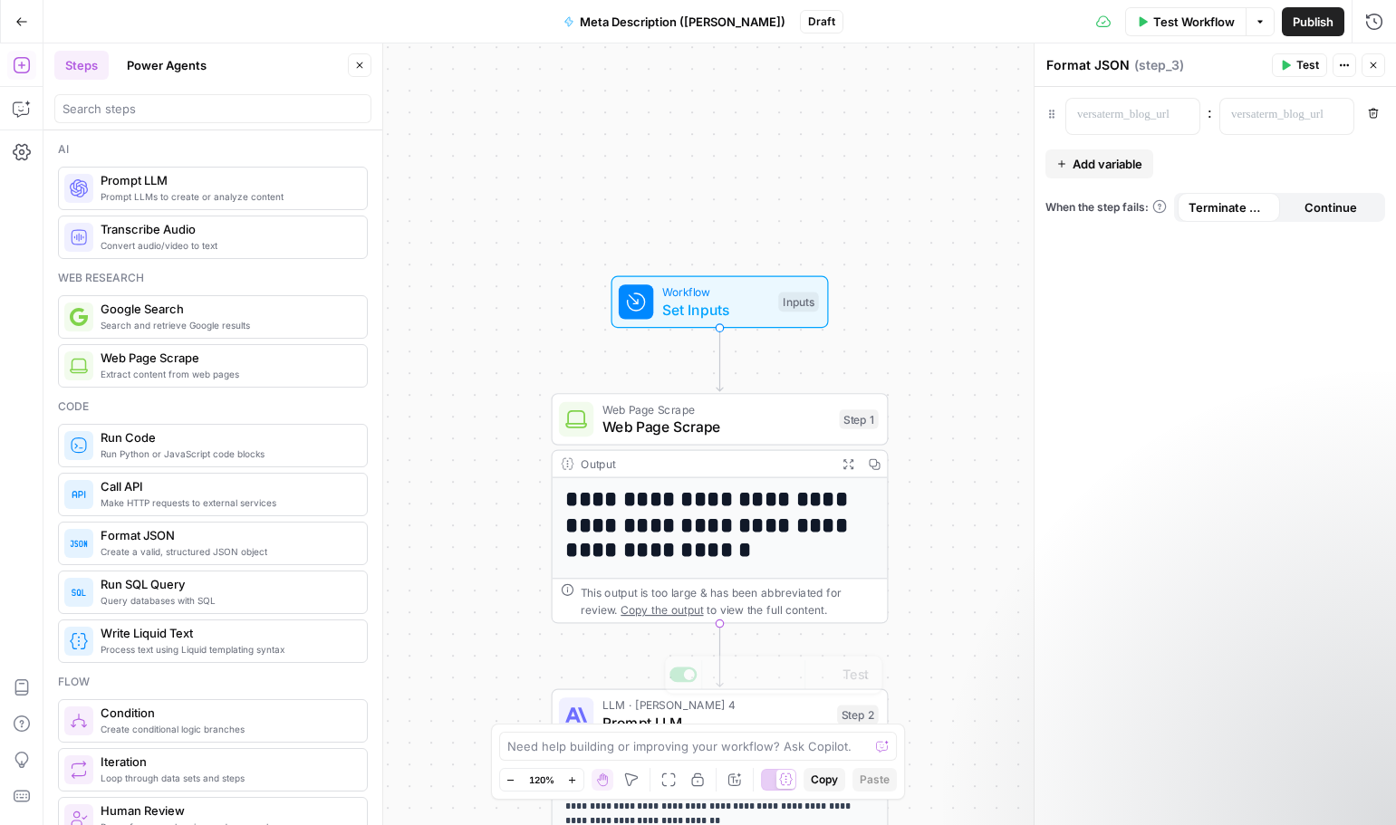
scroll to position [181, 0]
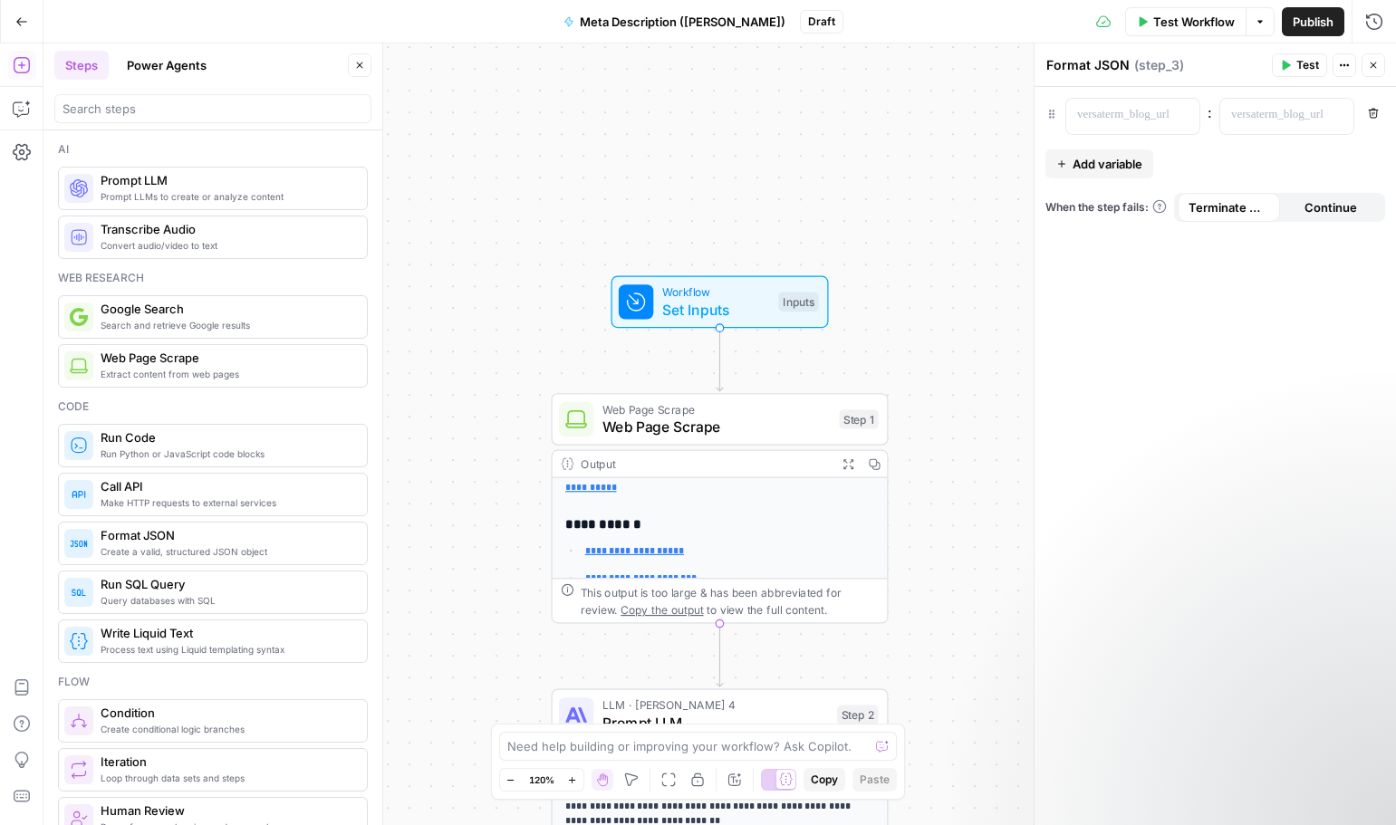
click at [938, 581] on div "**********" at bounding box center [719, 434] width 1352 height 782
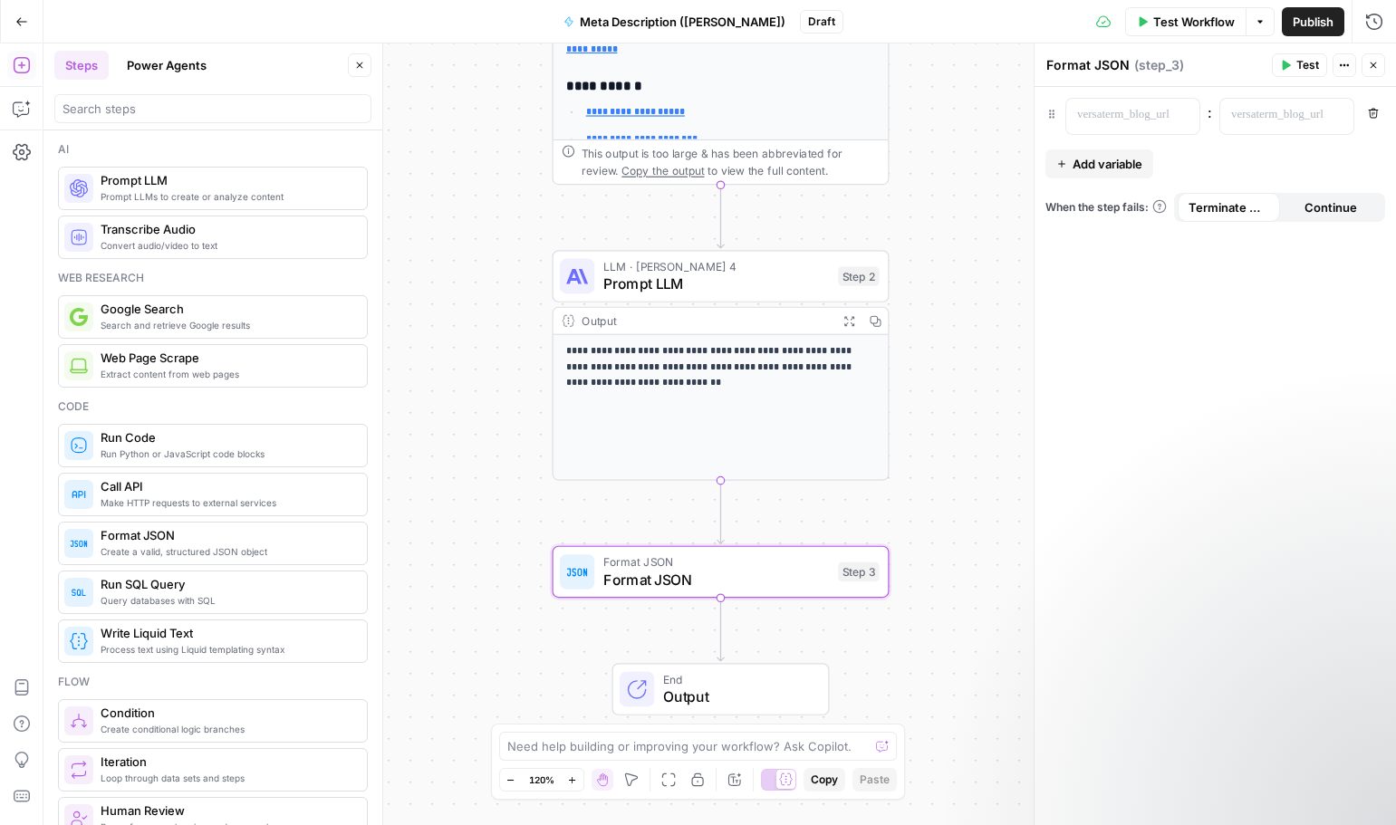
click at [774, 588] on span "Format JSON" at bounding box center [716, 580] width 226 height 22
click at [1081, 170] on span "Add variable" at bounding box center [1107, 164] width 70 height 18
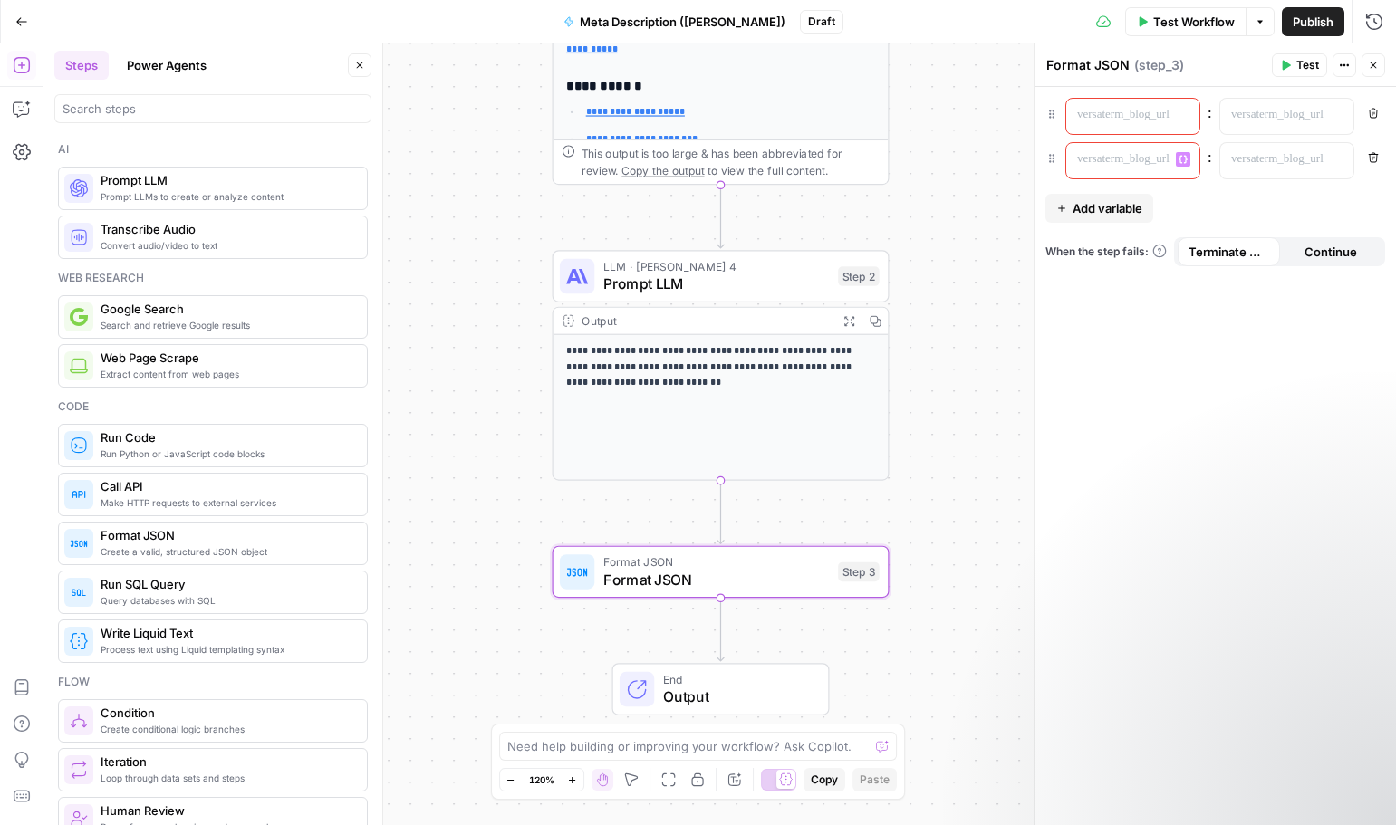
click at [1125, 159] on p at bounding box center [1118, 159] width 82 height 18
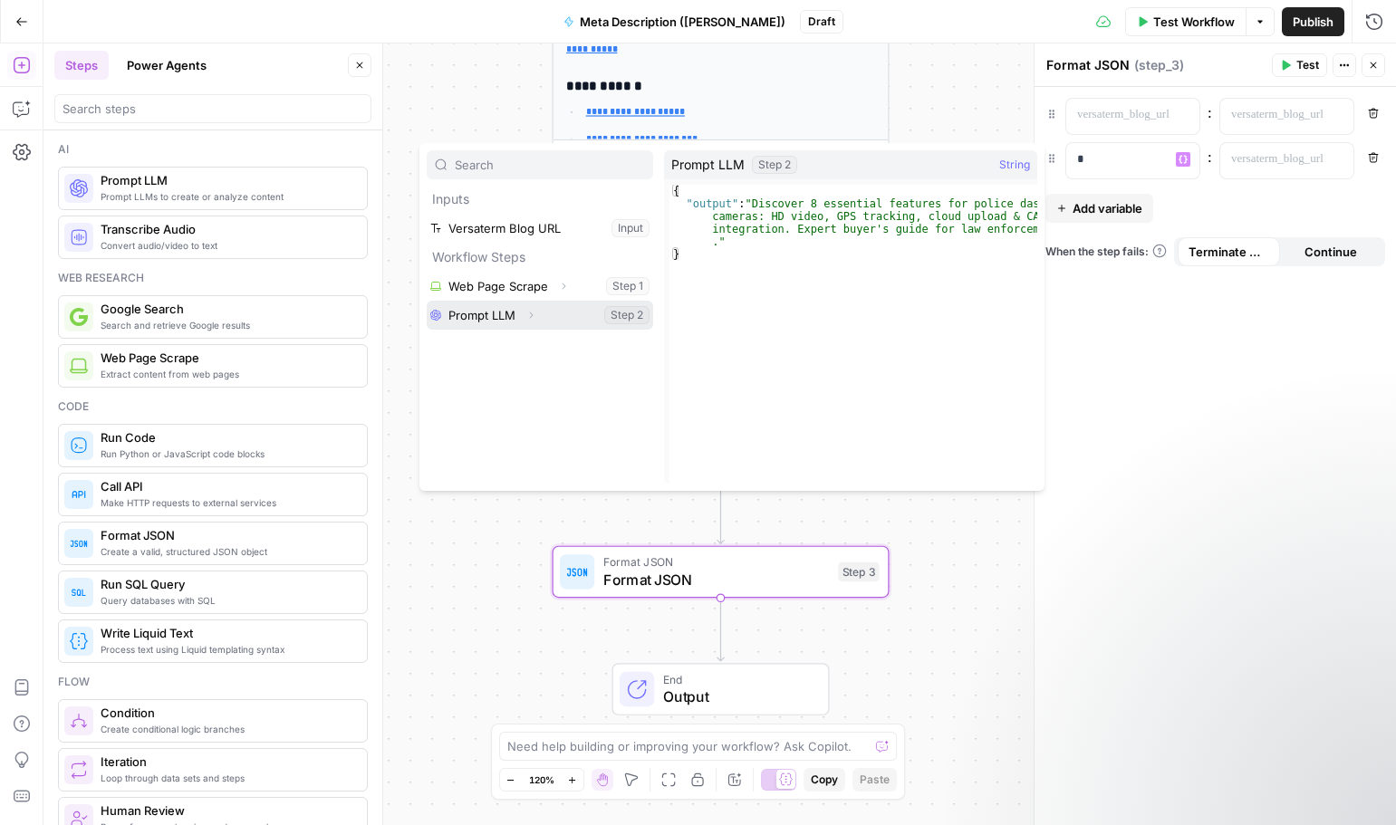
click at [532, 316] on icon "button" at bounding box center [532, 315] width 4 height 6
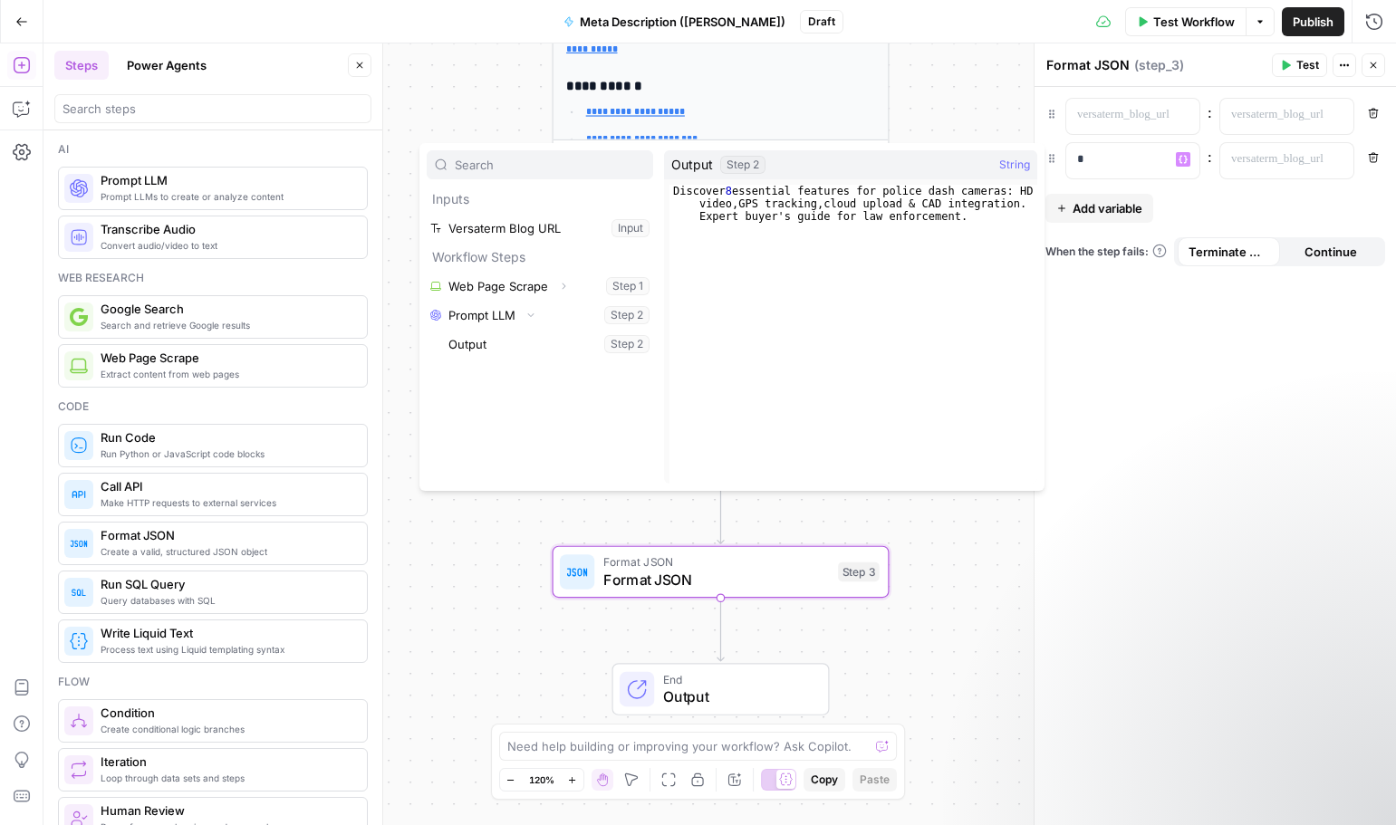
type textarea "**********"
click at [852, 207] on div "Discover 8 essential features for police dash cameras: HD video , GPS tracking …" at bounding box center [853, 372] width 368 height 375
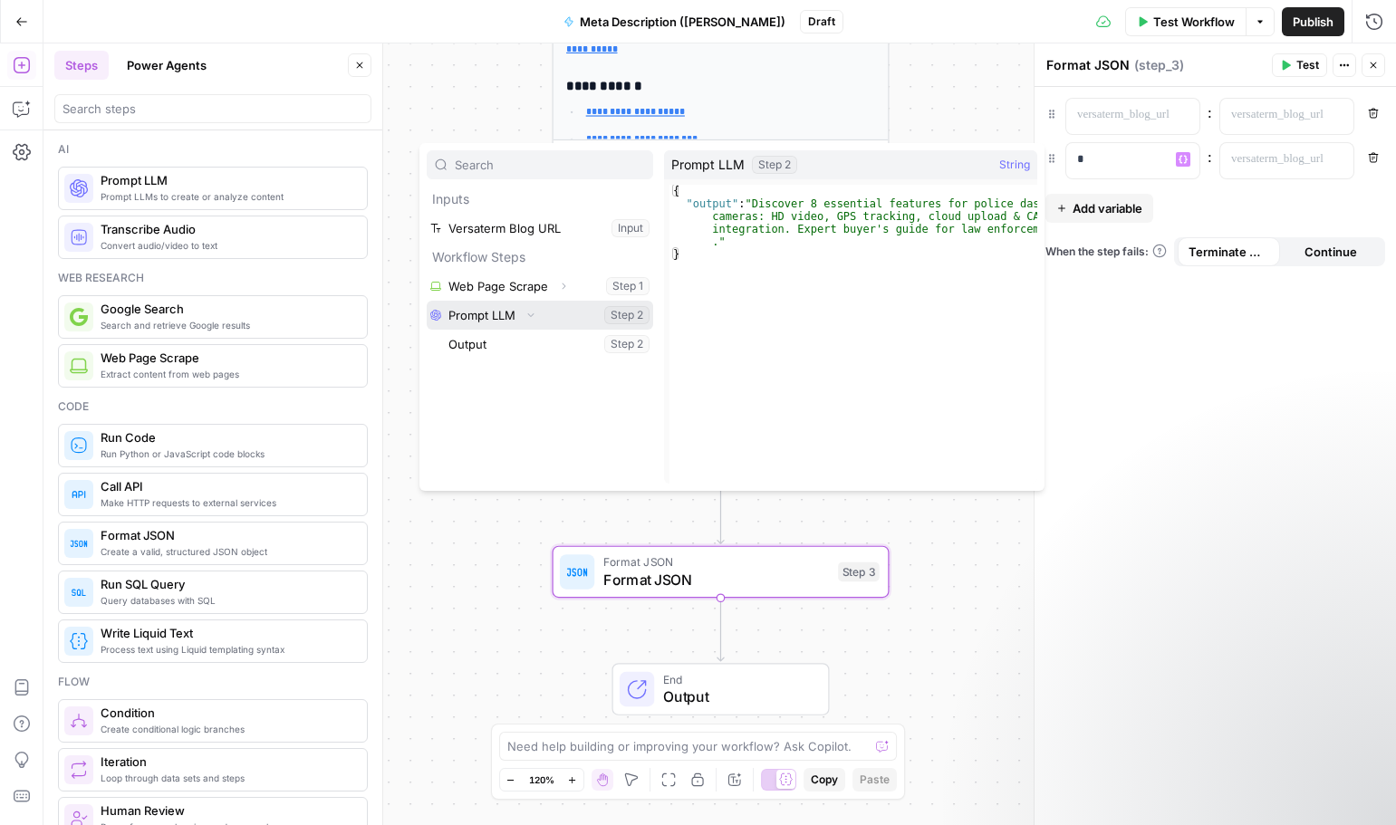
click at [520, 313] on button "Collapse" at bounding box center [531, 315] width 24 height 24
click at [520, 313] on button "Expand" at bounding box center [531, 315] width 24 height 24
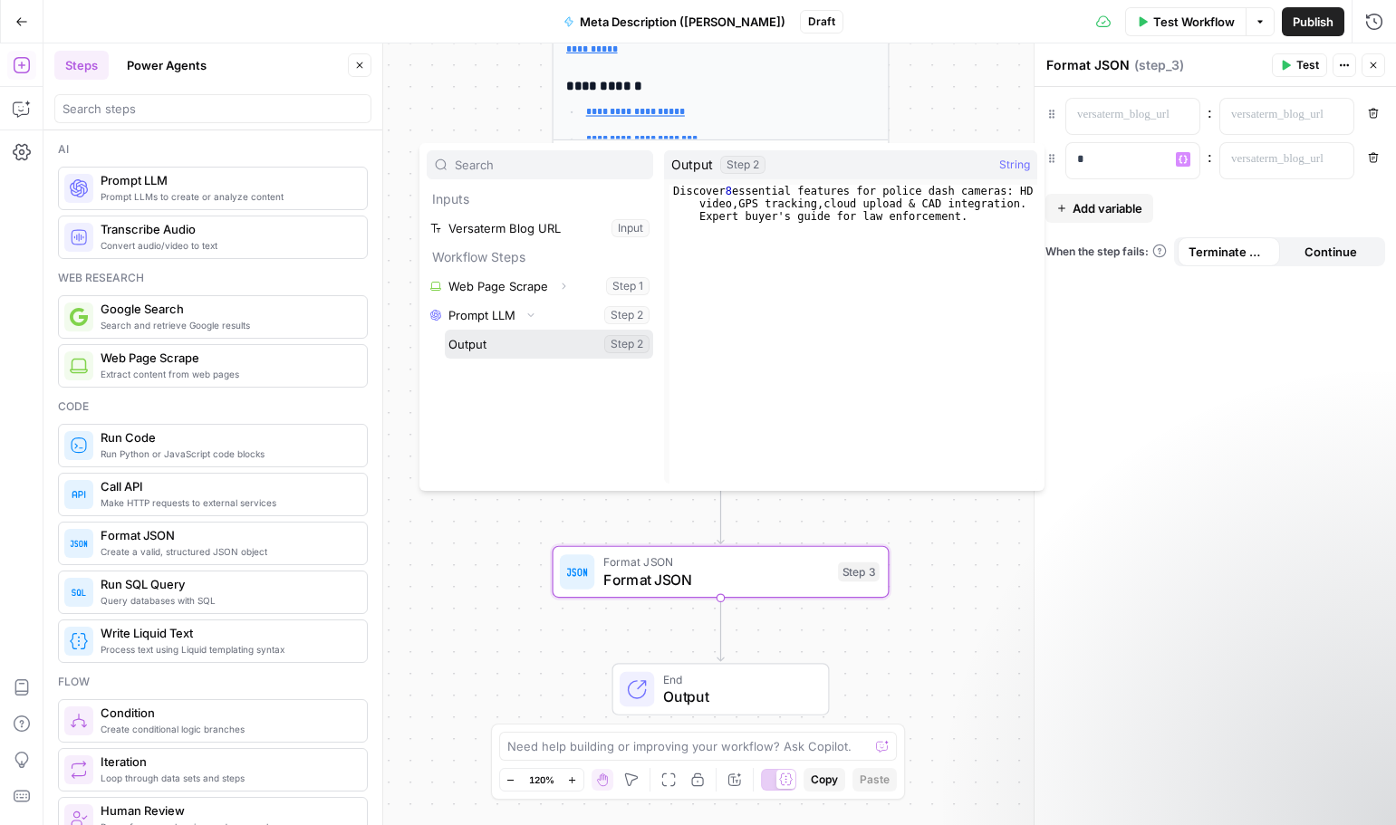
click at [520, 345] on button "Select variable Output" at bounding box center [549, 344] width 208 height 29
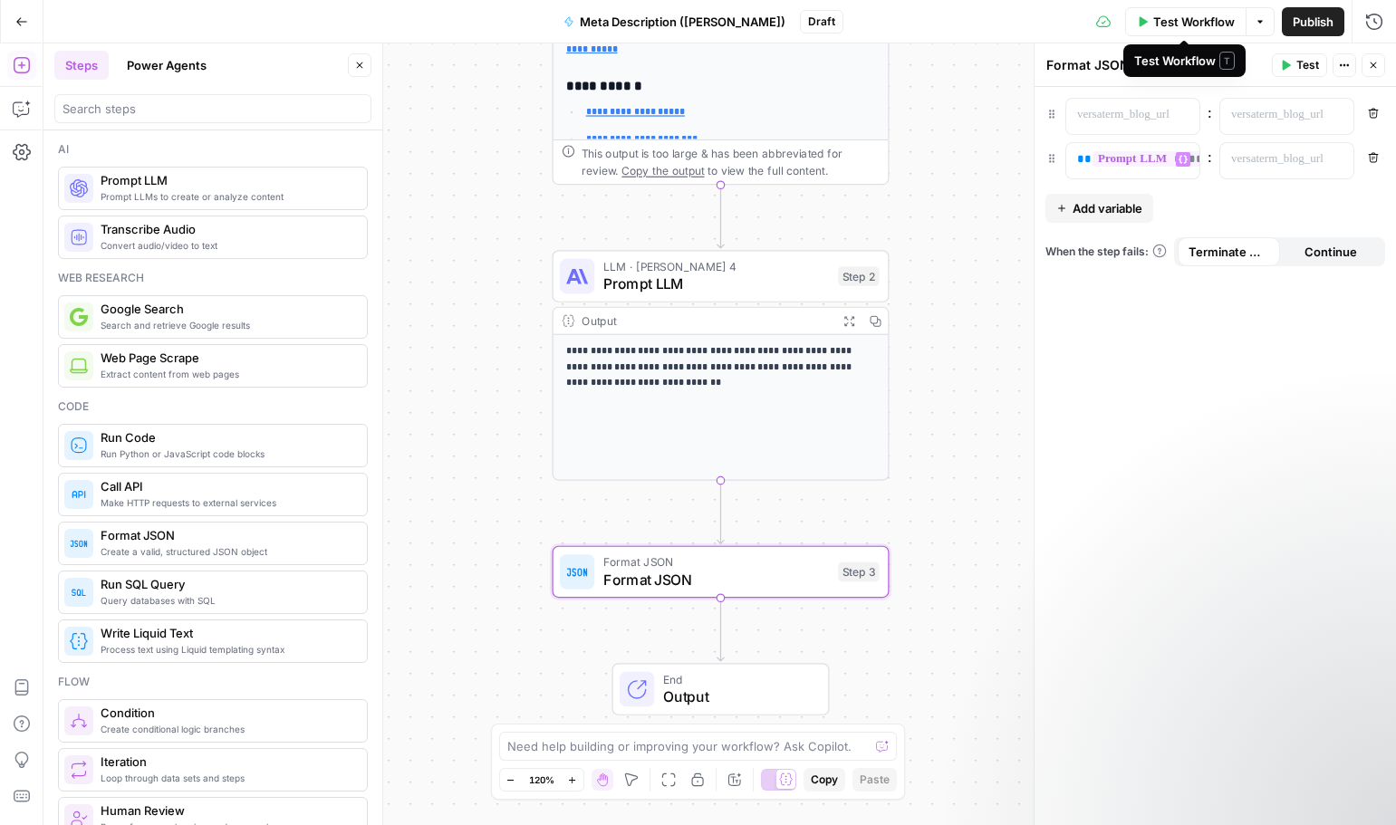
click at [1211, 24] on span "Test Workflow" at bounding box center [1194, 22] width 82 height 18
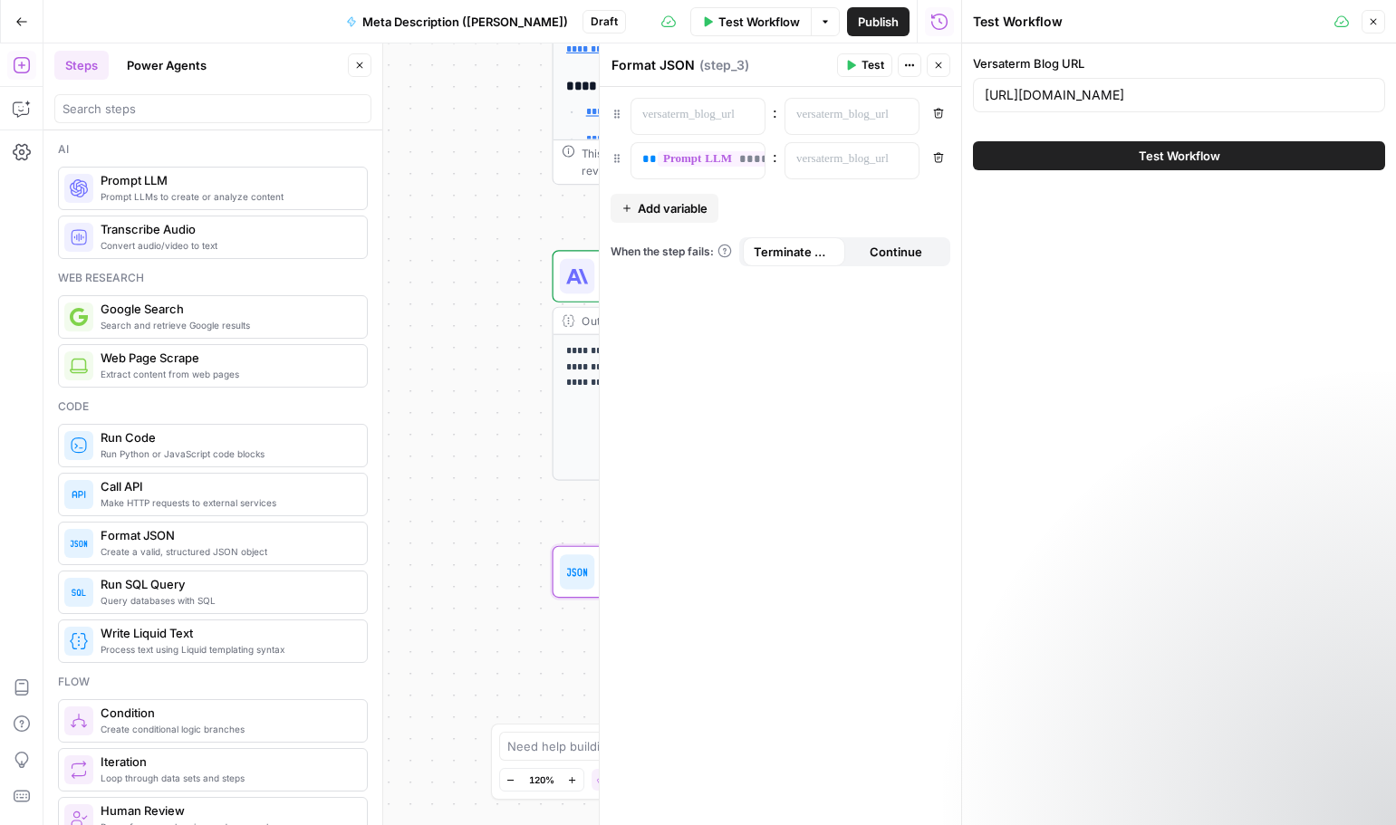
click at [1212, 151] on span "Test Workflow" at bounding box center [1180, 156] width 82 height 18
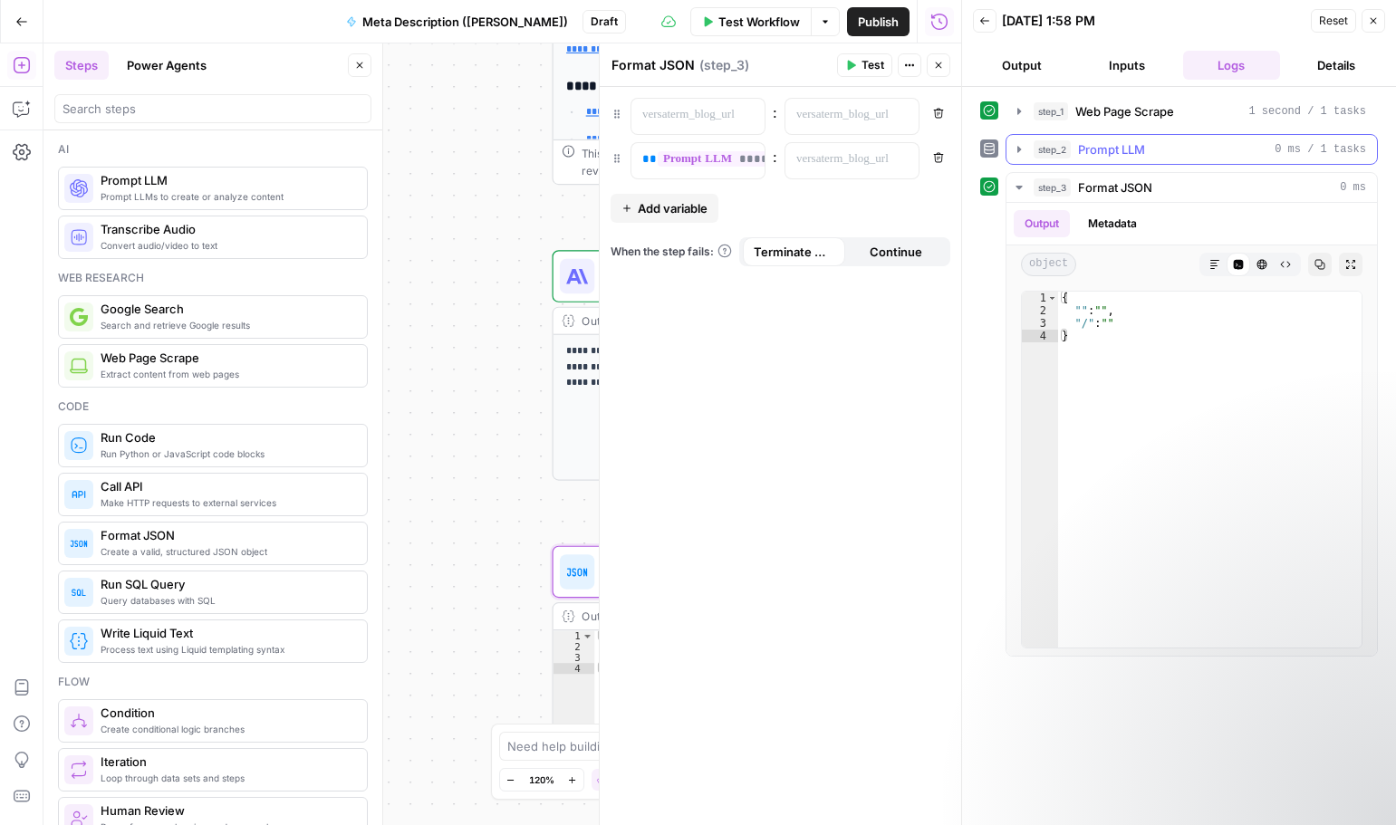
click at [1015, 147] on icon "button" at bounding box center [1019, 149] width 14 height 14
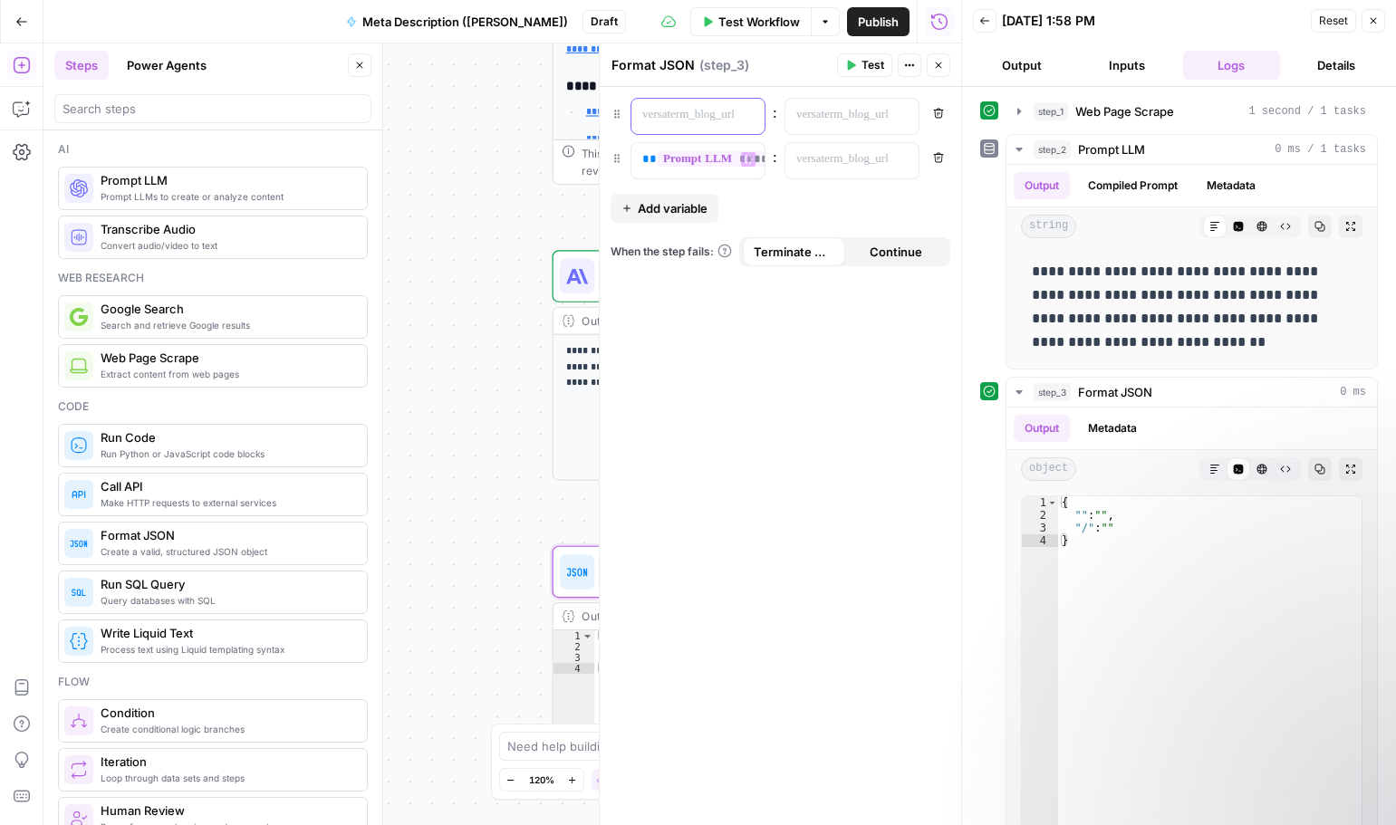
click at [713, 111] on p at bounding box center [683, 115] width 82 height 18
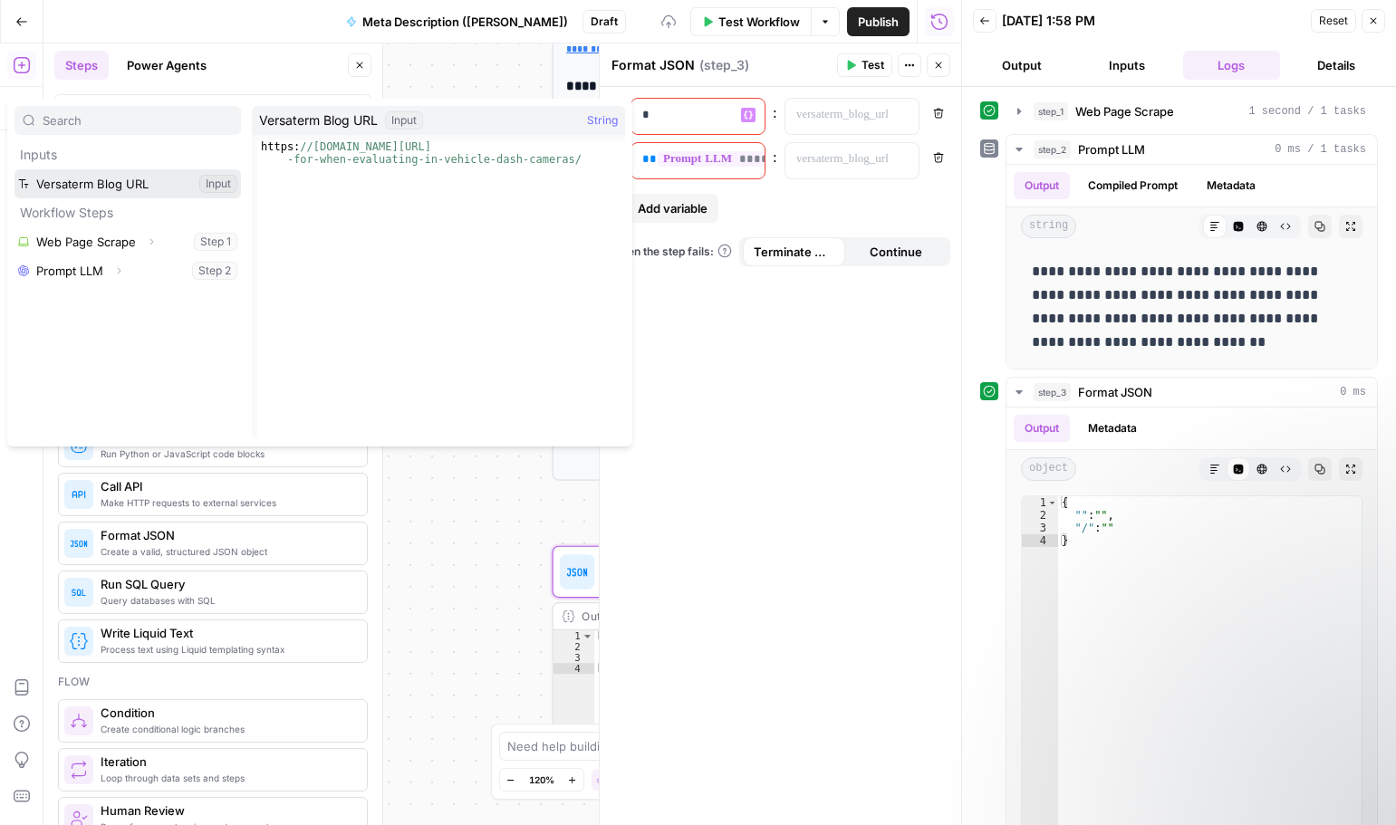
click at [119, 188] on button "Select variable Versaterm Blog URL" at bounding box center [127, 183] width 226 height 29
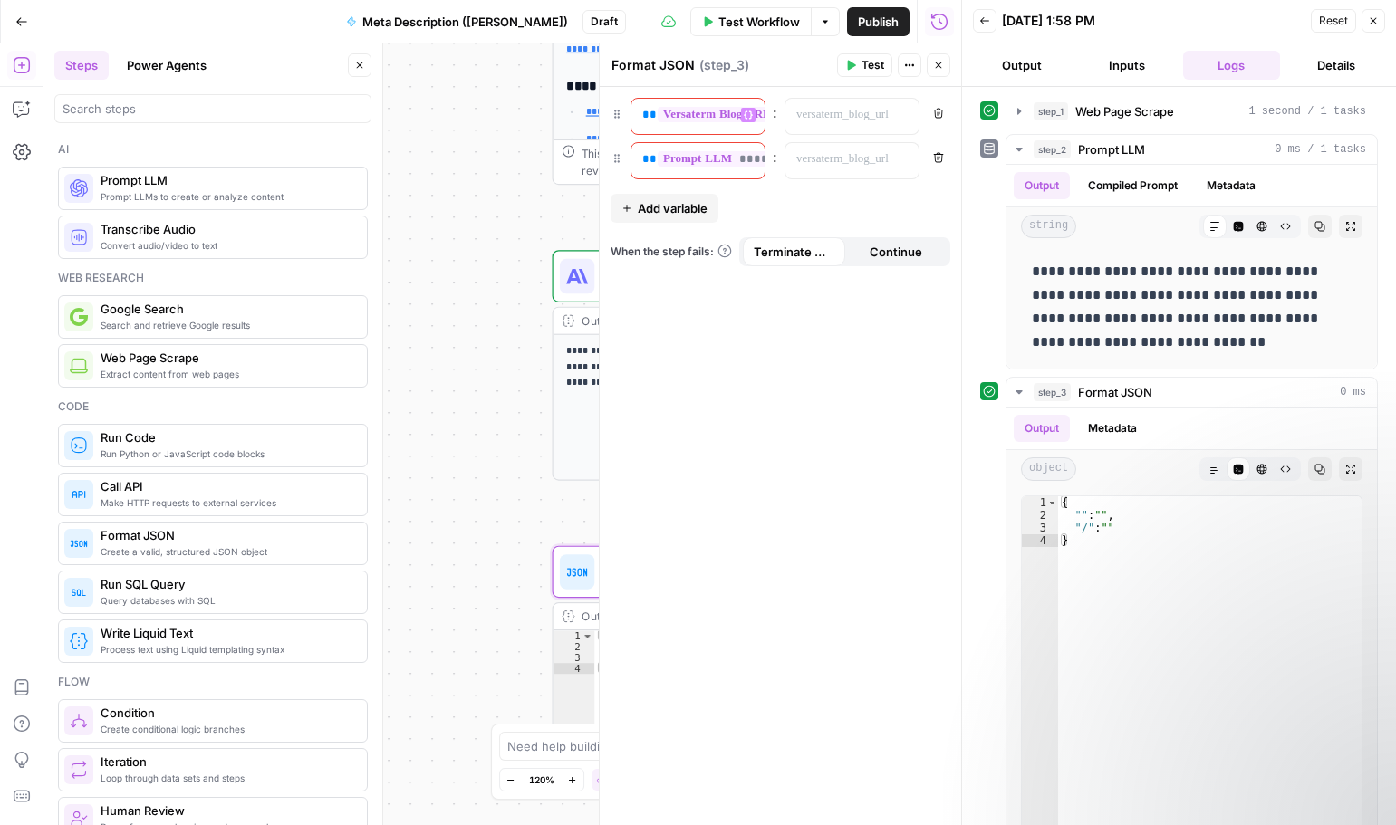
click at [755, 21] on span "Test Workflow" at bounding box center [759, 22] width 82 height 18
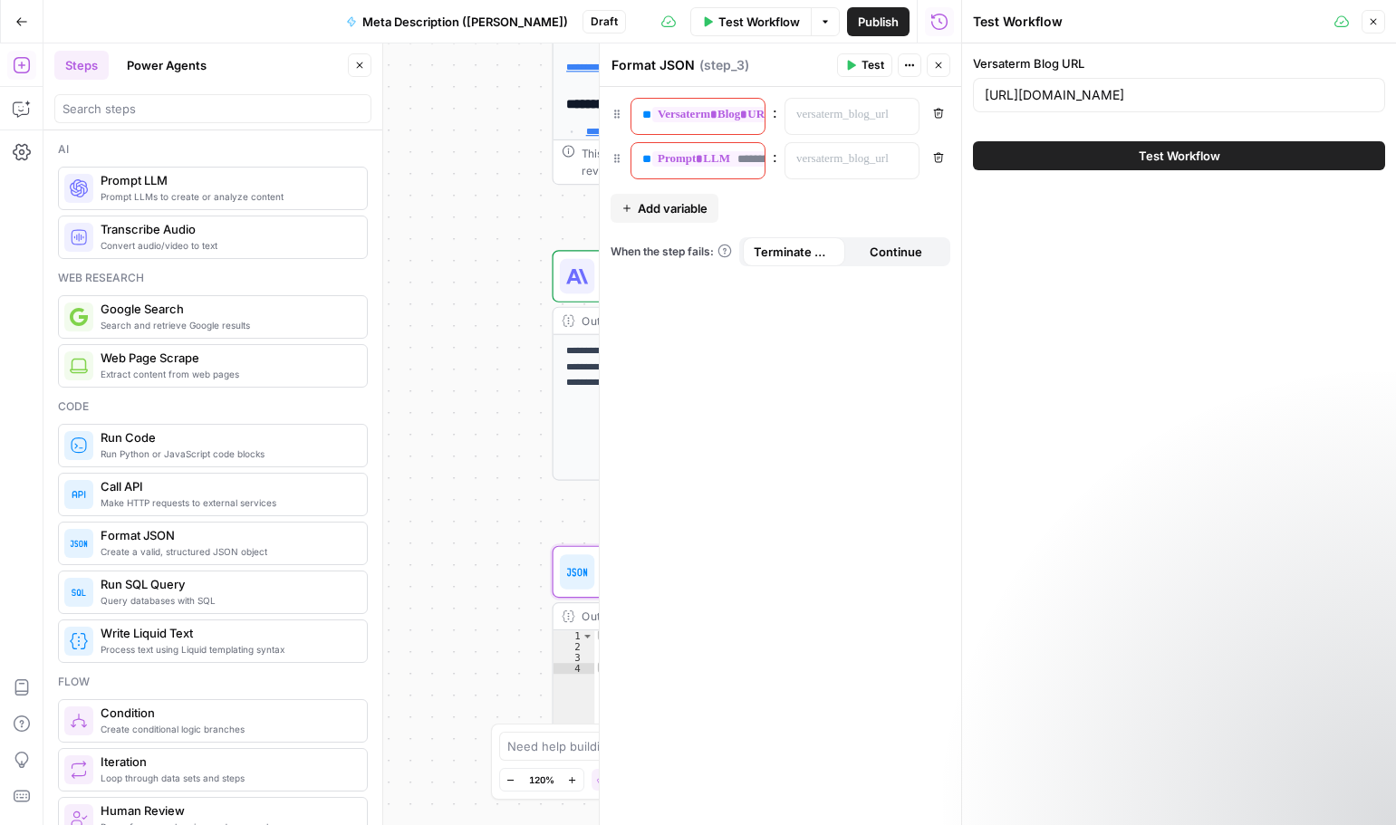
click at [1189, 158] on span "Test Workflow" at bounding box center [1180, 156] width 82 height 18
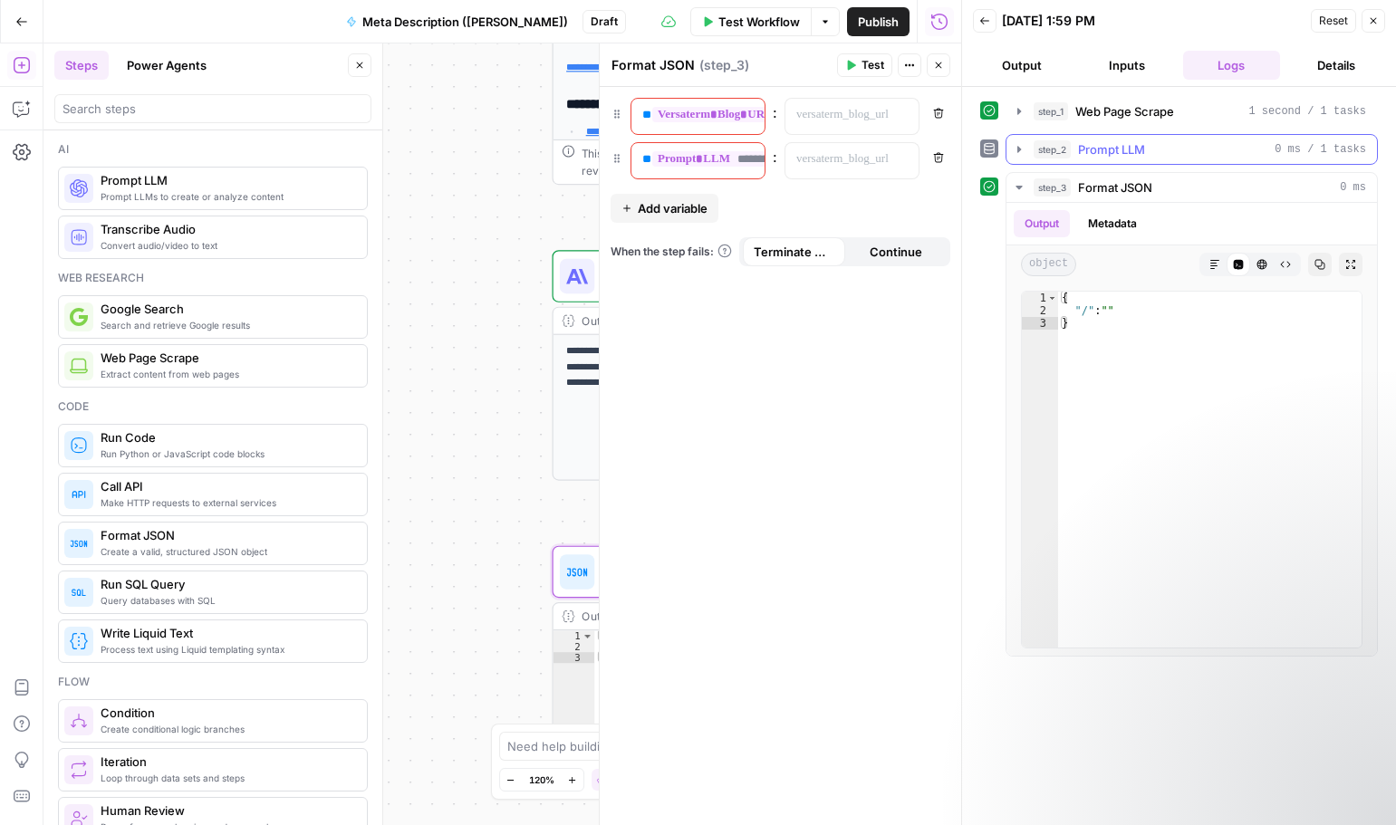
click at [1016, 150] on icon "button" at bounding box center [1019, 149] width 14 height 14
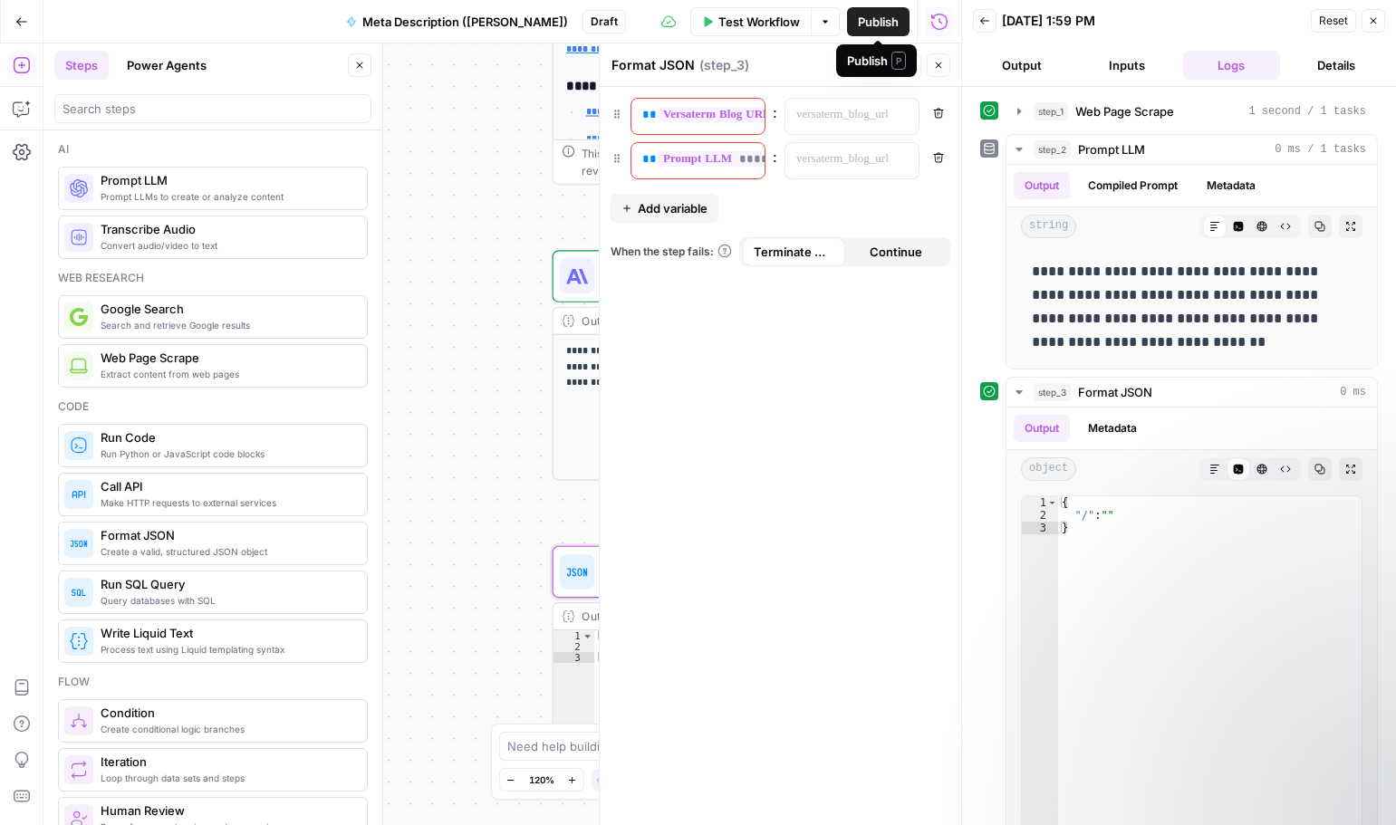
click at [870, 18] on span "Publish" at bounding box center [878, 22] width 41 height 18
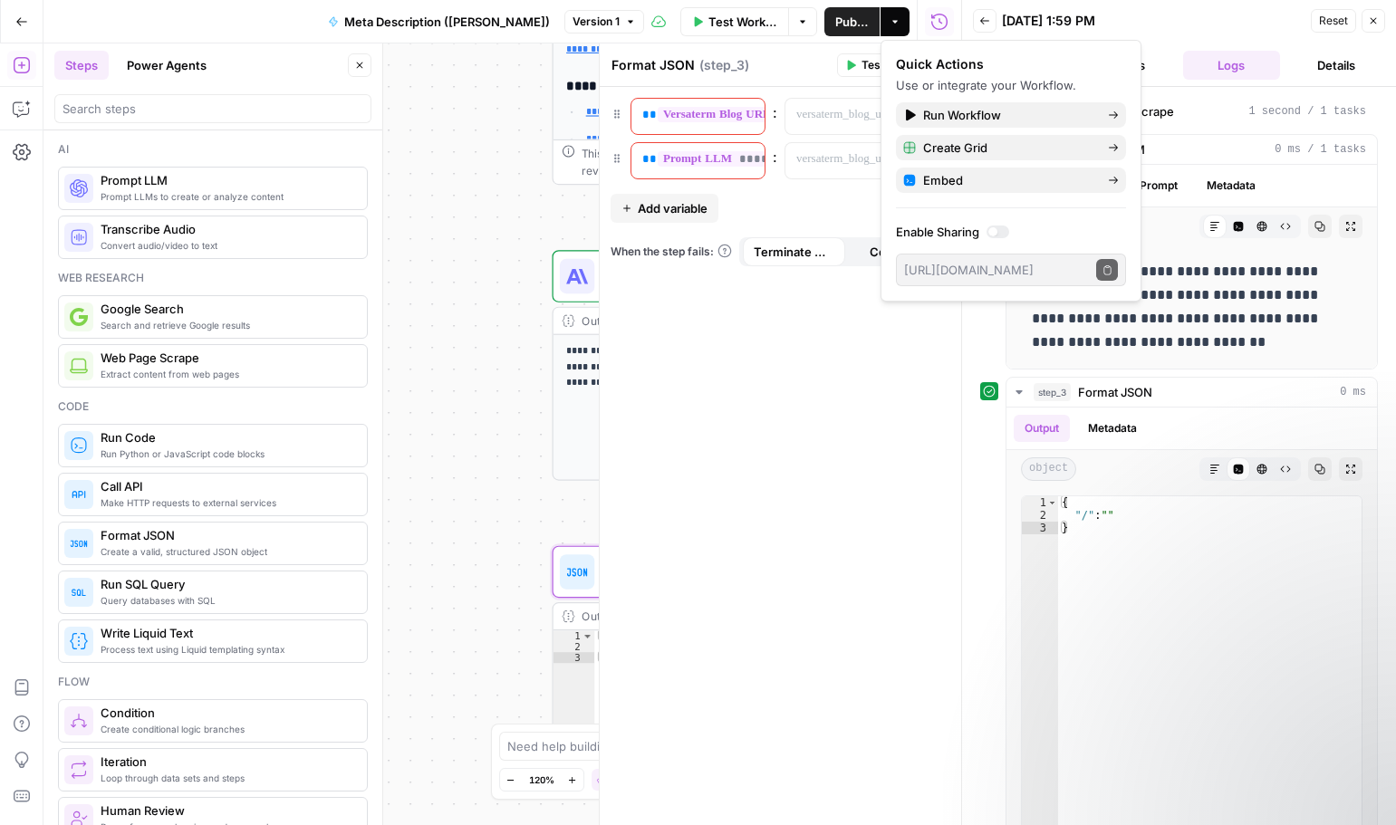
click at [813, 313] on div "**********" at bounding box center [780, 456] width 361 height 738
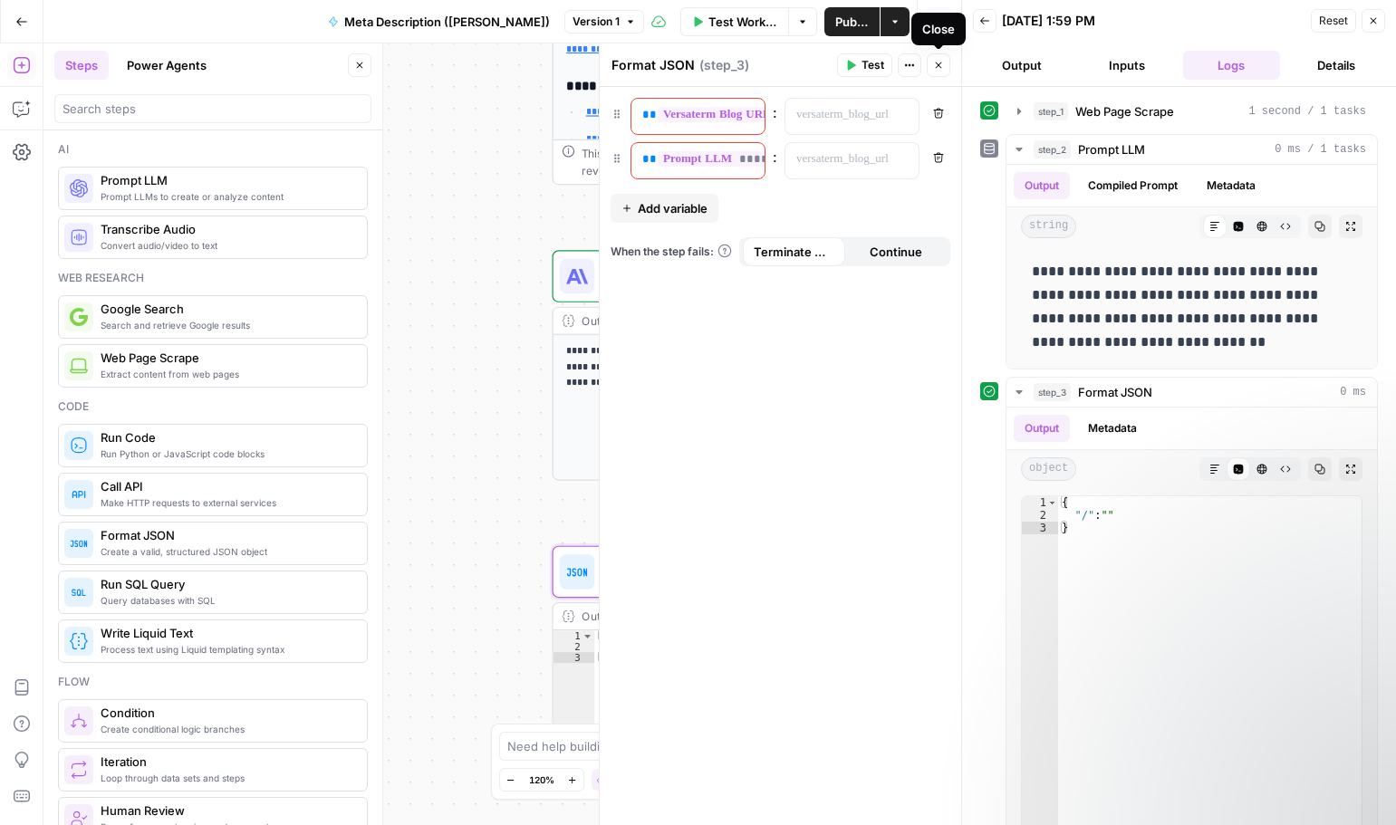
click at [943, 66] on icon "button" at bounding box center [938, 65] width 11 height 11
